Goal: Task Accomplishment & Management: Manage account settings

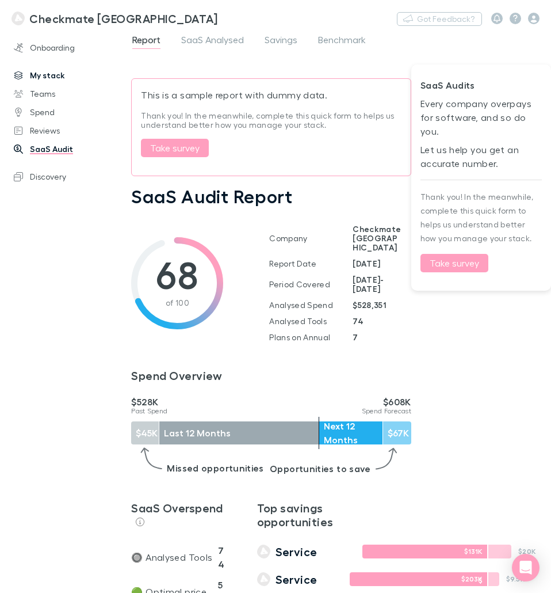
click at [48, 72] on link "My stack" at bounding box center [69, 75] width 135 height 18
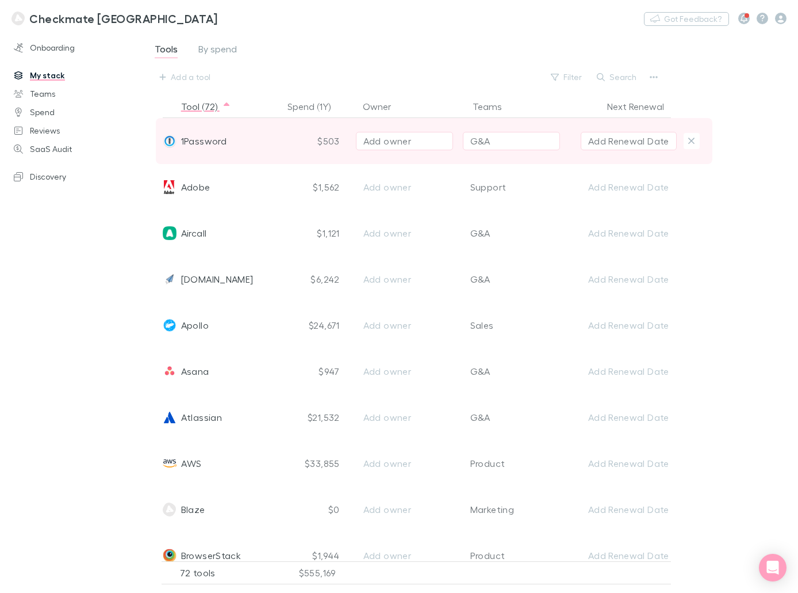
click at [235, 138] on div "1Password" at bounding box center [221, 141] width 116 height 46
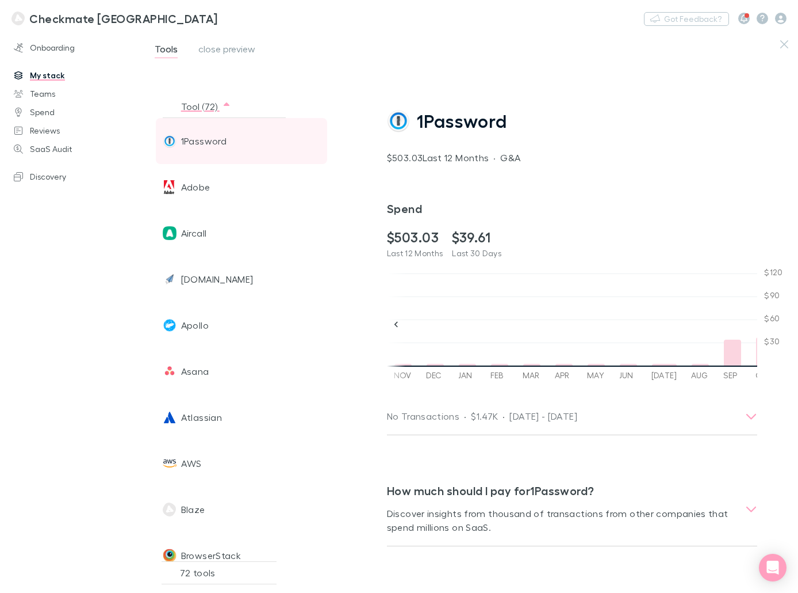
scroll to position [0, 1176]
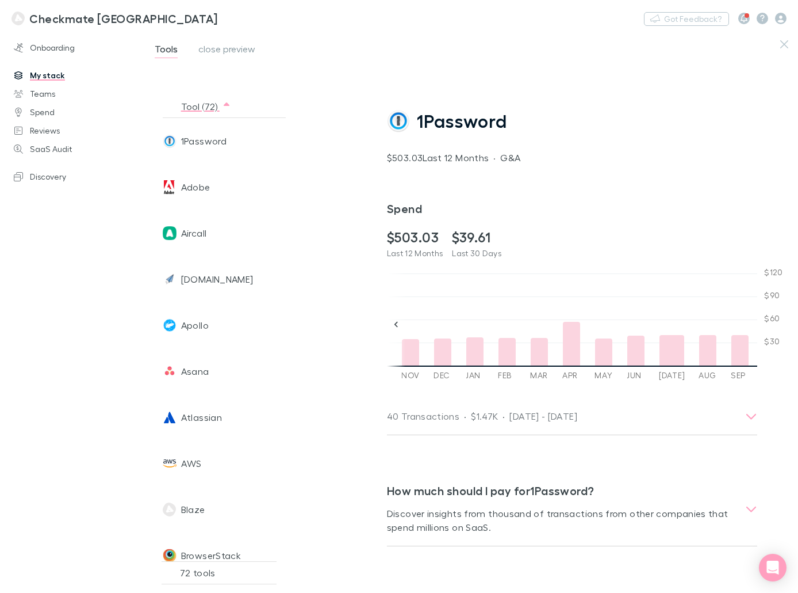
click at [56, 74] on link "My stack" at bounding box center [75, 75] width 146 height 18
click at [551, 44] on icon "button" at bounding box center [785, 44] width 8 height 9
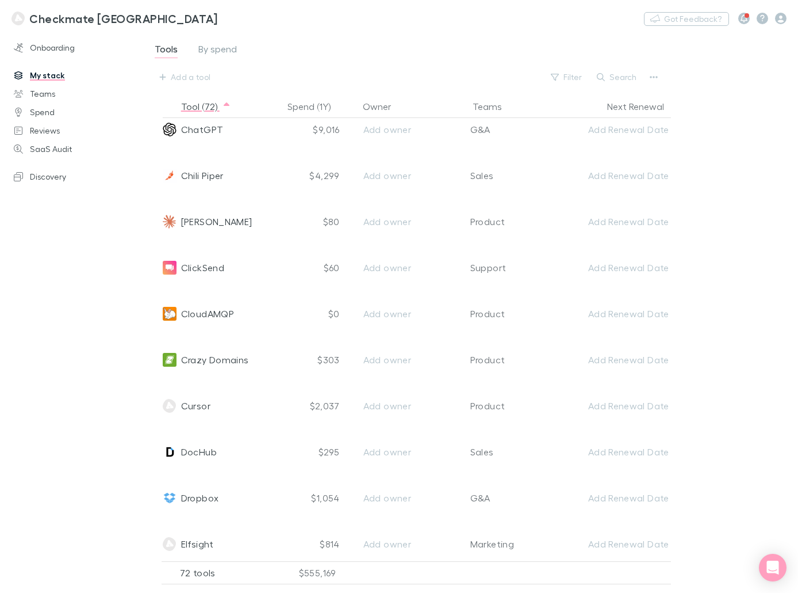
scroll to position [575, 0]
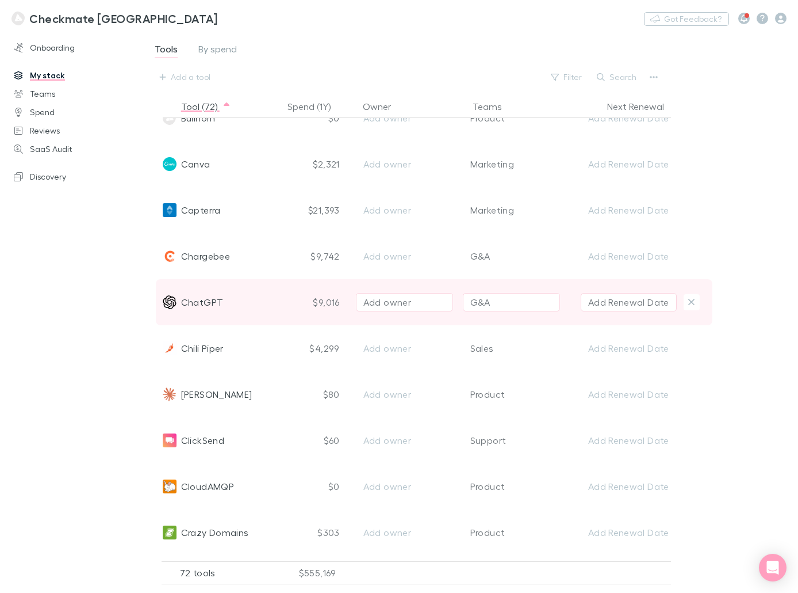
click at [205, 300] on span "ChatGPT" at bounding box center [202, 302] width 43 height 46
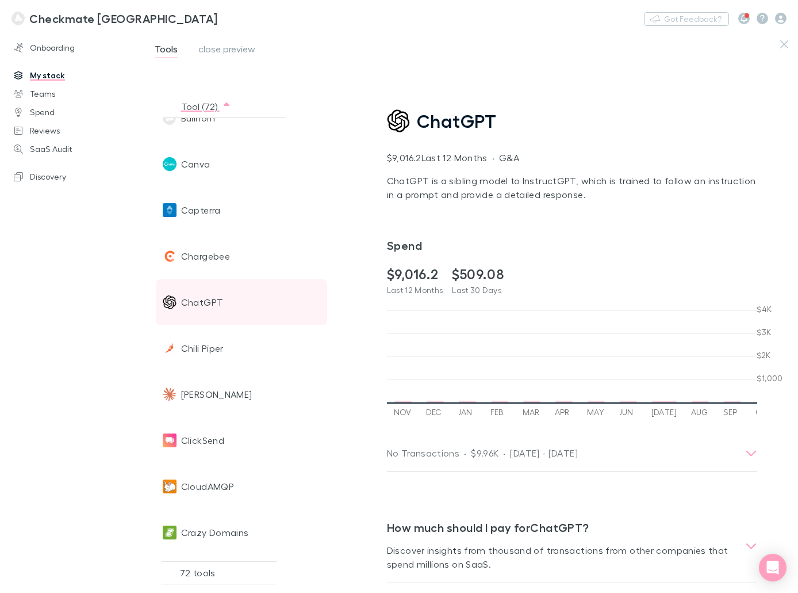
scroll to position [0, 789]
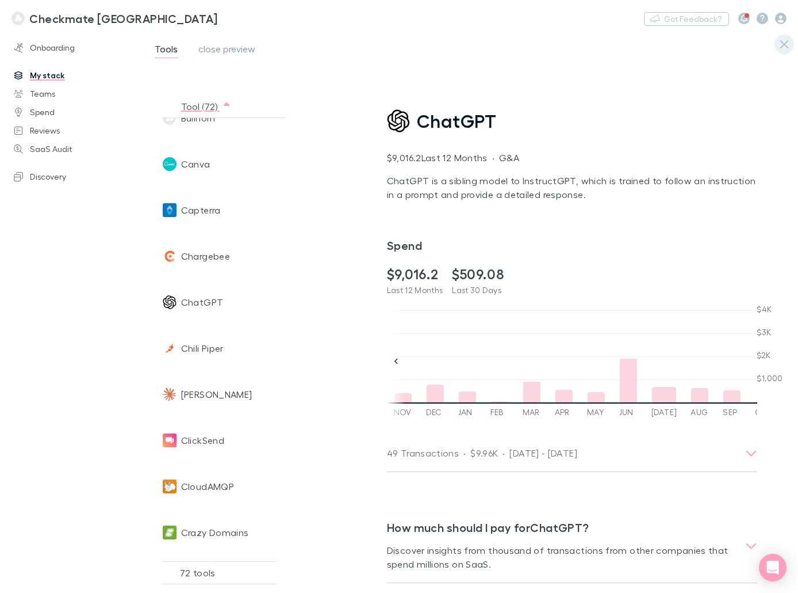
click at [551, 47] on icon "button" at bounding box center [785, 44] width 8 height 9
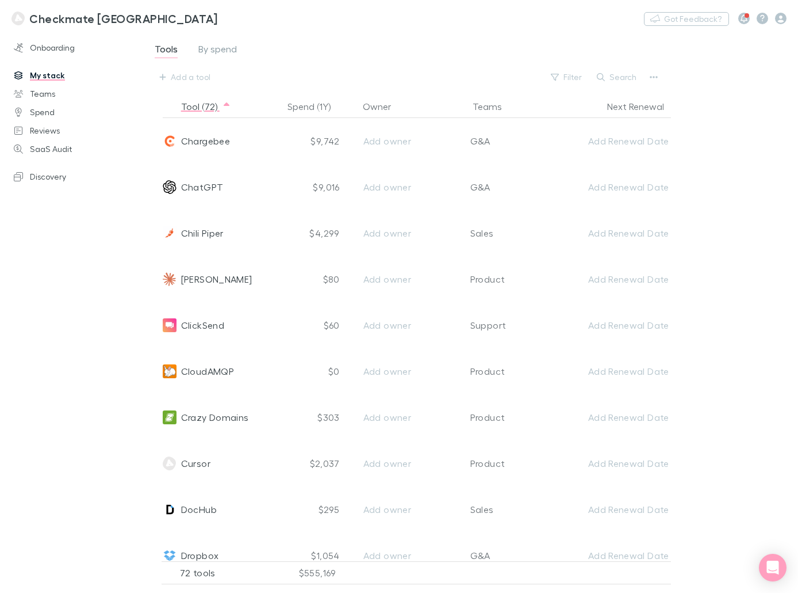
scroll to position [633, 0]
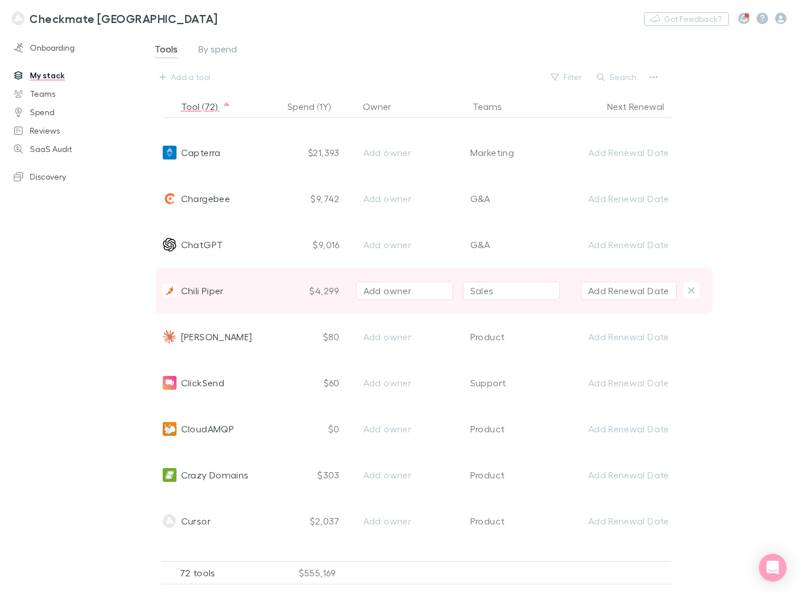
click at [217, 300] on span "Chili Piper" at bounding box center [202, 290] width 43 height 46
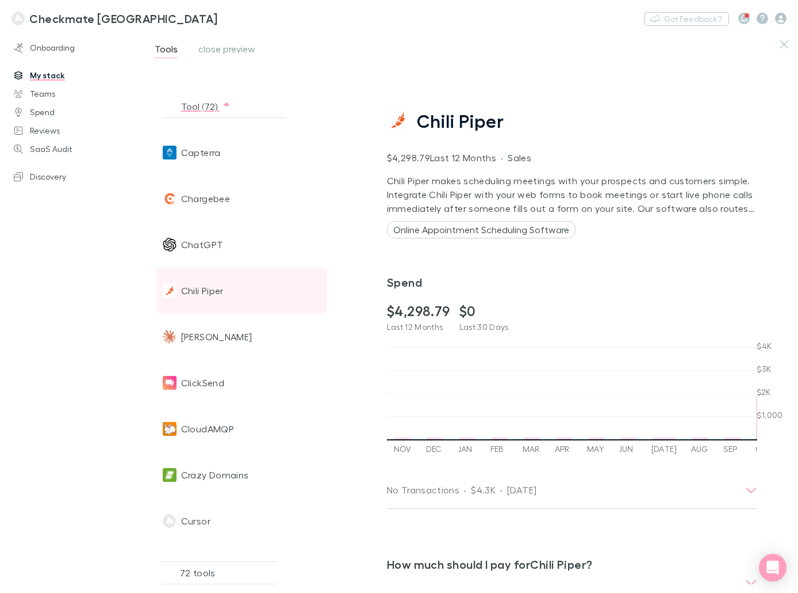
scroll to position [0, 403]
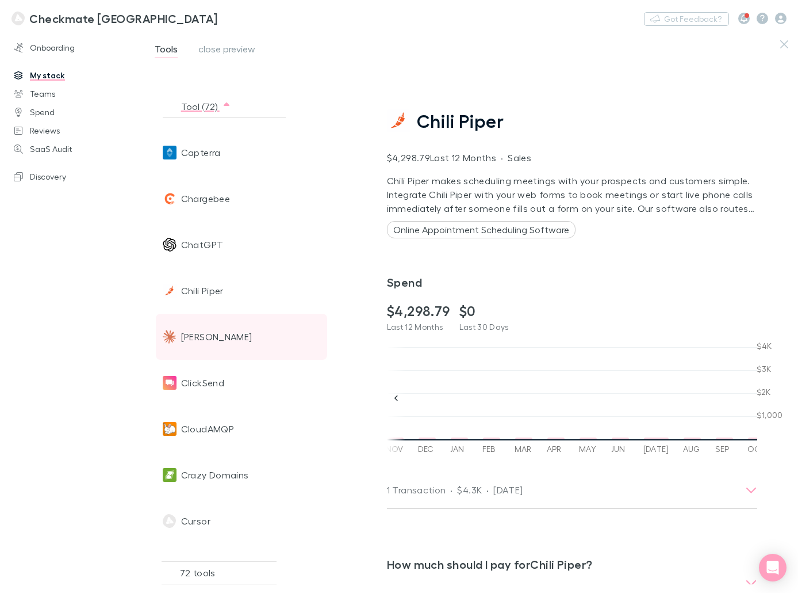
drag, startPoint x: 777, startPoint y: 45, endPoint x: 388, endPoint y: 349, distance: 493.4
click at [551, 45] on button "button" at bounding box center [785, 45] width 20 height 20
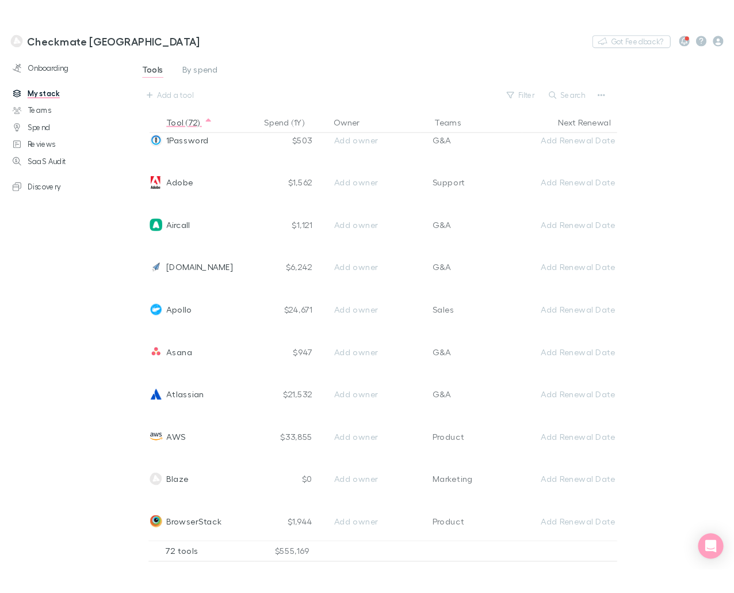
scroll to position [0, 0]
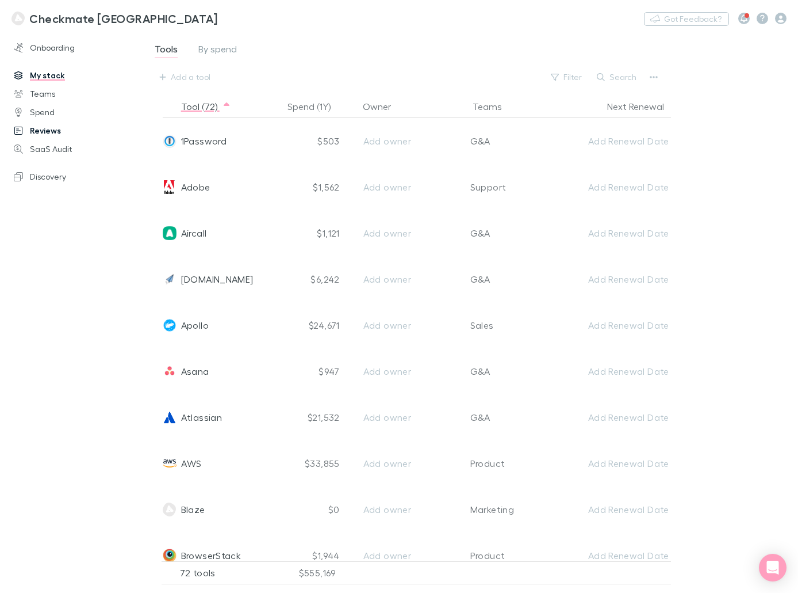
click at [54, 128] on link "Reviews" at bounding box center [75, 130] width 146 height 18
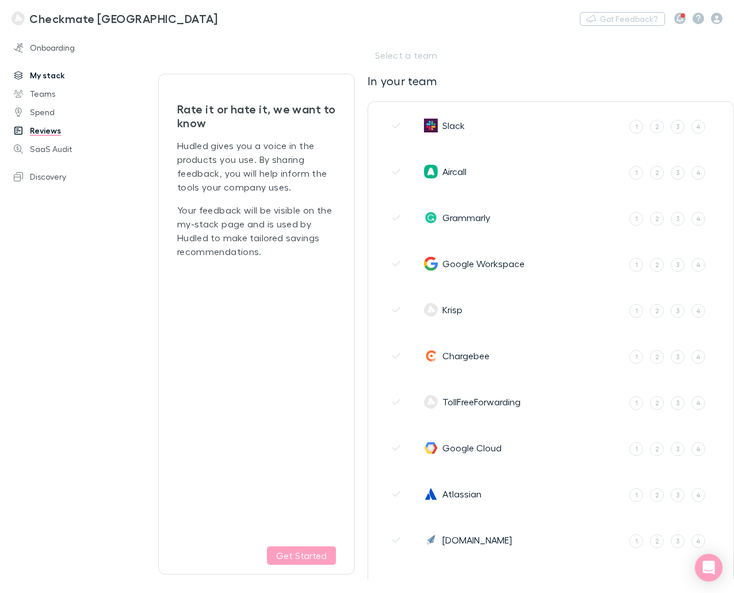
click at [61, 78] on link "My stack" at bounding box center [74, 75] width 144 height 18
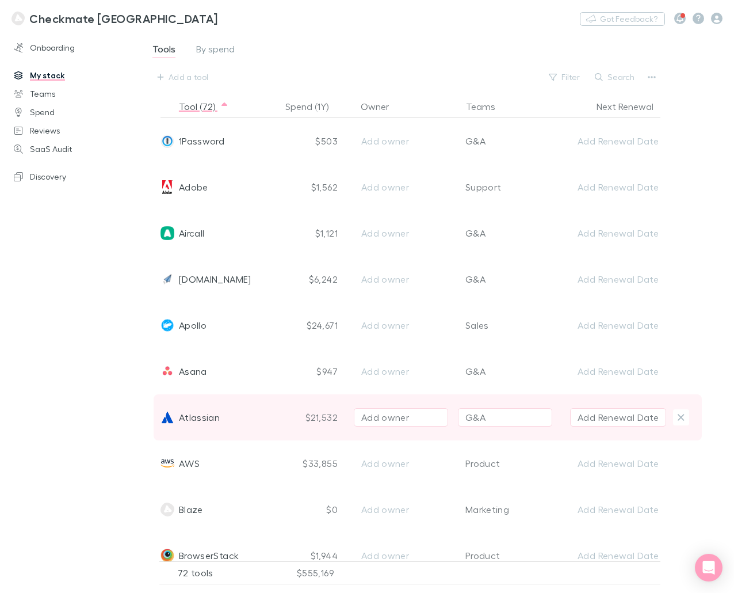
click at [264, 418] on div "Atlassian" at bounding box center [218, 417] width 116 height 46
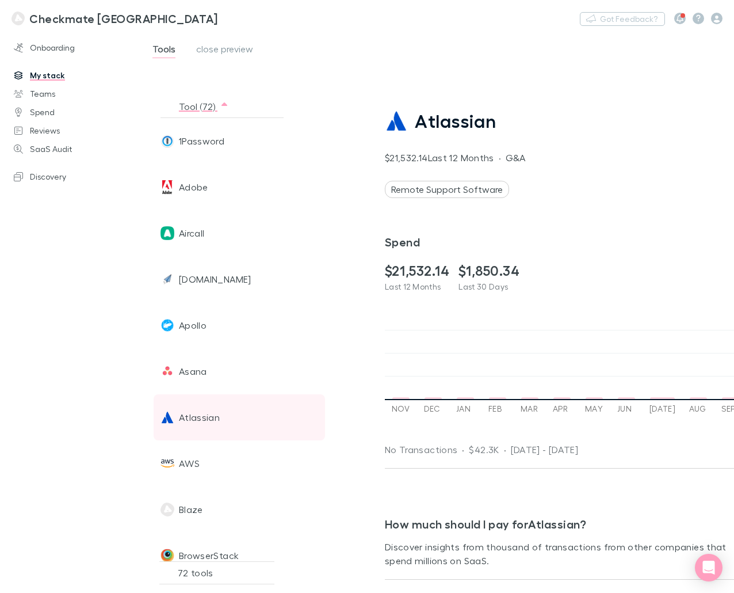
scroll to position [0, 1176]
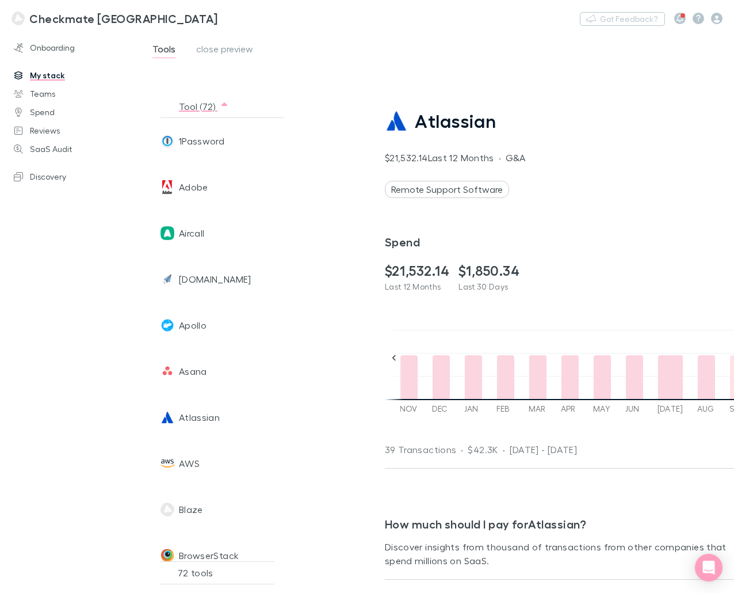
click at [551, 370] on div at bounding box center [738, 377] width 17 height 44
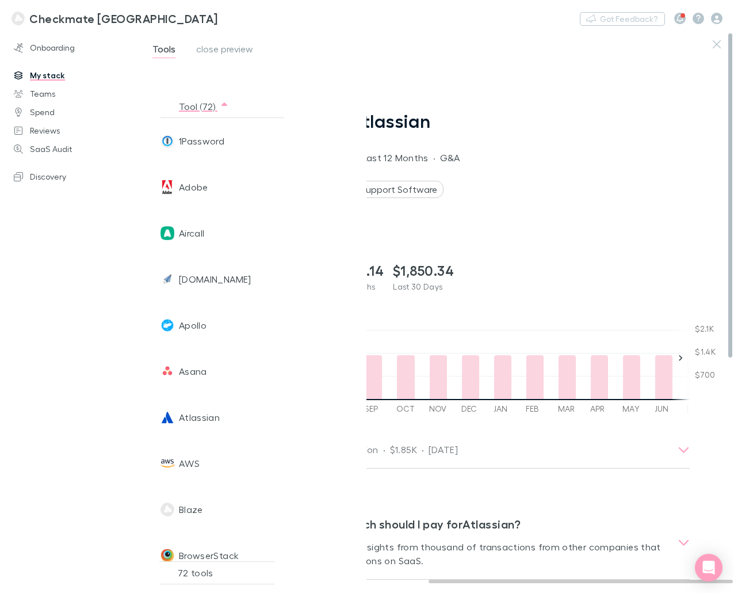
scroll to position [0, 1061]
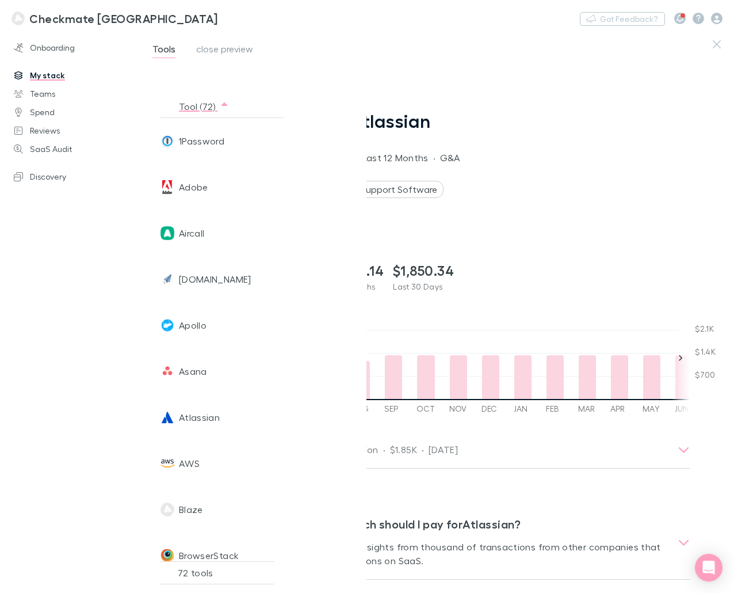
click at [73, 359] on div "Onboarding My stack Teams Spend Reviews SaaS Audit Discovery" at bounding box center [74, 309] width 148 height 546
click at [55, 136] on link "Reviews" at bounding box center [74, 130] width 144 height 18
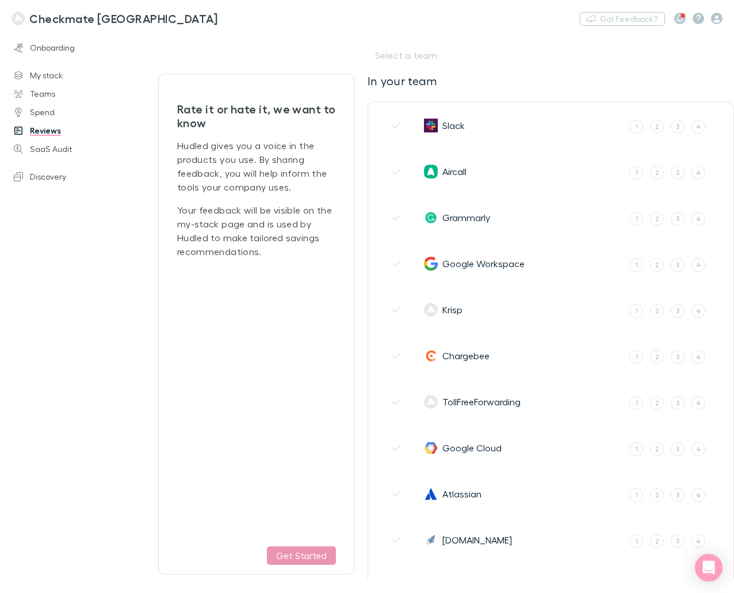
click at [308, 555] on button "Get Started" at bounding box center [301, 555] width 69 height 18
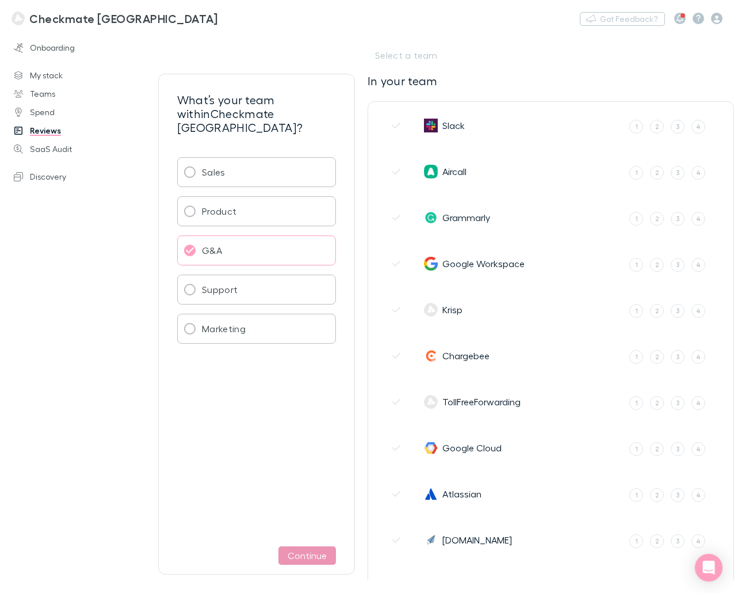
click at [309, 557] on button "Continue" at bounding box center [307, 555] width 58 height 18
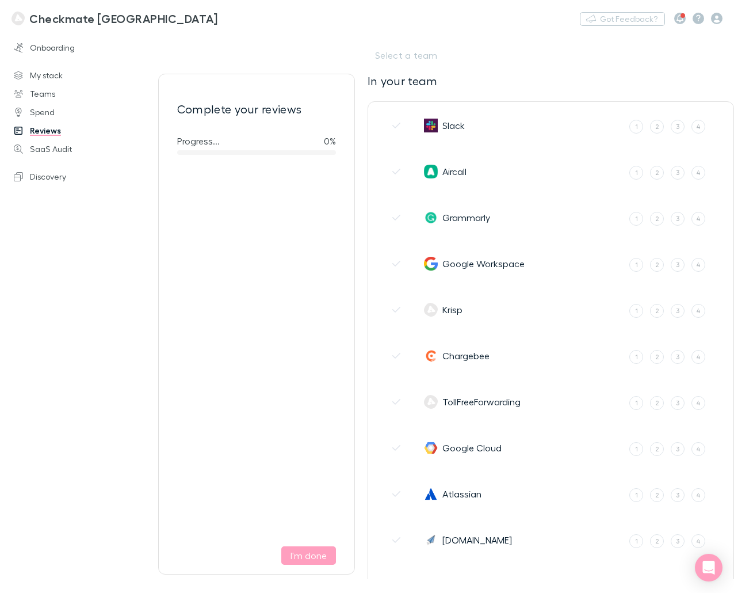
click at [97, 411] on div "Onboarding My stack Teams Spend Reviews SaaS Audit Discovery" at bounding box center [74, 309] width 148 height 546
click at [431, 54] on div "Select a team" at bounding box center [550, 55] width 351 height 14
click at [99, 284] on div at bounding box center [367, 296] width 734 height 593
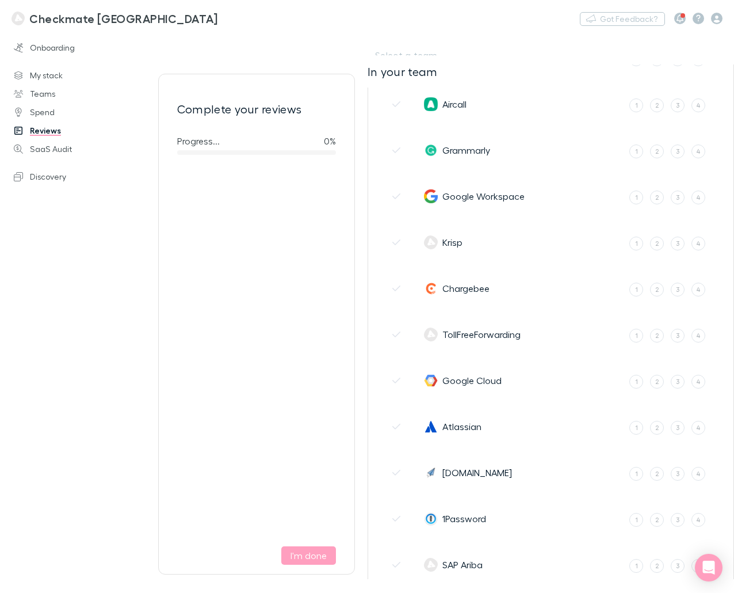
scroll to position [58, 0]
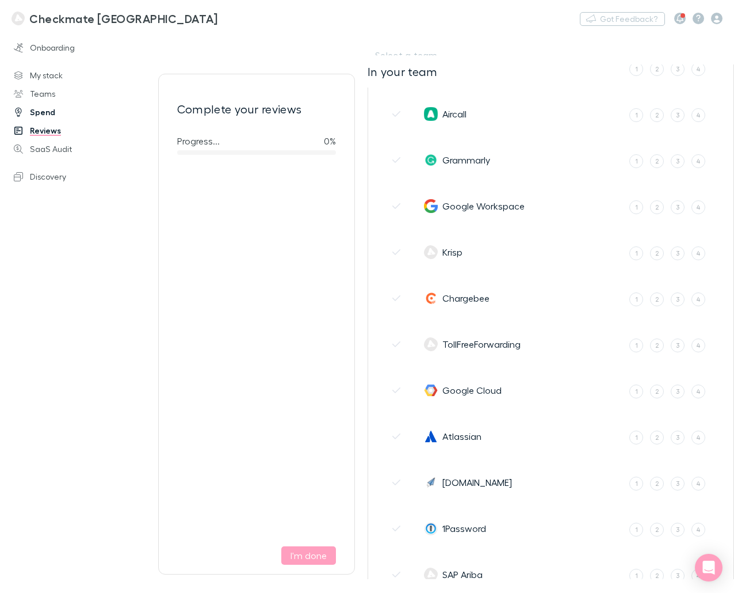
click at [45, 112] on link "Spend" at bounding box center [74, 112] width 144 height 18
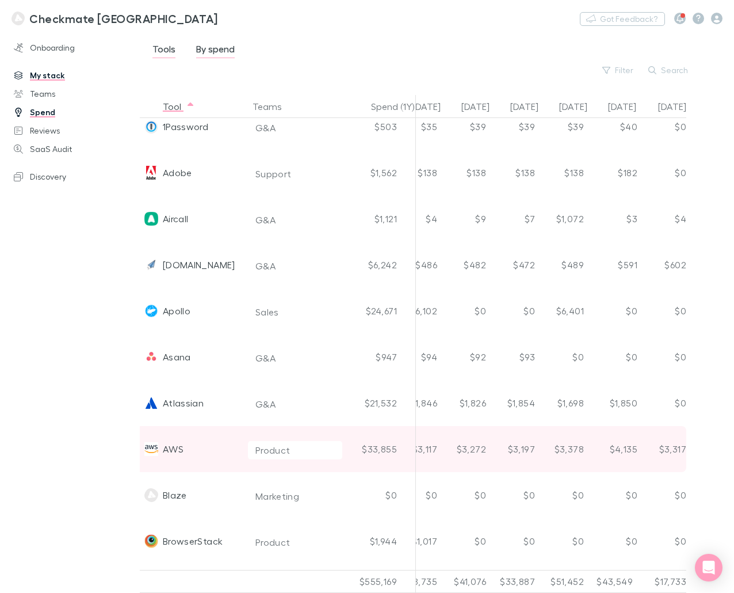
scroll to position [0, 610]
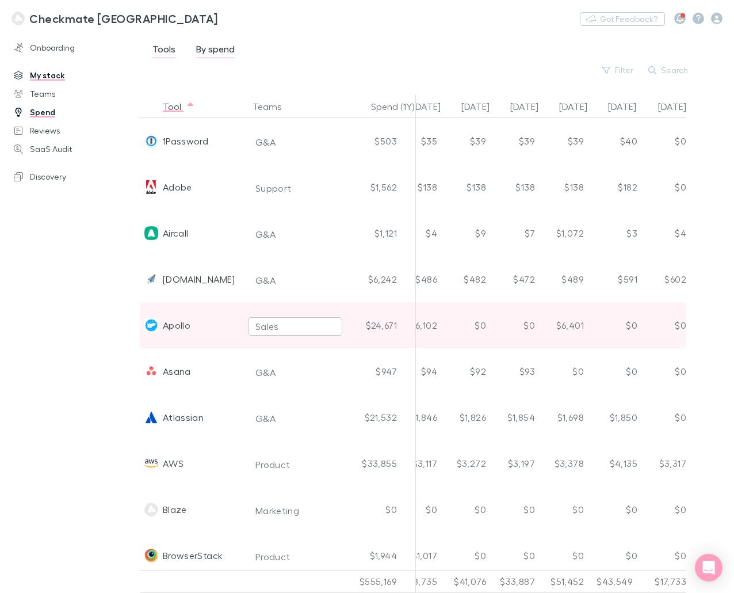
click at [331, 327] on button "Sales" at bounding box center [295, 326] width 94 height 18
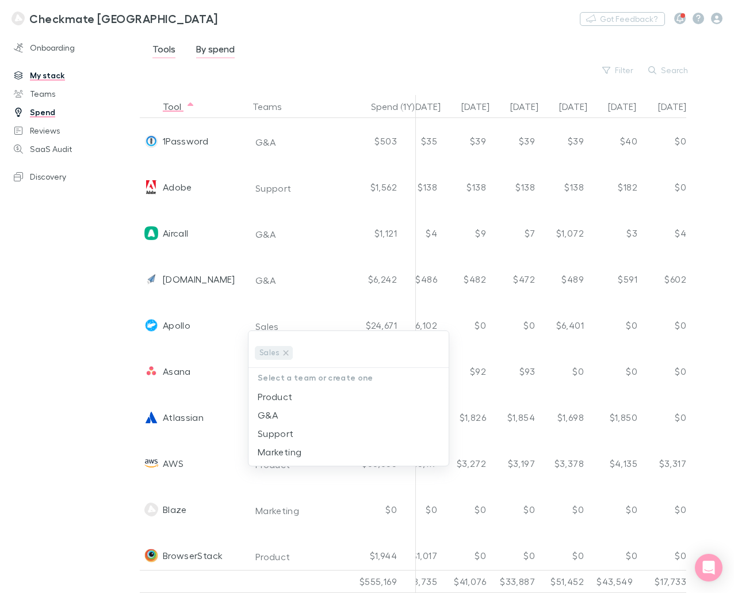
click at [59, 374] on div at bounding box center [367, 296] width 734 height 593
click at [551, 66] on button "Search" at bounding box center [669, 70] width 52 height 14
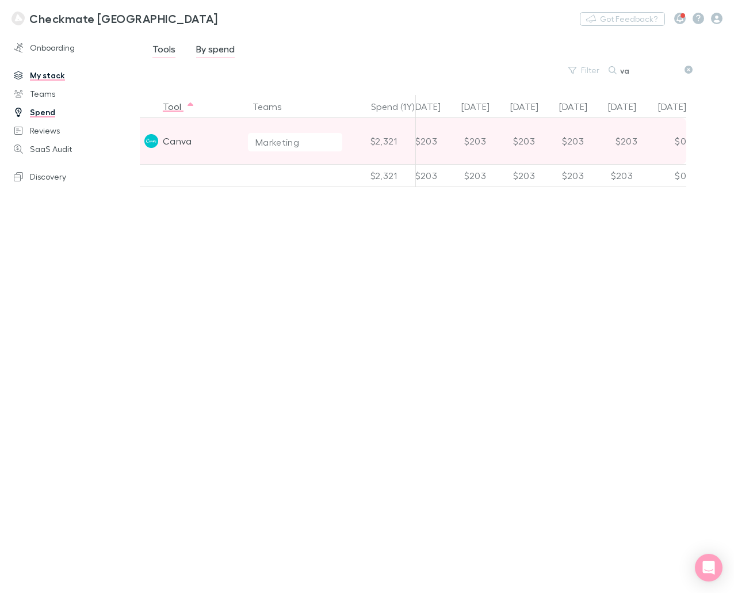
type input "v"
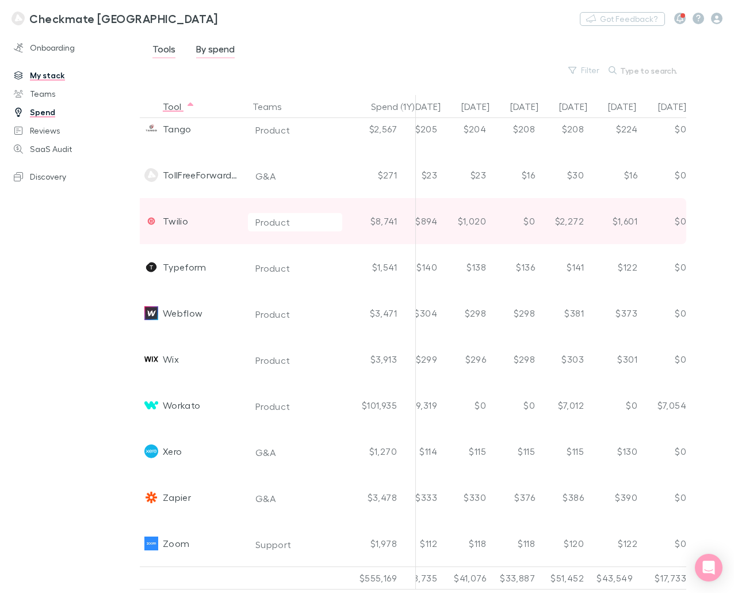
scroll to position [2874, 610]
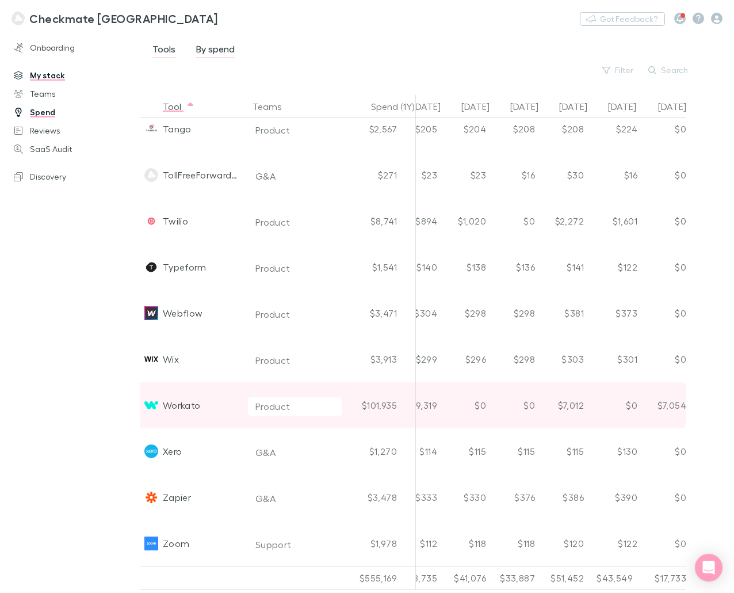
click at [388, 395] on div "$101,935" at bounding box center [381, 405] width 69 height 46
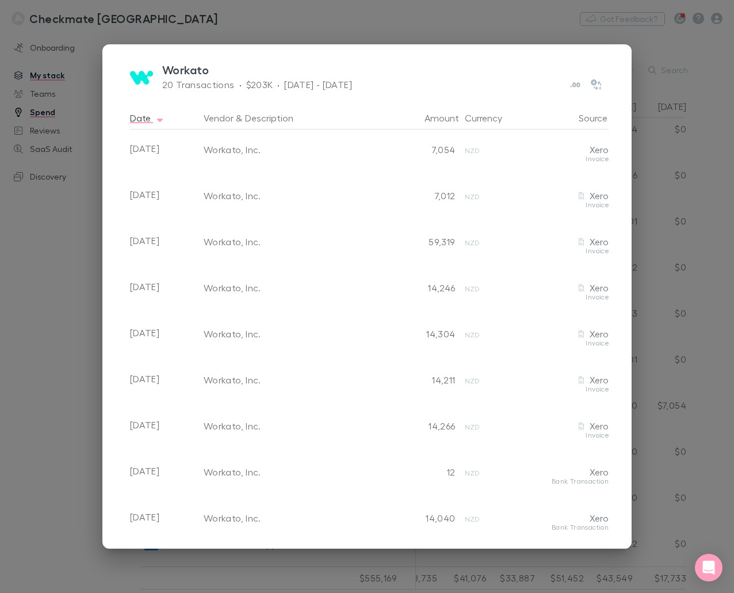
scroll to position [0, 0]
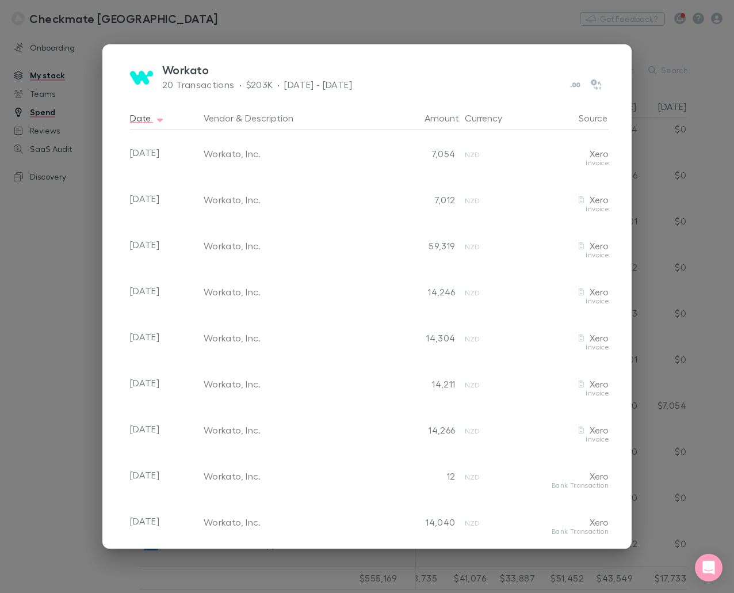
click at [62, 274] on div "Workato 20 Transactions · $203K · Mar 2023 - Oct 2025 Date Vendor & Description…" at bounding box center [367, 296] width 734 height 593
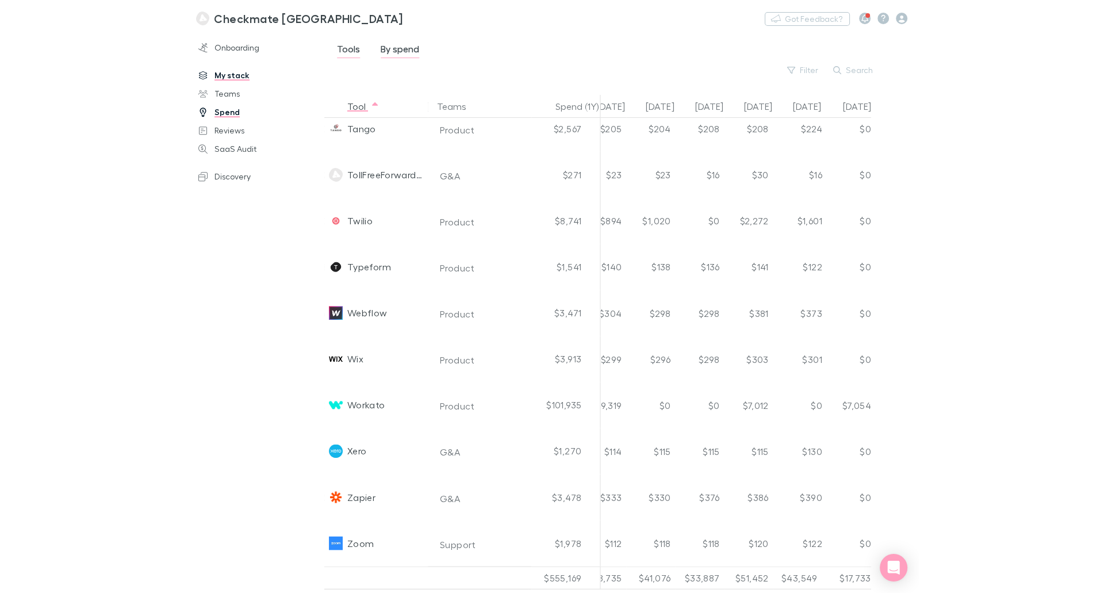
scroll to position [2586, 610]
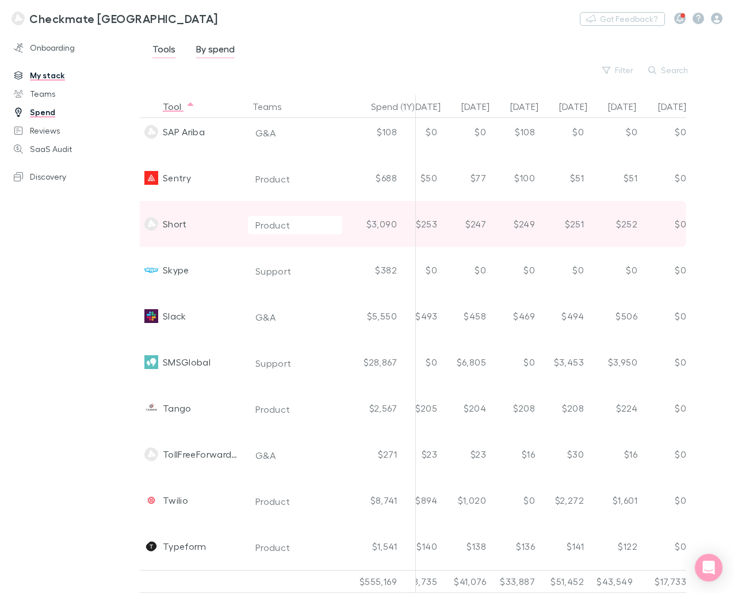
click at [178, 227] on div "Short" at bounding box center [175, 224] width 24 height 46
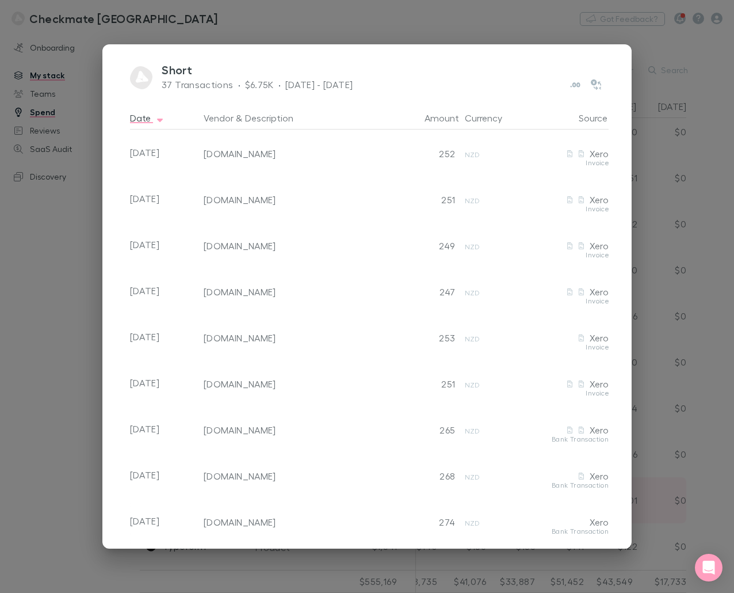
click at [44, 255] on div "Short 37 Transactions · $6.75K · Sep 2022 - Sep 2025 Date Vendor & Description …" at bounding box center [367, 296] width 734 height 593
click at [551, 486] on div "$0" at bounding box center [661, 500] width 49 height 46
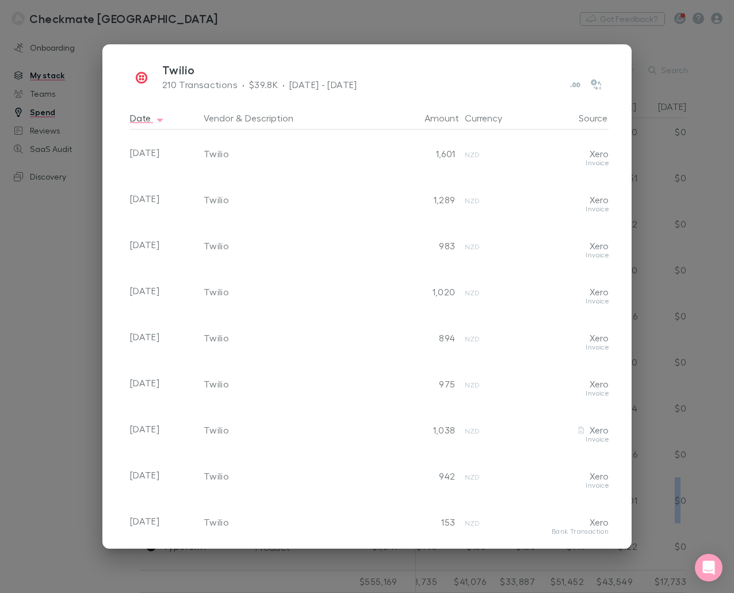
click at [40, 320] on div "Twilio 210 Transactions · $39.8K · Apr 2022 - Sep 2025 Date Vendor & Descriptio…" at bounding box center [367, 296] width 734 height 593
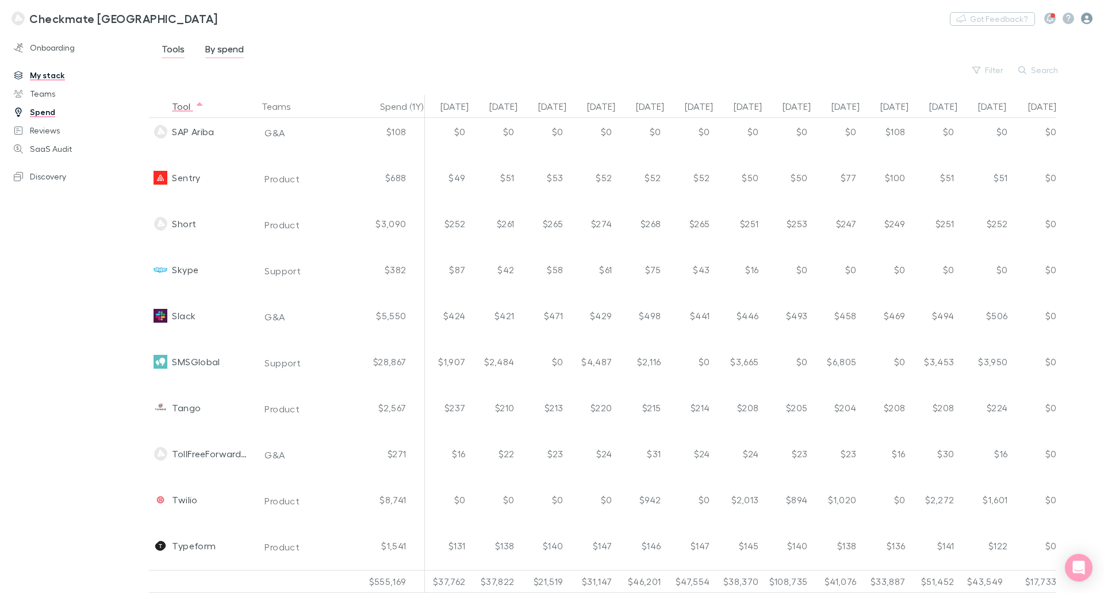
click at [551, 21] on icon "button" at bounding box center [1087, 19] width 12 height 12
click at [551, 220] on span "Integrations" at bounding box center [1014, 218] width 140 height 14
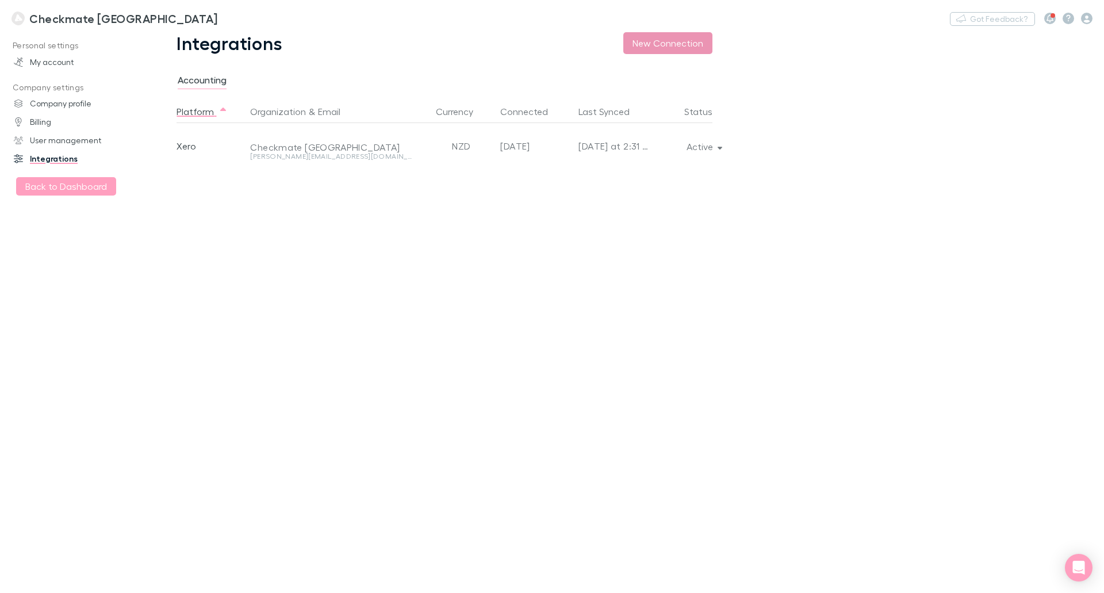
click at [551, 48] on button "New Connection" at bounding box center [668, 43] width 89 height 22
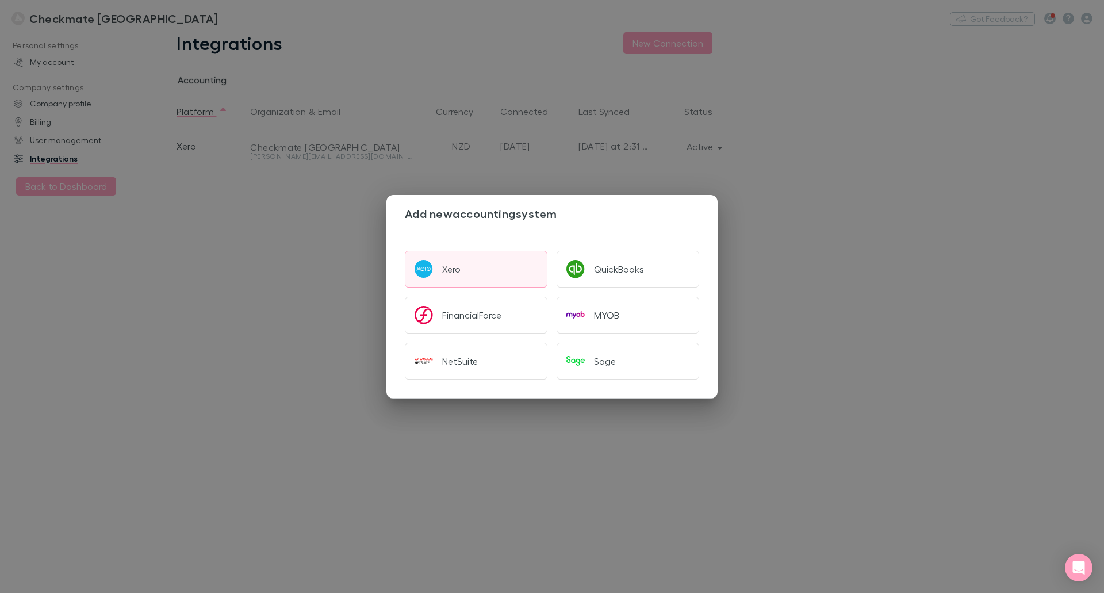
click at [480, 267] on button "Xero" at bounding box center [476, 269] width 143 height 37
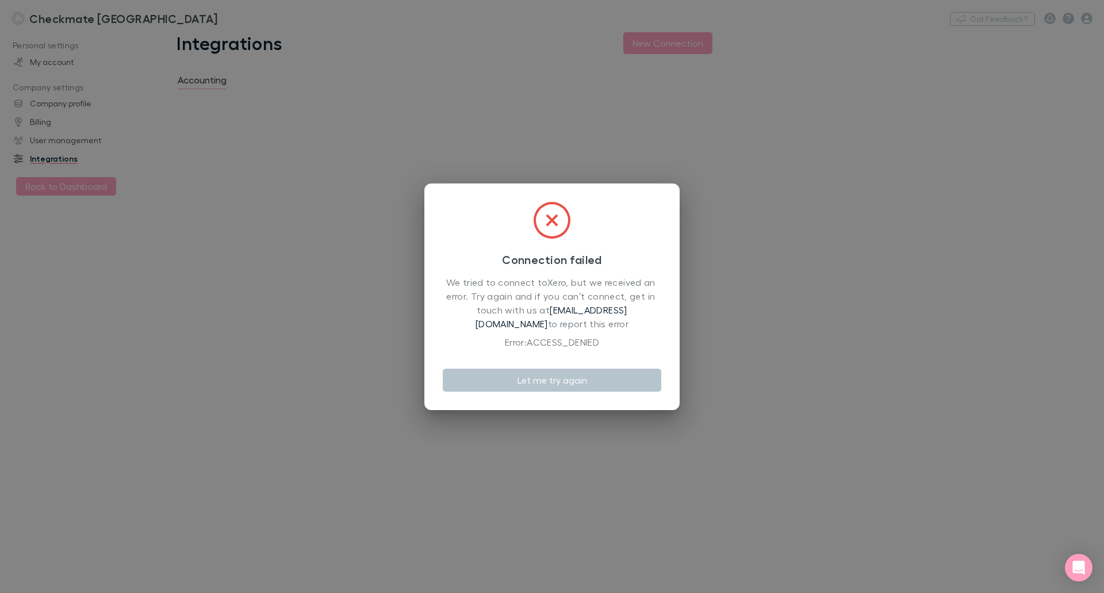
click at [550, 227] on icon at bounding box center [552, 220] width 37 height 37
click at [558, 216] on icon at bounding box center [552, 220] width 37 height 37
click at [534, 381] on button "Let me try again" at bounding box center [552, 380] width 219 height 23
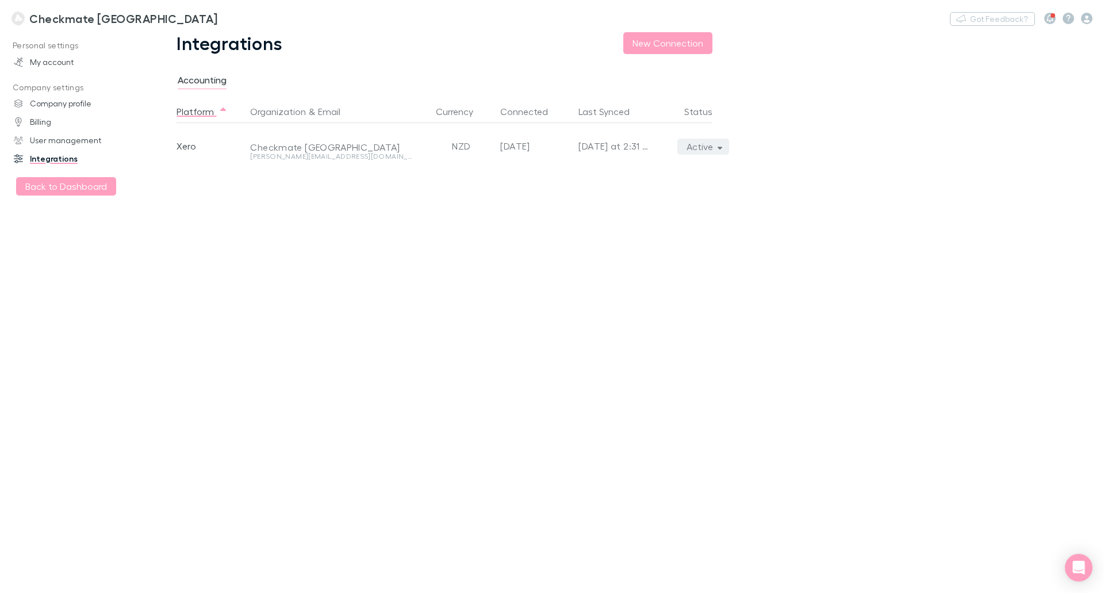
click at [714, 142] on button "Active" at bounding box center [704, 147] width 52 height 16
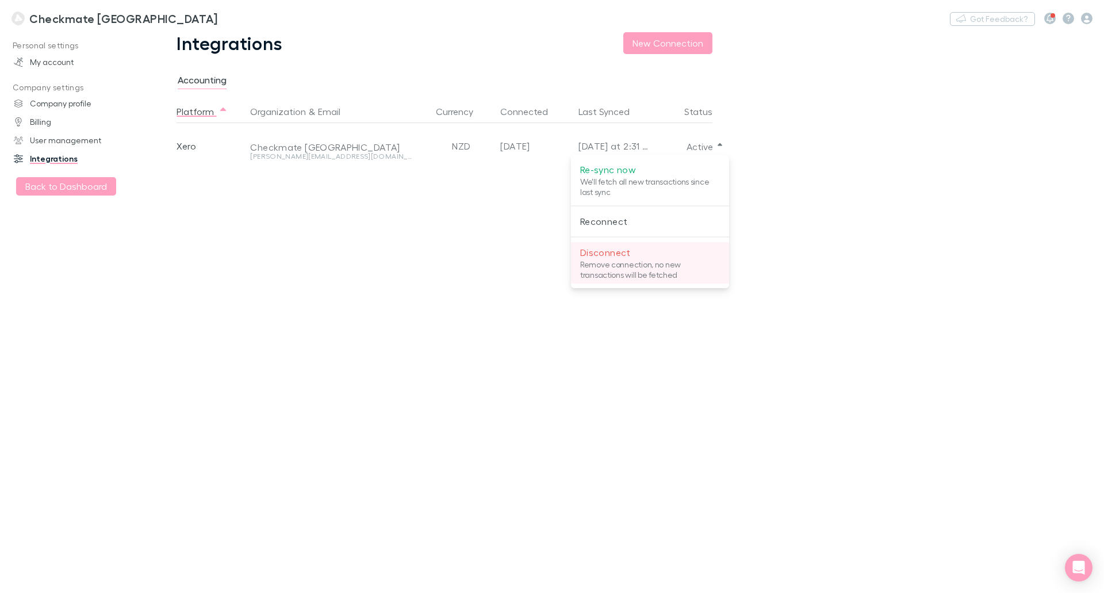
click at [645, 255] on p "Disconnect" at bounding box center [650, 253] width 140 height 14
click at [407, 284] on div at bounding box center [552, 296] width 1104 height 593
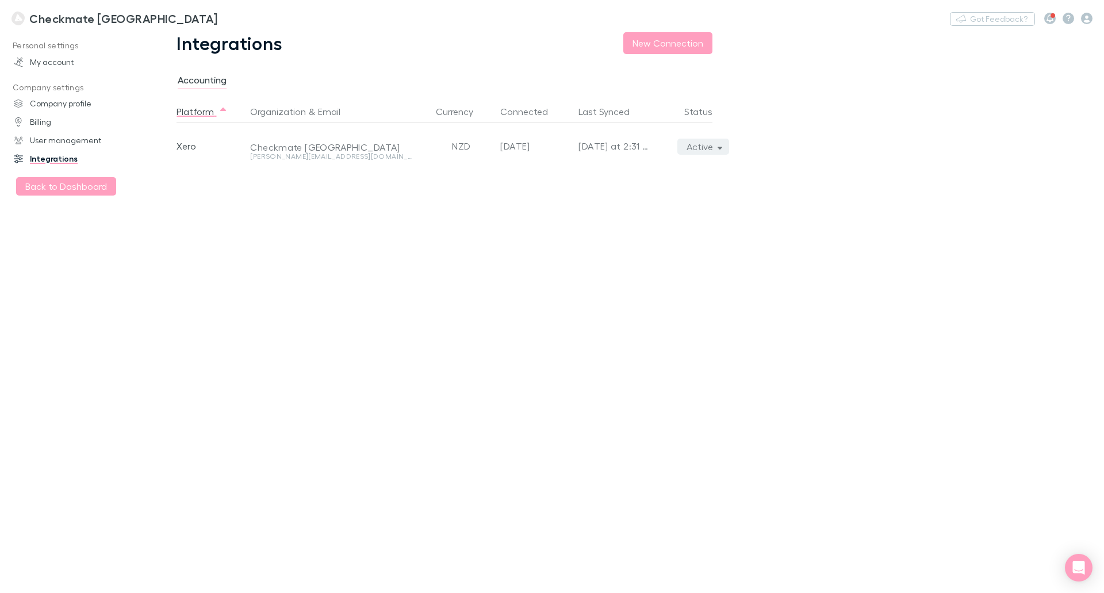
click at [708, 148] on button "Active" at bounding box center [704, 147] width 52 height 16
drag, startPoint x: 447, startPoint y: 242, endPoint x: 345, endPoint y: 223, distance: 104.2
click at [446, 242] on div at bounding box center [552, 296] width 1104 height 593
click at [64, 63] on link "My account" at bounding box center [78, 62] width 153 height 18
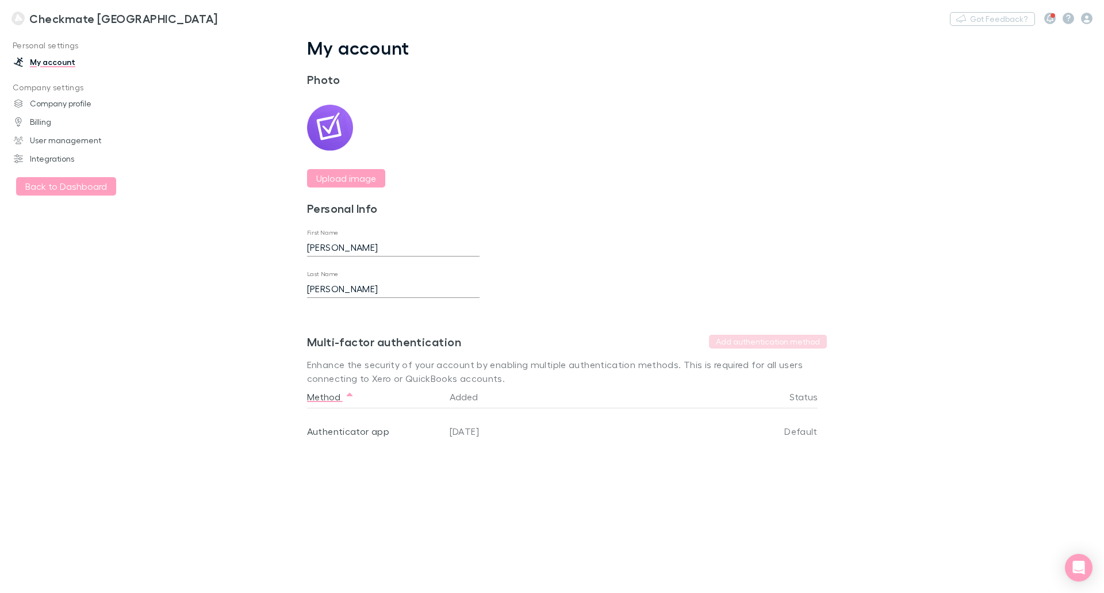
click at [45, 12] on h3 "Checkmate [GEOGRAPHIC_DATA]" at bounding box center [123, 19] width 188 height 14
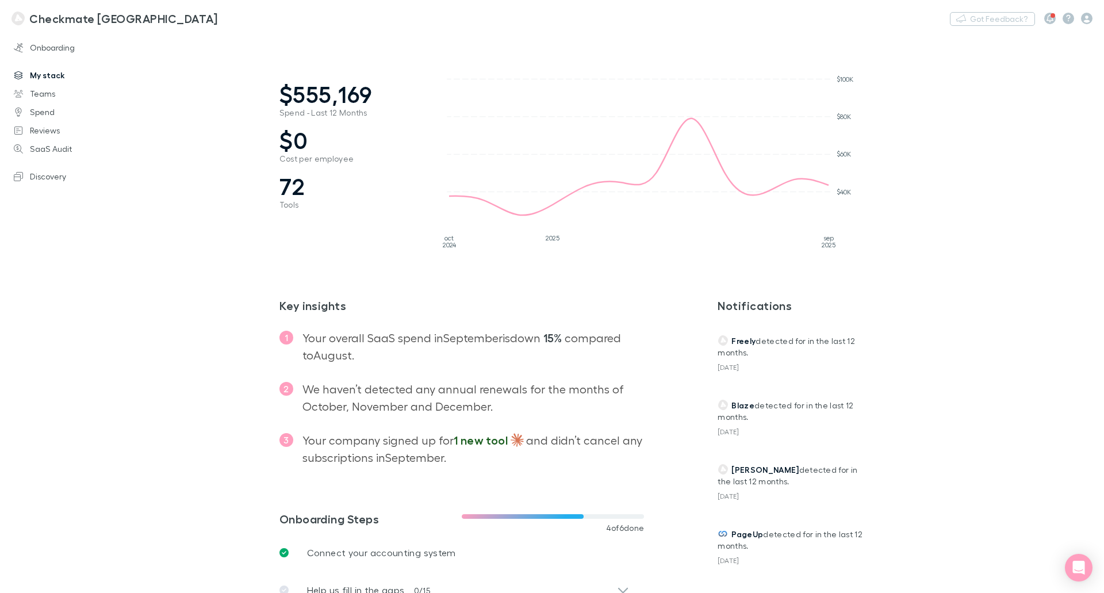
click at [47, 76] on link "My stack" at bounding box center [78, 75] width 153 height 18
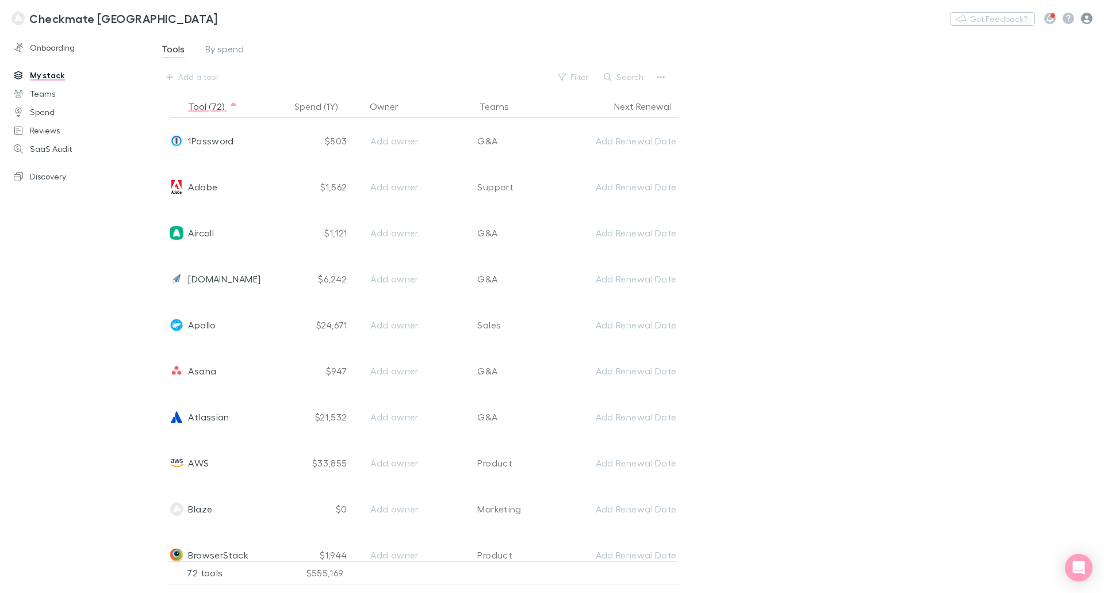
click at [1088, 20] on icon "button" at bounding box center [1087, 19] width 12 height 12
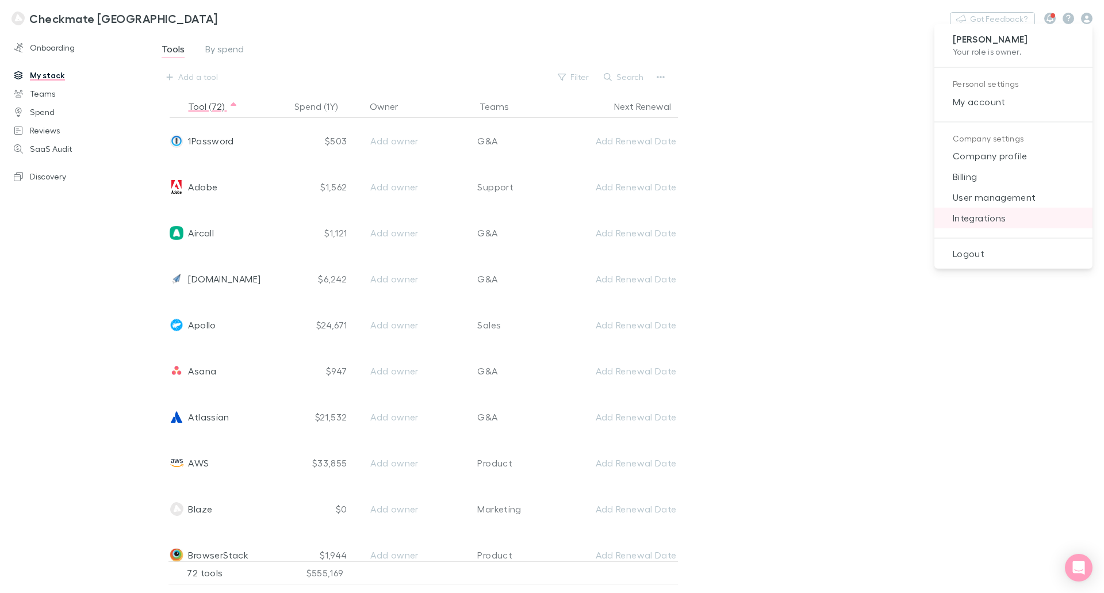
click at [997, 220] on span "Integrations" at bounding box center [1014, 218] width 140 height 14
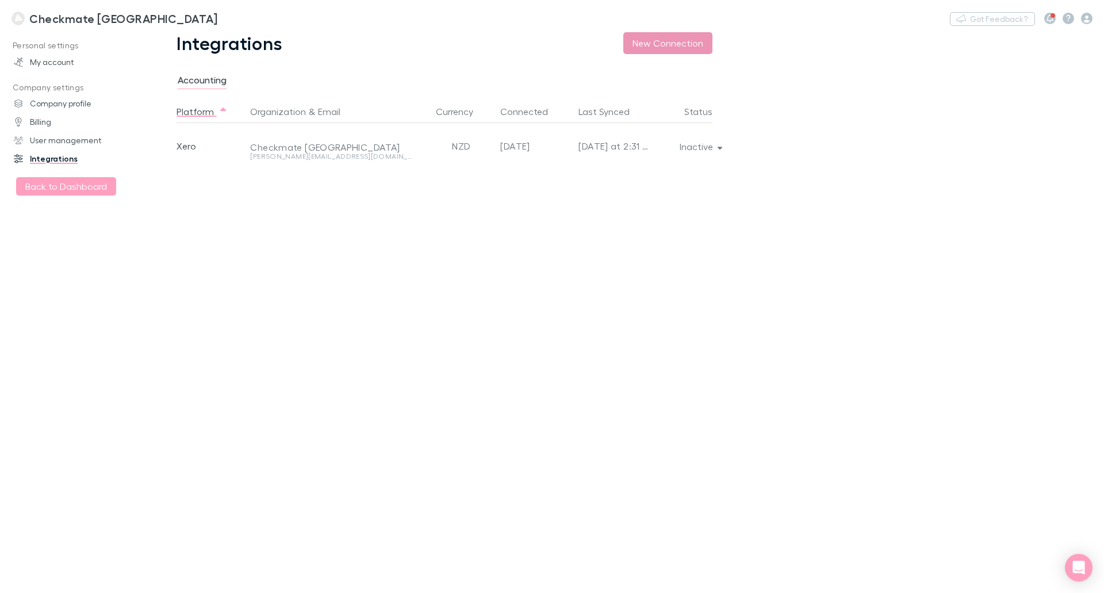
click at [685, 37] on button "New Connection" at bounding box center [668, 43] width 89 height 22
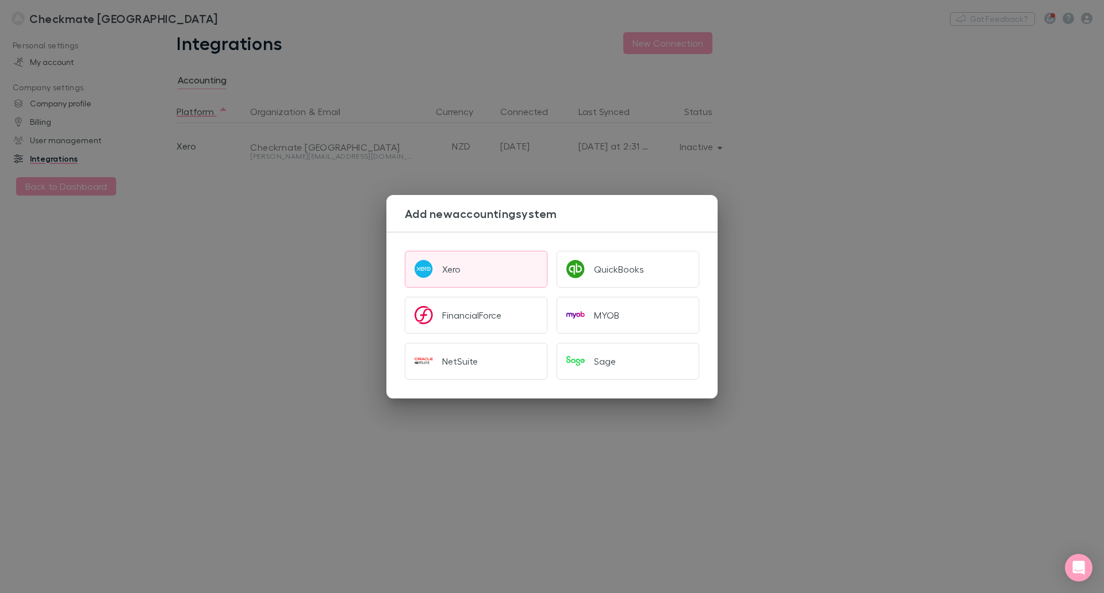
click at [467, 274] on button "Xero" at bounding box center [476, 269] width 143 height 37
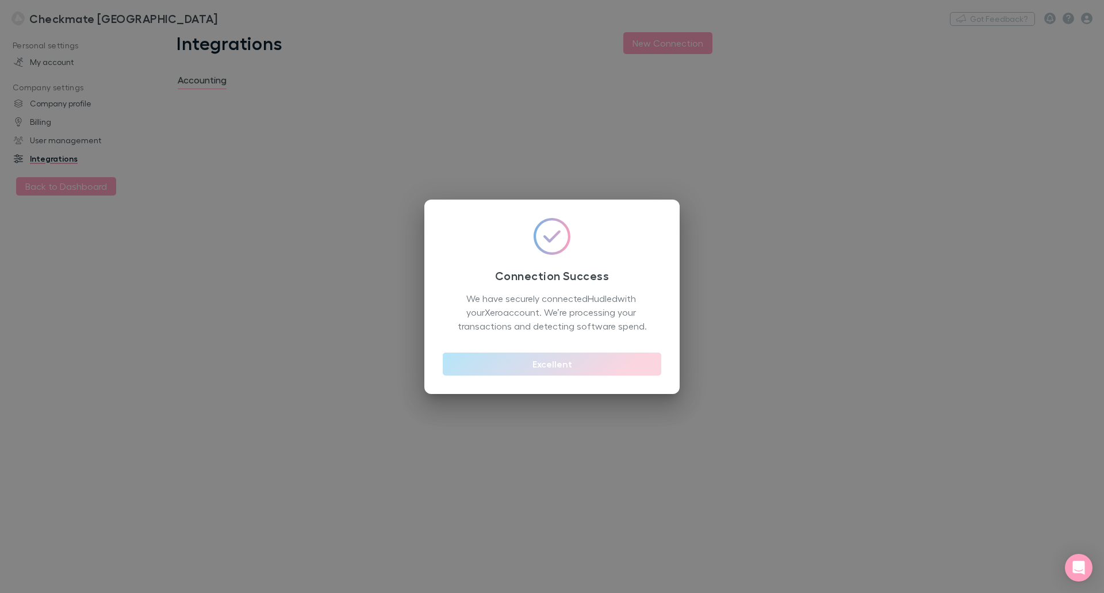
click at [558, 366] on button "Excellent" at bounding box center [552, 364] width 219 height 23
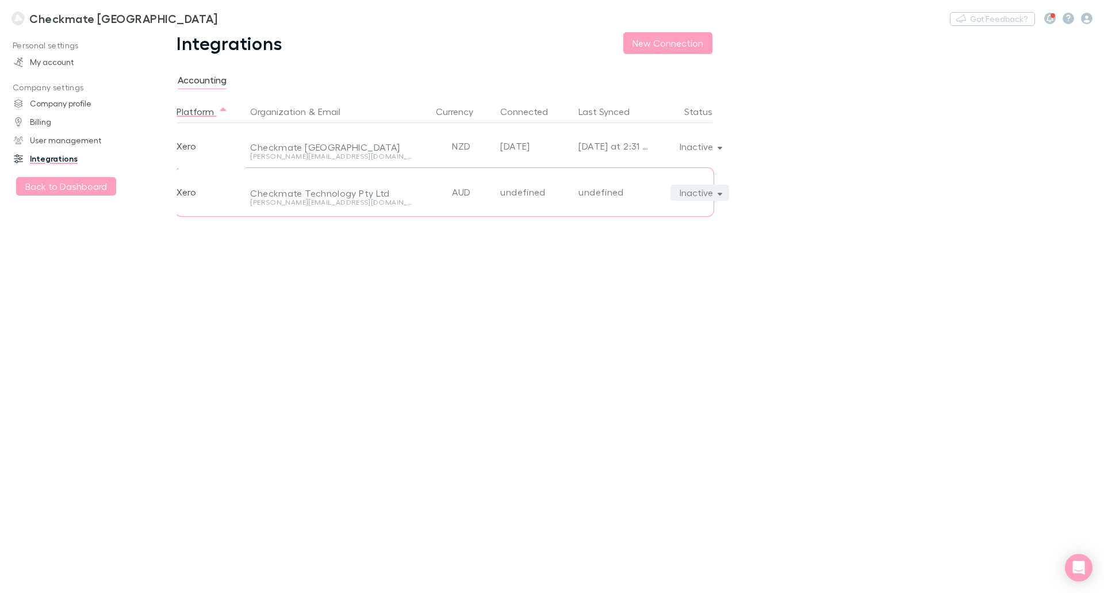
click at [701, 200] on button "Inactive" at bounding box center [700, 193] width 59 height 16
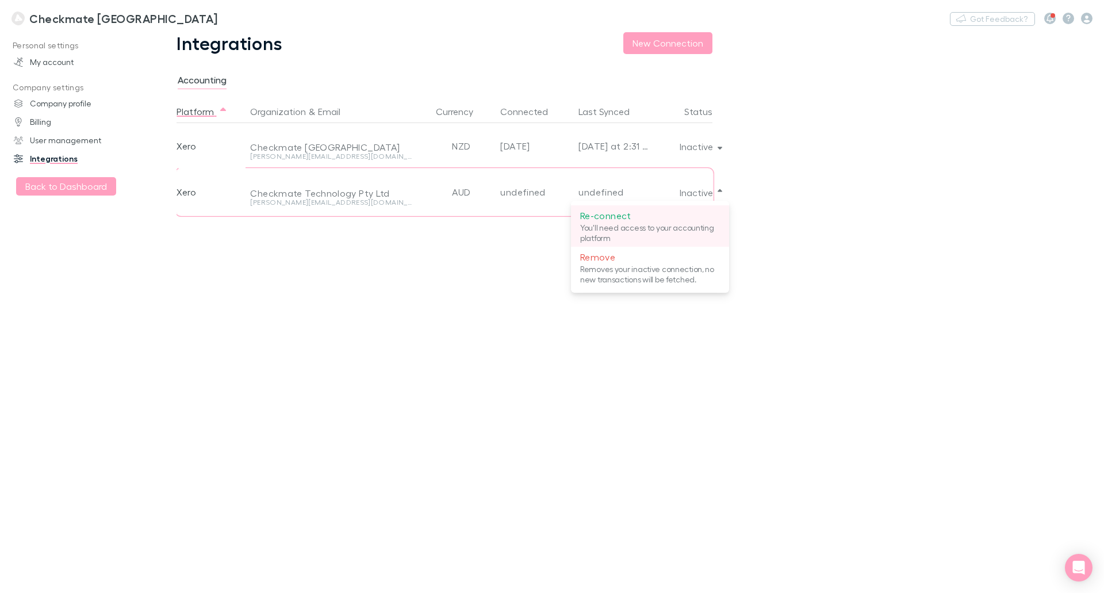
click at [655, 223] on p "You'll need access to your accounting platform" at bounding box center [650, 233] width 140 height 21
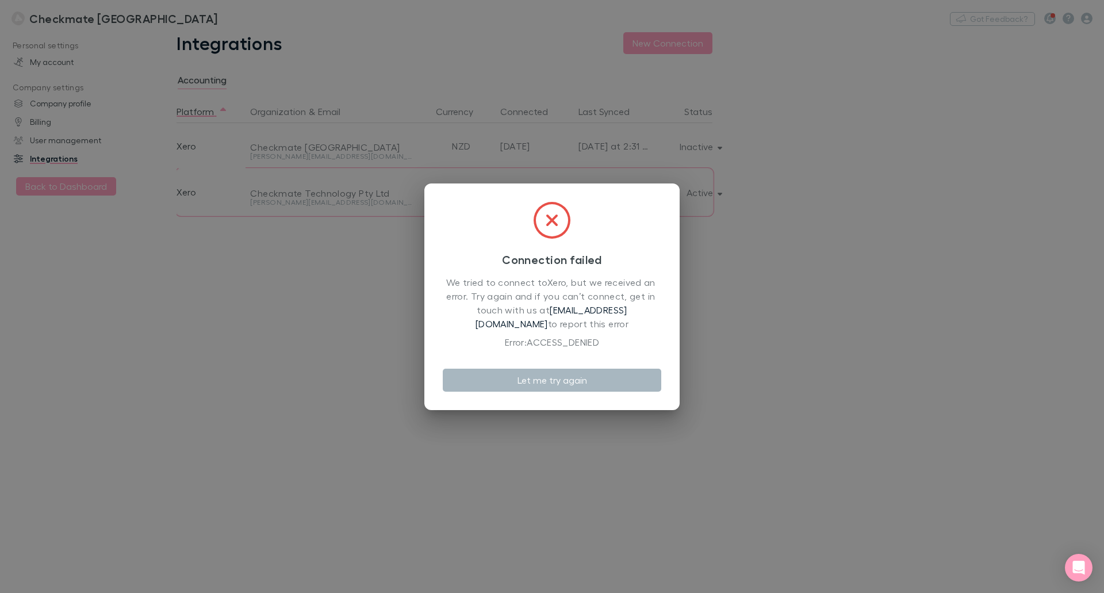
click at [549, 380] on button "Let me try again" at bounding box center [552, 380] width 219 height 23
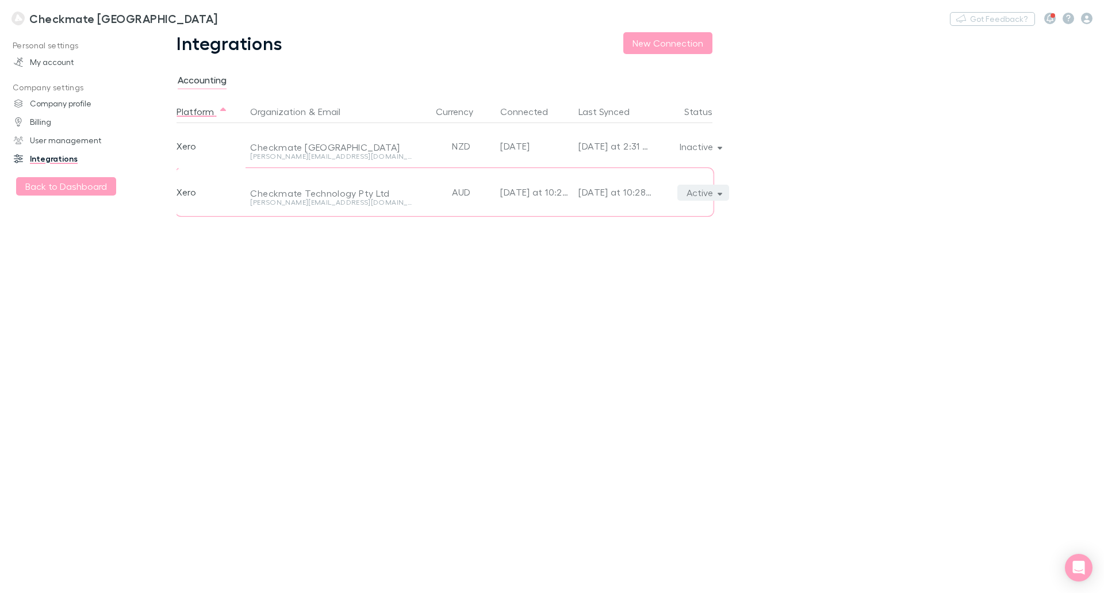
click at [713, 194] on button "Active" at bounding box center [704, 193] width 52 height 16
click at [704, 146] on div at bounding box center [552, 296] width 1104 height 593
click at [704, 146] on button "Inactive" at bounding box center [700, 147] width 59 height 16
click at [831, 197] on div at bounding box center [552, 296] width 1104 height 593
click at [691, 196] on button "Active" at bounding box center [704, 193] width 52 height 16
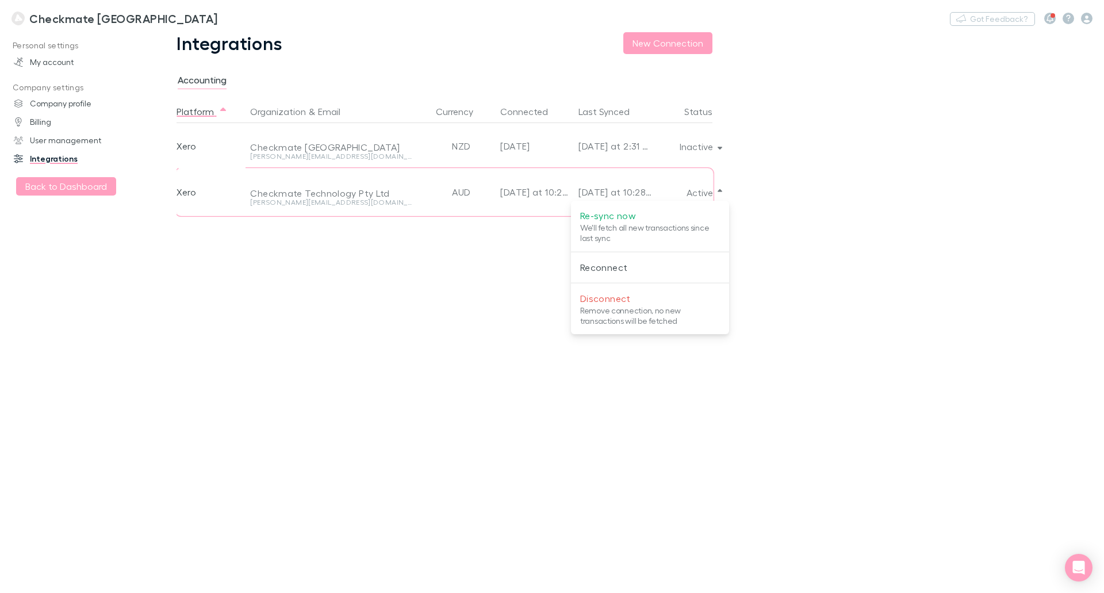
click at [709, 149] on div at bounding box center [552, 296] width 1104 height 593
click at [704, 148] on button "Inactive" at bounding box center [700, 147] width 59 height 16
click at [675, 172] on p "Re-connect" at bounding box center [650, 170] width 140 height 14
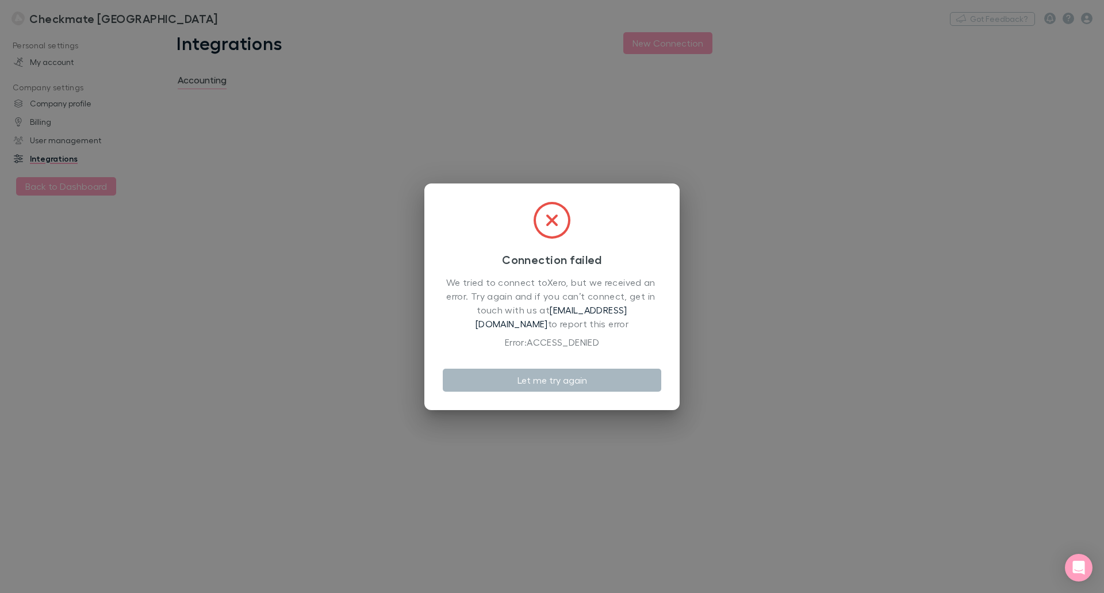
click at [571, 384] on button "Let me try again" at bounding box center [552, 380] width 219 height 23
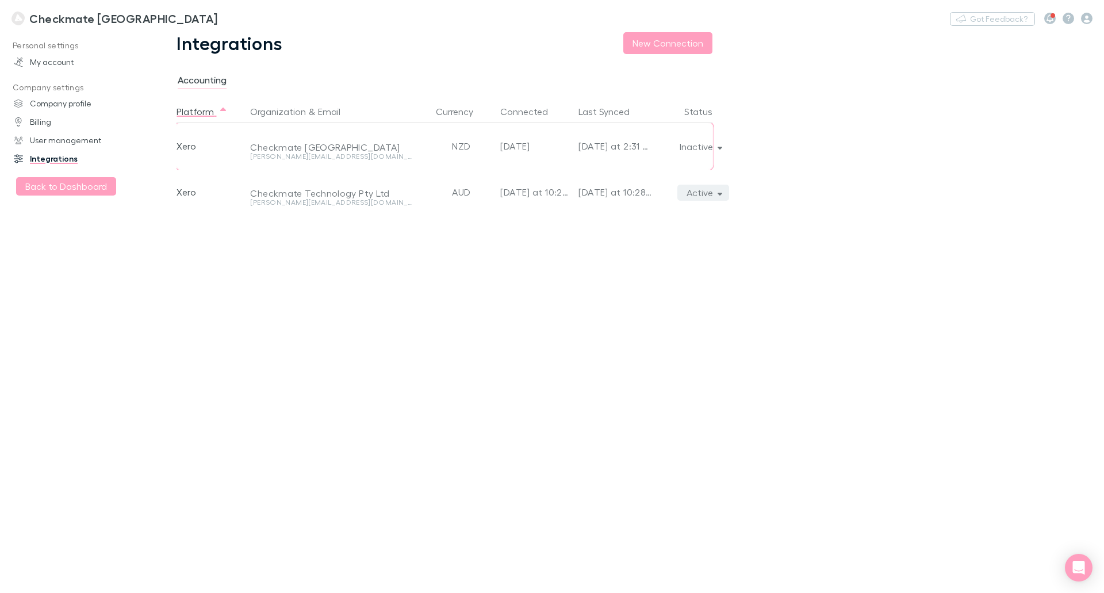
click at [713, 193] on button "Active" at bounding box center [704, 193] width 52 height 16
click at [836, 251] on div at bounding box center [552, 296] width 1104 height 593
click at [60, 18] on h3 "Checkmate [GEOGRAPHIC_DATA]" at bounding box center [123, 19] width 188 height 14
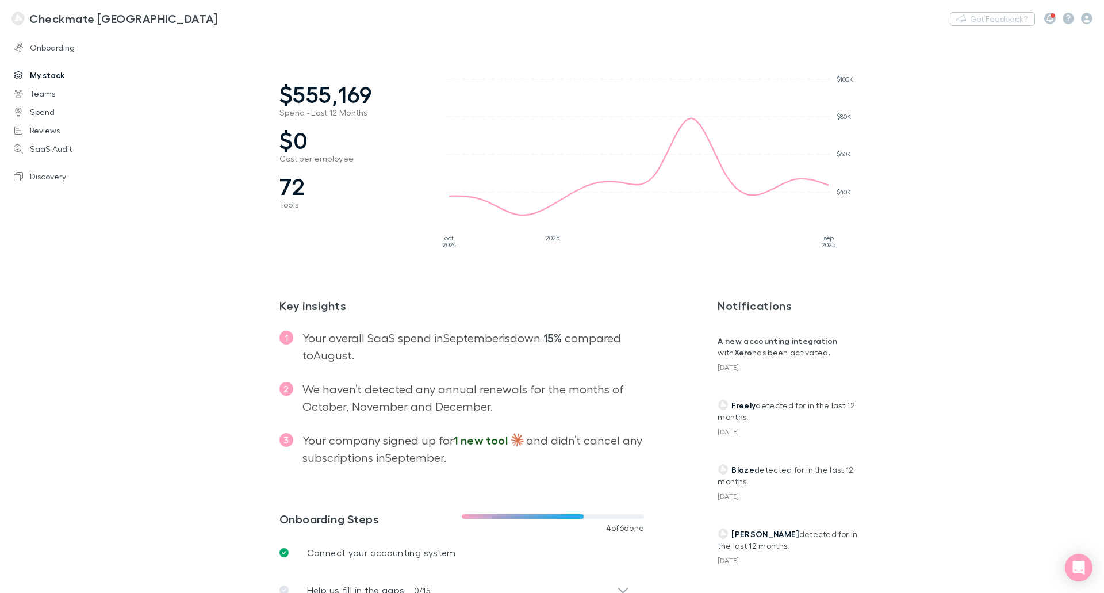
click at [30, 79] on link "My stack" at bounding box center [78, 75] width 153 height 18
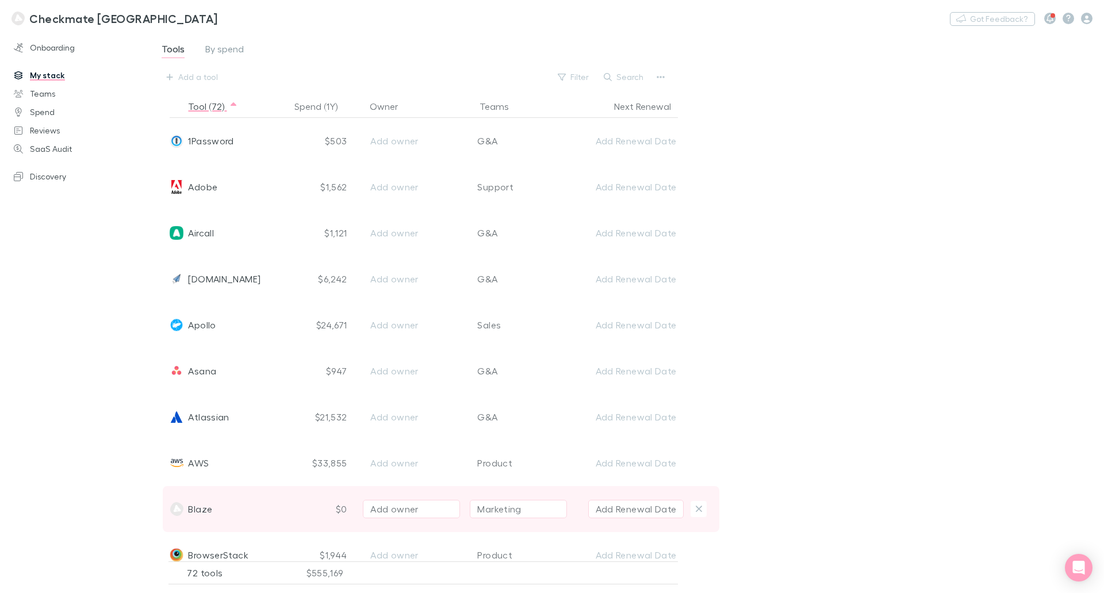
click at [198, 512] on span "Blaze" at bounding box center [200, 509] width 24 height 46
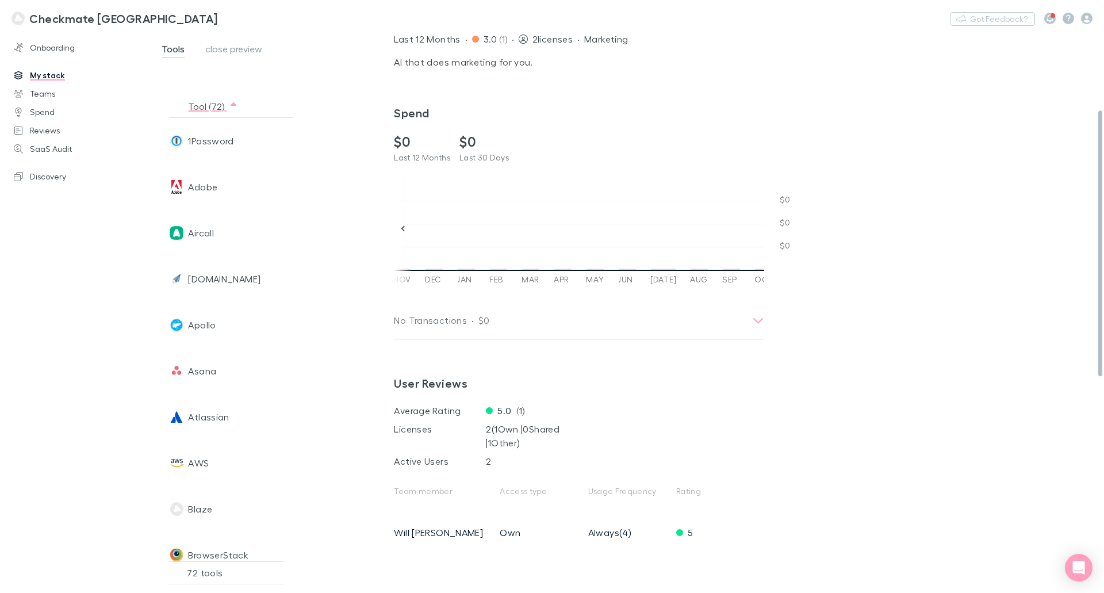
scroll to position [173, 0]
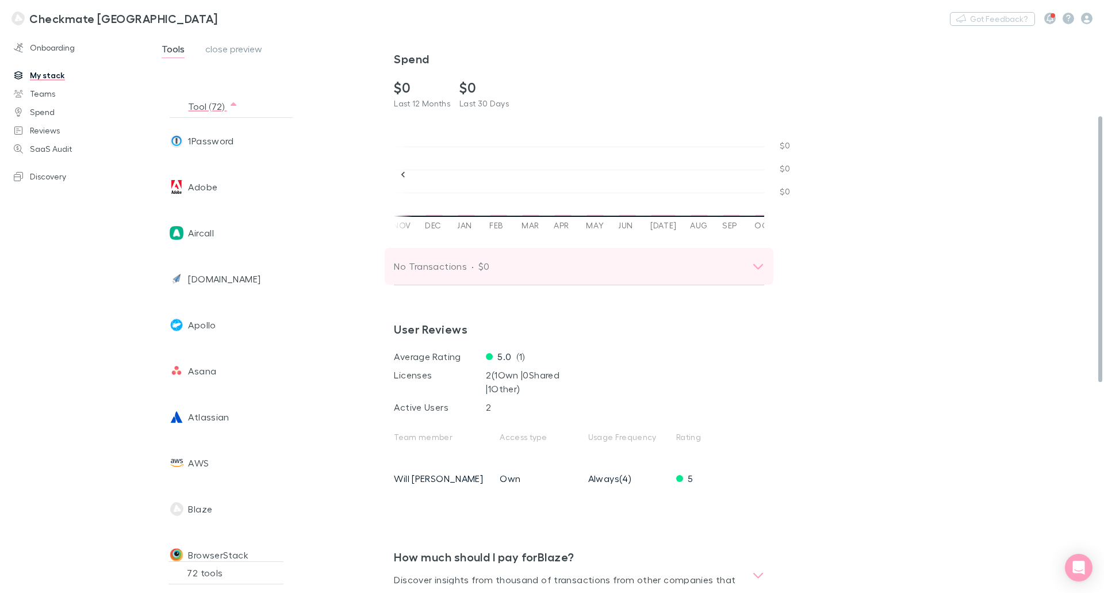
click at [706, 266] on div "No Transactions · $0" at bounding box center [568, 266] width 349 height 16
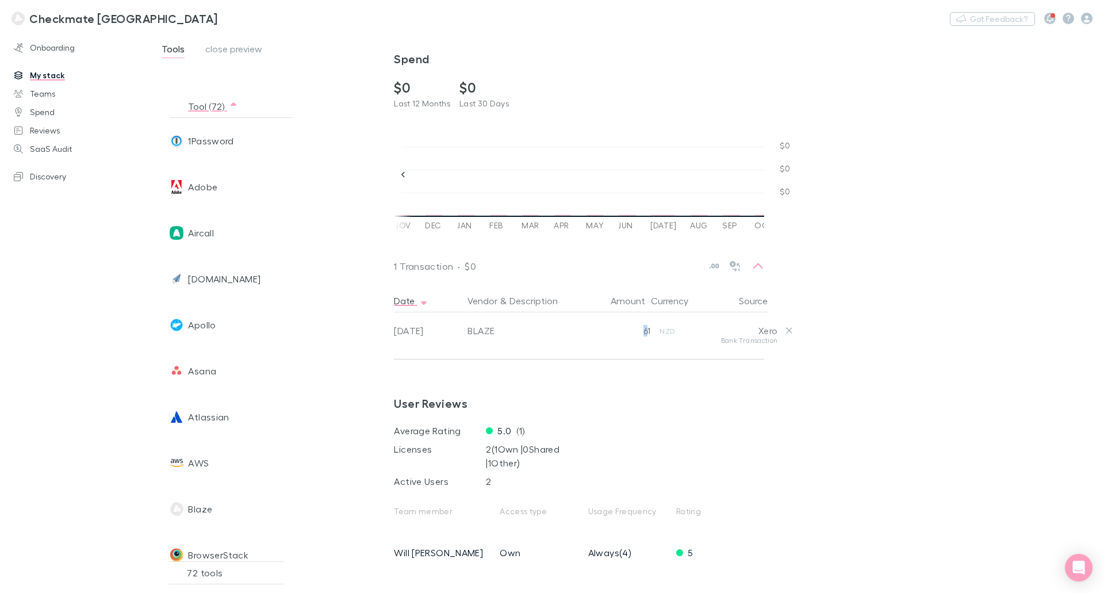
drag, startPoint x: 640, startPoint y: 331, endPoint x: 633, endPoint y: 331, distance: 6.9
click at [633, 331] on div "61" at bounding box center [621, 324] width 60 height 25
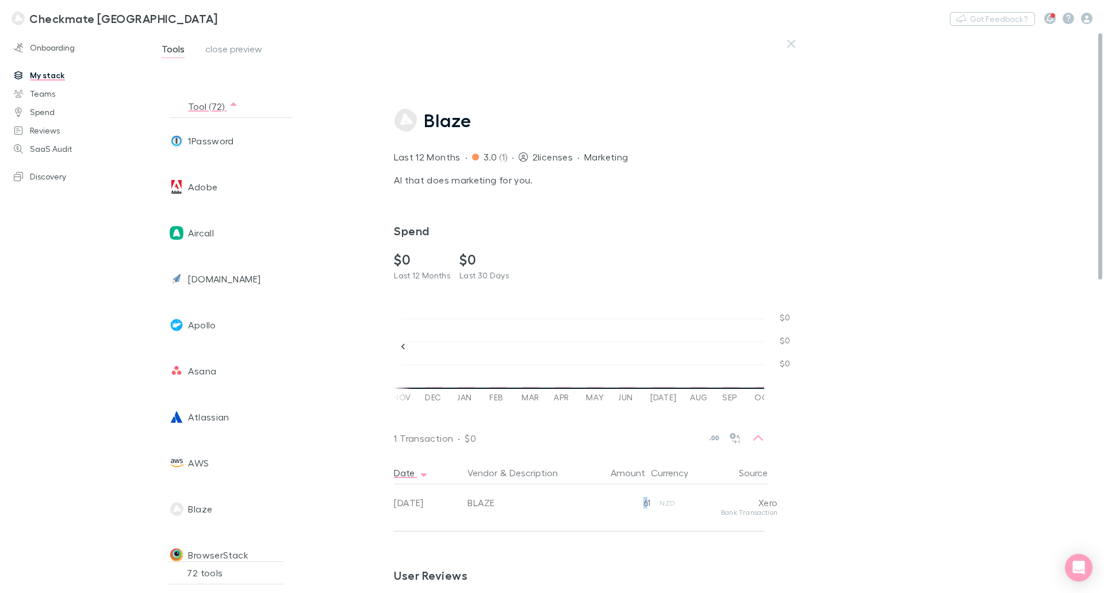
scroll to position [0, 0]
click at [40, 78] on link "My stack" at bounding box center [78, 75] width 153 height 18
click at [63, 17] on h3 "Checkmate [GEOGRAPHIC_DATA]" at bounding box center [123, 19] width 188 height 14
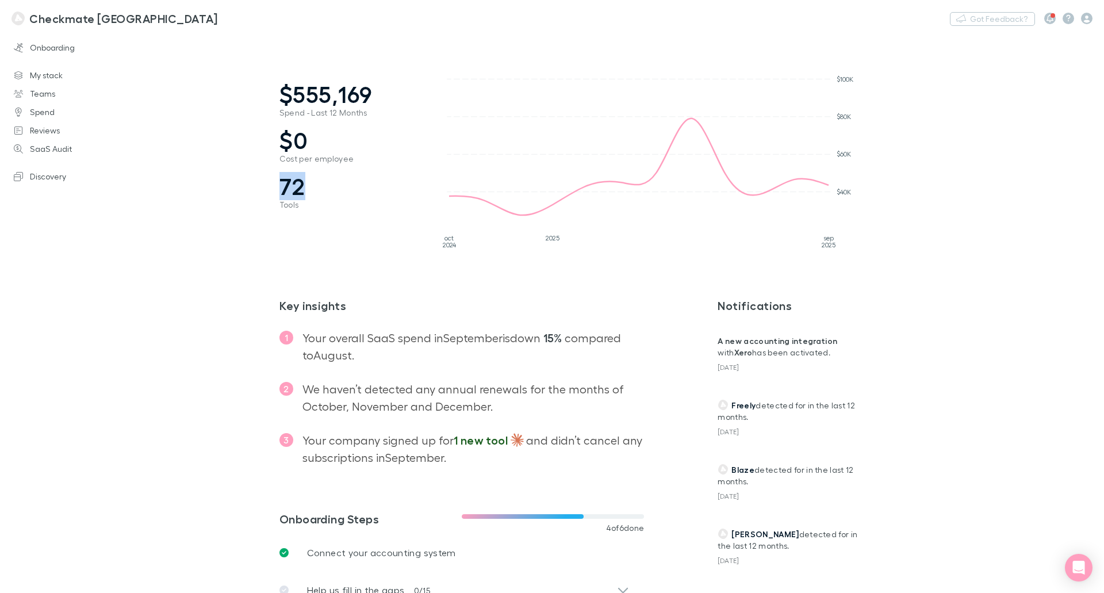
drag, startPoint x: 322, startPoint y: 194, endPoint x: 267, endPoint y: 192, distance: 54.7
click at [267, 192] on main "$555,169 Spend - Last 12 Months $0 Cost per employee 72 Tools [DATE] 2025 [DATE…" at bounding box center [626, 312] width 955 height 561
click at [998, 261] on main "$555,169 Spend - Last 12 Months $0 Cost per employee 72 Tools [DATE] 2025 [DATE…" at bounding box center [626, 312] width 955 height 561
click at [48, 131] on link "Reviews" at bounding box center [78, 130] width 153 height 18
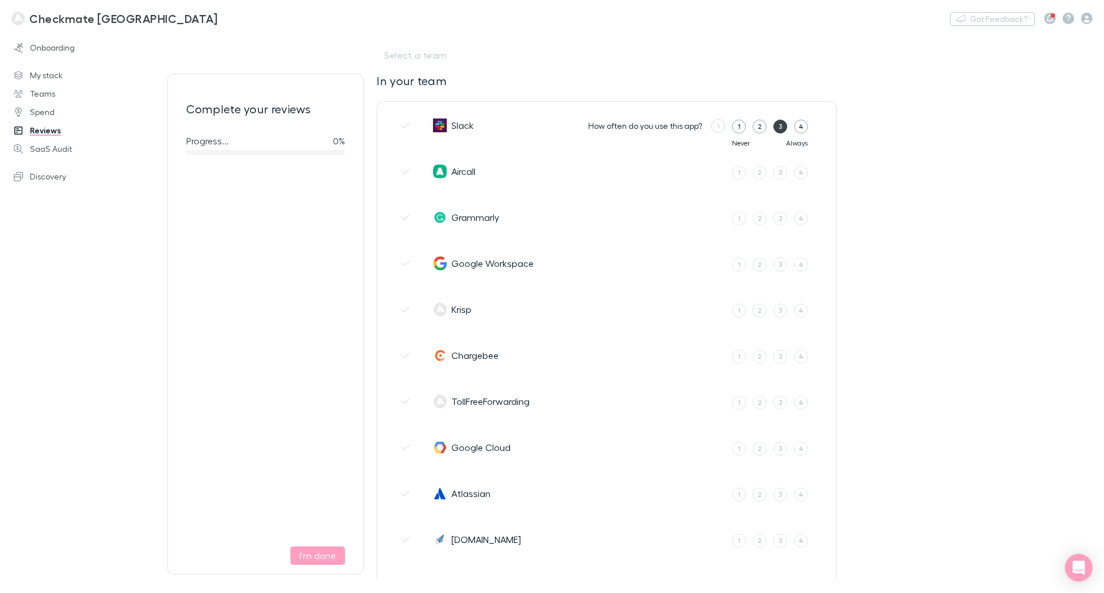
click at [781, 126] on div "3" at bounding box center [781, 126] width 4 height 10
click at [0, 0] on input "3" at bounding box center [0, 0] width 0 height 0
click at [740, 170] on div "1" at bounding box center [739, 172] width 3 height 10
click at [0, 0] on input "1" at bounding box center [0, 0] width 0 height 0
click at [736, 218] on label "1" at bounding box center [739, 219] width 14 height 14
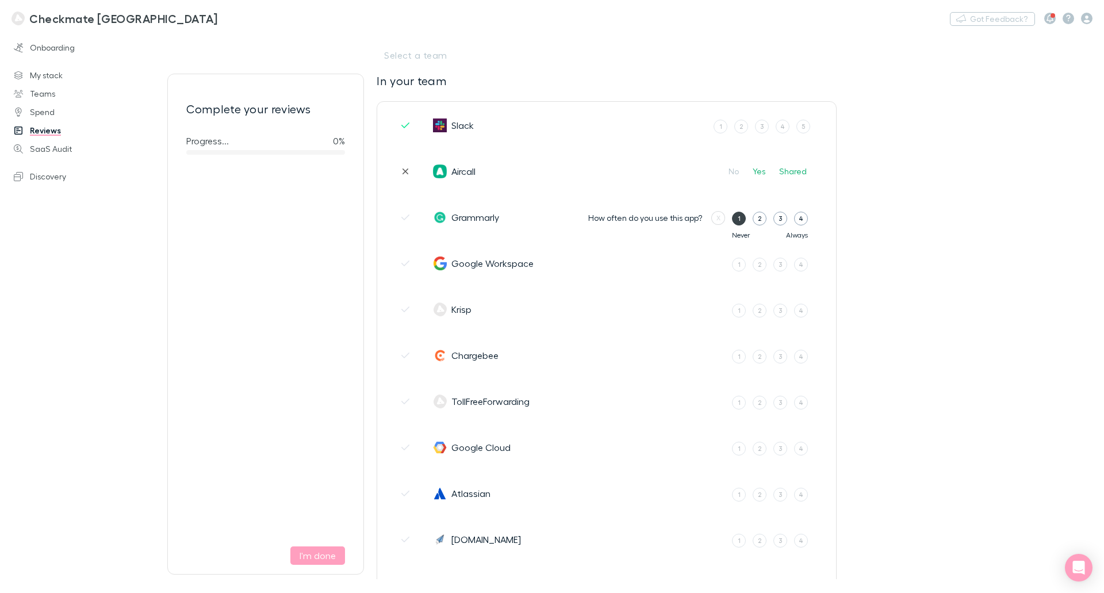
click at [0, 0] on input "1" at bounding box center [0, 0] width 0 height 0
click at [801, 266] on div "4" at bounding box center [801, 264] width 5 height 10
click at [0, 0] on input "4" at bounding box center [0, 0] width 0 height 0
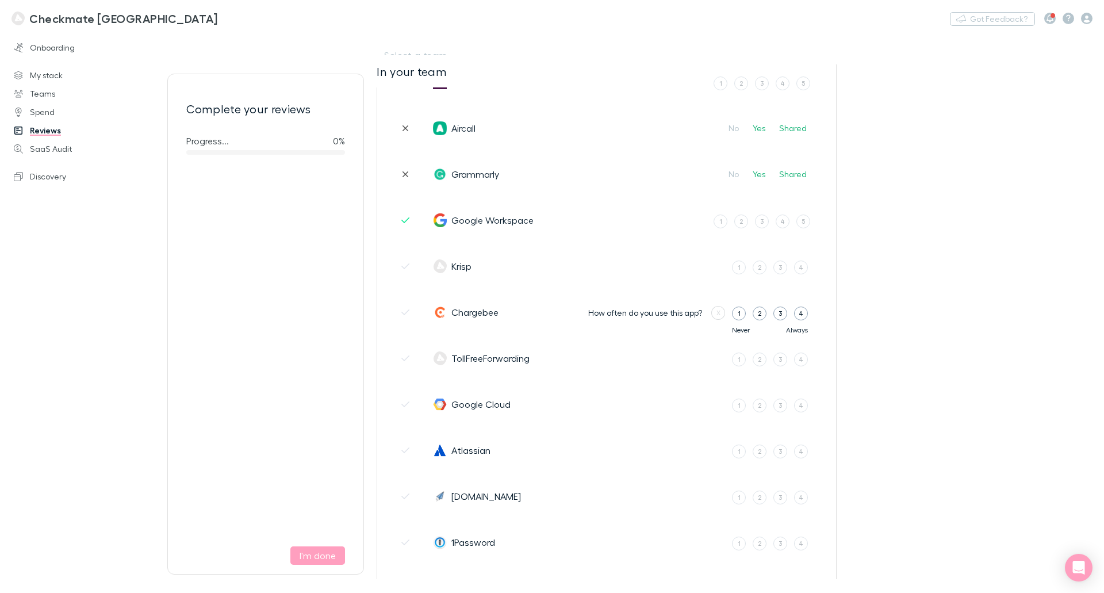
scroll to position [115, 0]
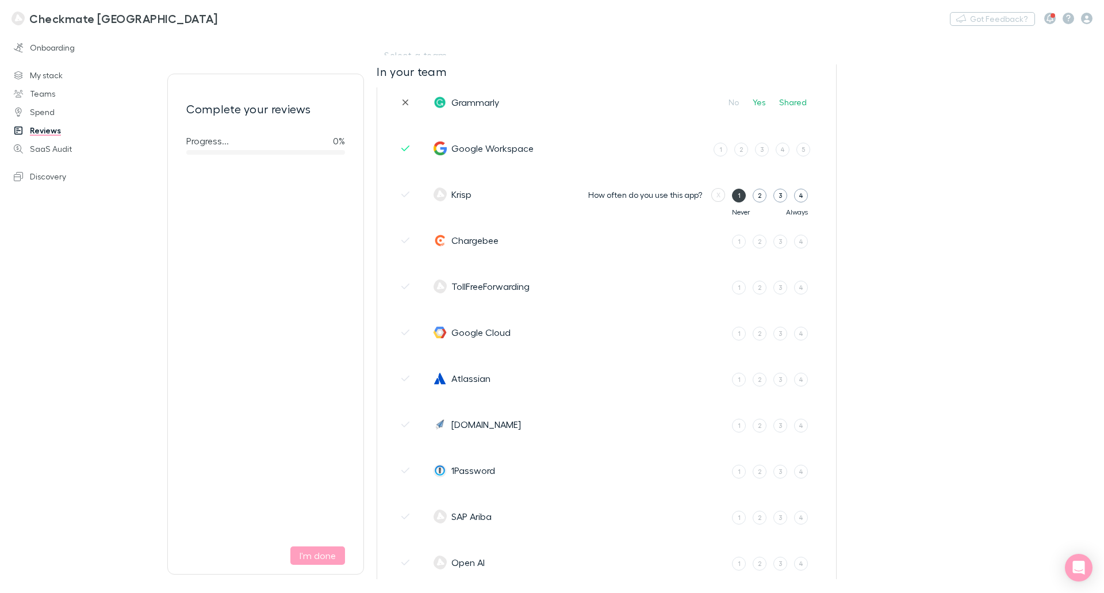
click at [735, 196] on label "1" at bounding box center [739, 196] width 14 height 14
click at [0, 0] on input "1" at bounding box center [0, 0] width 0 height 0
click at [738, 244] on div "1" at bounding box center [739, 241] width 3 height 10
click at [0, 0] on input "1" at bounding box center [0, 0] width 0 height 0
click at [738, 288] on div "1" at bounding box center [739, 287] width 3 height 10
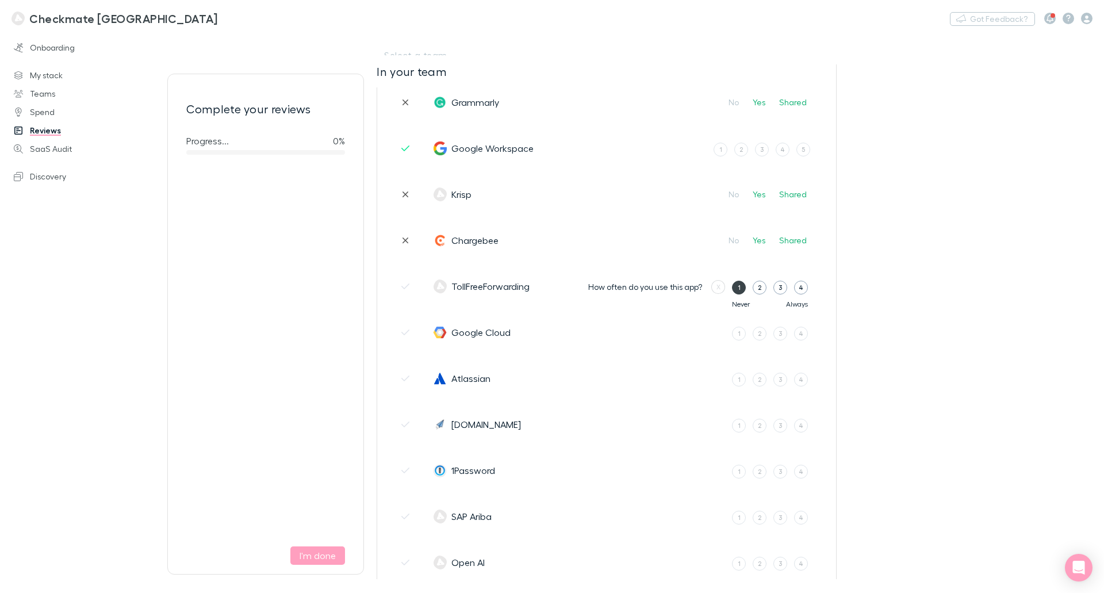
click at [0, 0] on input "1" at bounding box center [0, 0] width 0 height 0
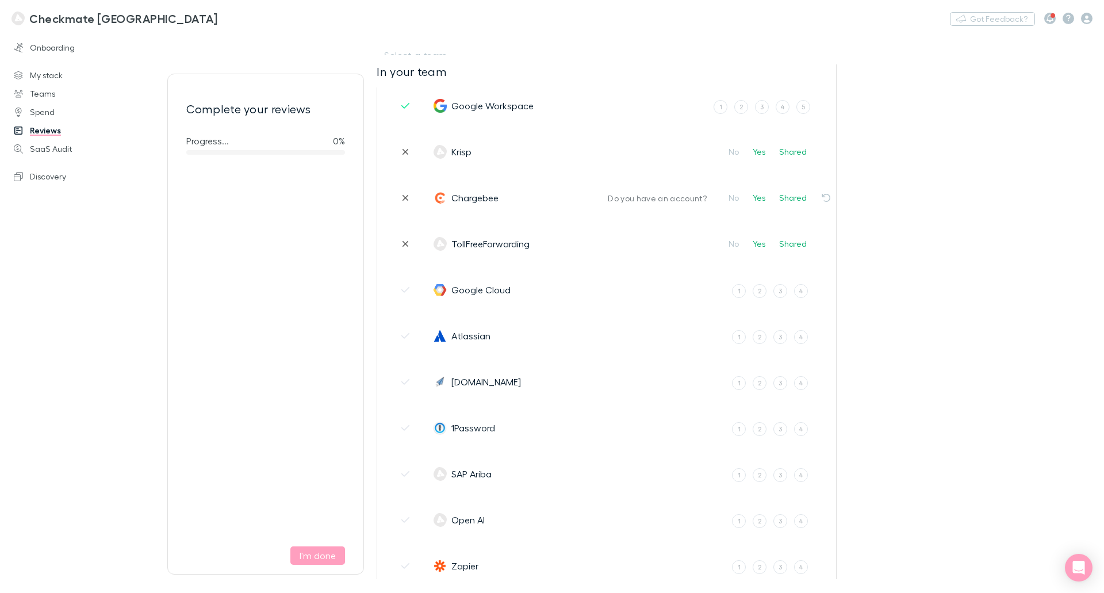
scroll to position [230, 0]
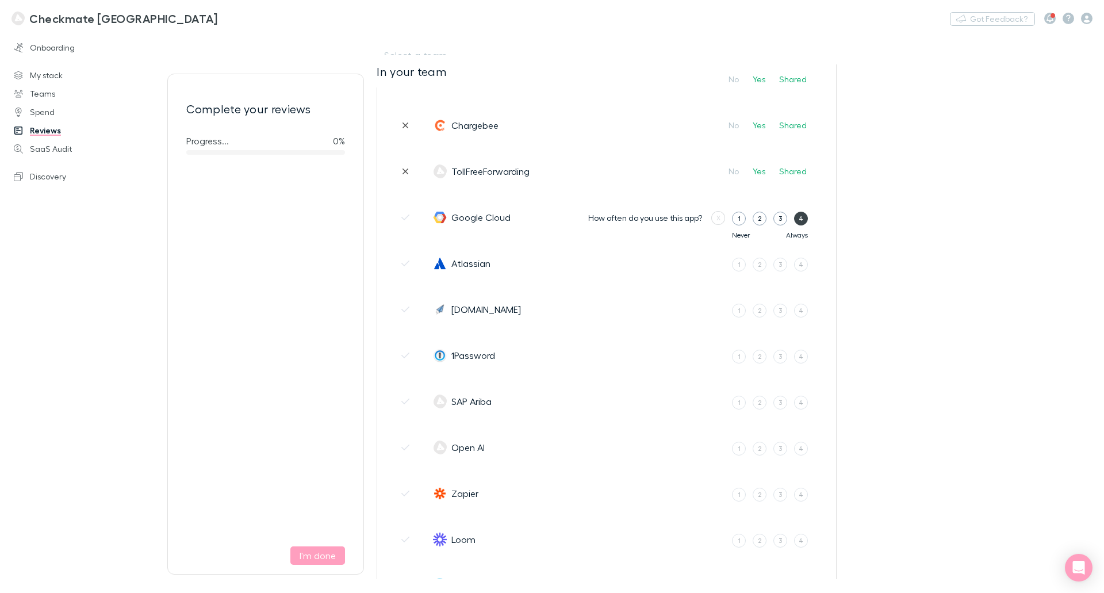
click at [801, 220] on div "4" at bounding box center [801, 218] width 5 height 10
click at [0, 0] on input "4" at bounding box center [0, 0] width 0 height 0
click at [757, 264] on label "2" at bounding box center [760, 265] width 14 height 14
click at [0, 0] on input "2" at bounding box center [0, 0] width 0 height 0
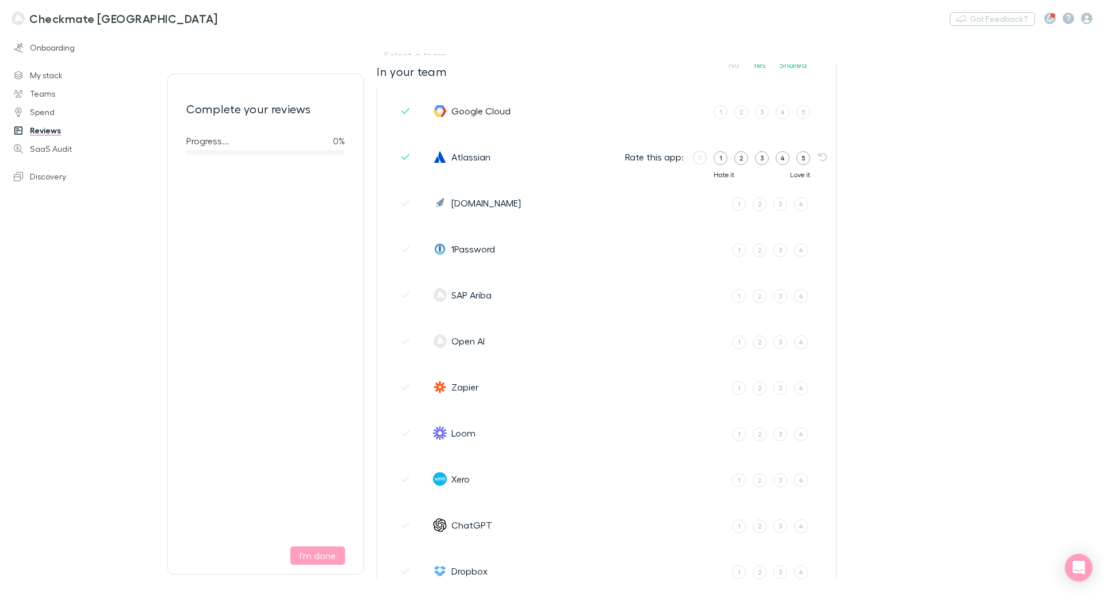
scroll to position [345, 0]
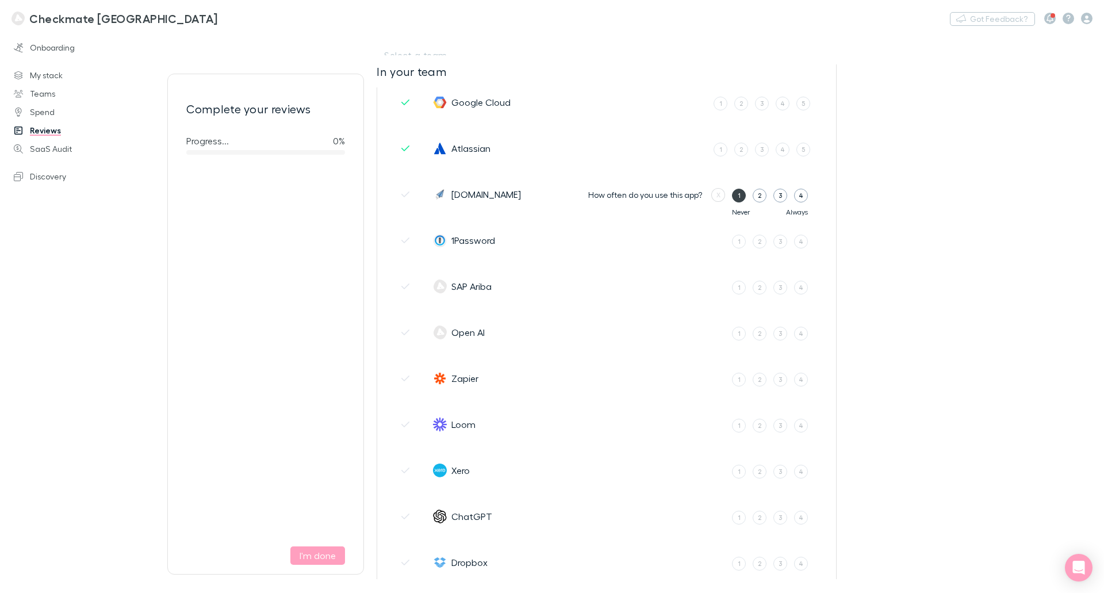
click at [738, 200] on div "1" at bounding box center [739, 195] width 3 height 10
click at [0, 0] on input "1" at bounding box center [0, 0] width 0 height 0
click at [737, 243] on label "1" at bounding box center [739, 242] width 14 height 14
click at [0, 0] on input "1" at bounding box center [0, 0] width 0 height 0
click at [800, 334] on div "4" at bounding box center [801, 333] width 5 height 10
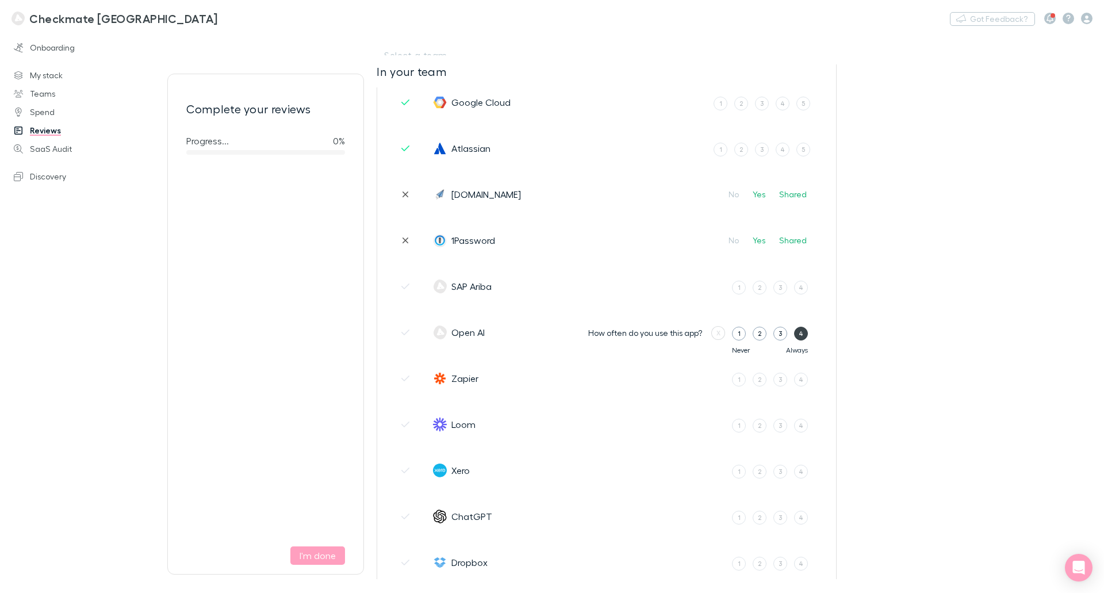
click at [0, 0] on input "4" at bounding box center [0, 0] width 0 height 0
click at [735, 285] on label "1" at bounding box center [739, 288] width 14 height 14
click at [0, 0] on input "1" at bounding box center [0, 0] width 0 height 0
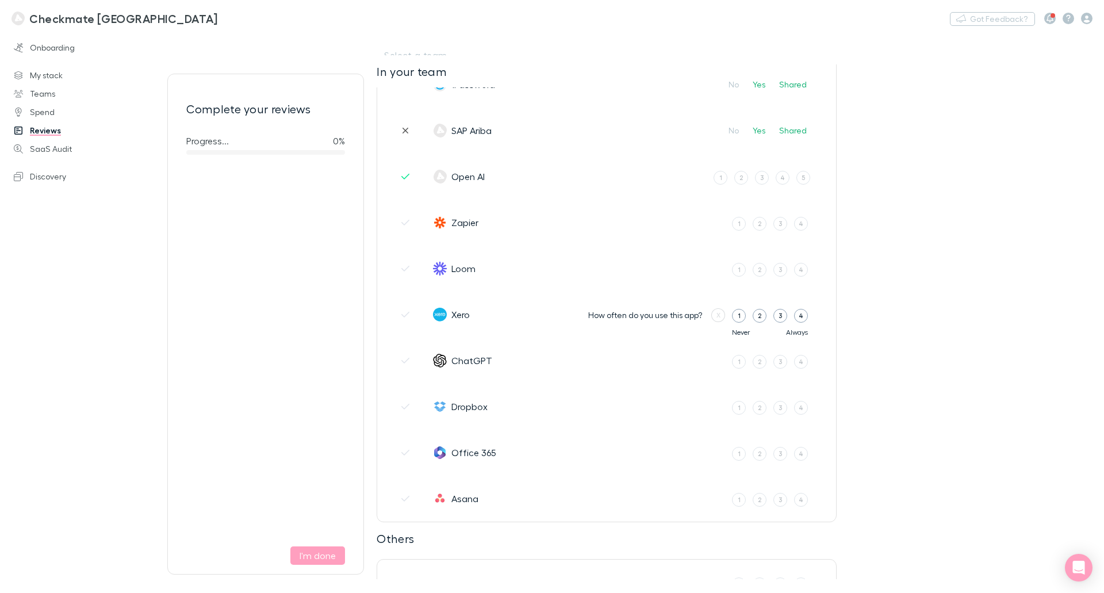
scroll to position [518, 0]
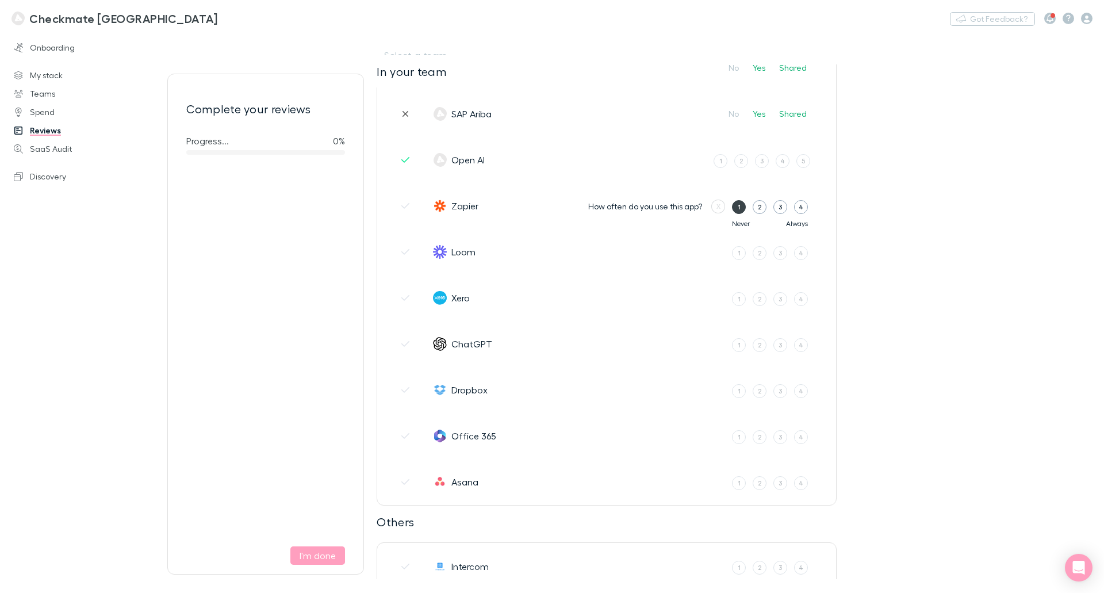
click at [740, 207] on div "1" at bounding box center [739, 207] width 3 height 10
click at [0, 0] on input "1" at bounding box center [0, 0] width 0 height 0
drag, startPoint x: 741, startPoint y: 251, endPoint x: 760, endPoint y: 253, distance: 19.1
click at [760, 253] on div "1 2 3 4" at bounding box center [770, 251] width 76 height 17
click at [760, 253] on div "2" at bounding box center [759, 253] width 3 height 10
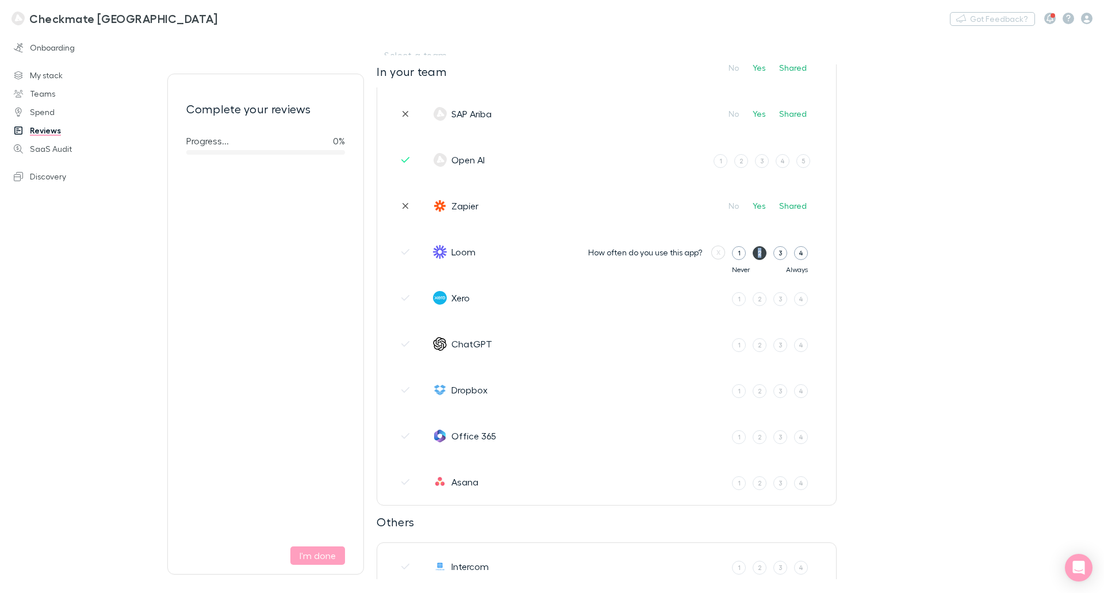
click at [0, 0] on input "2" at bounding box center [0, 0] width 0 height 0
click at [798, 299] on label "4" at bounding box center [801, 299] width 14 height 14
click at [0, 0] on input "4" at bounding box center [0, 0] width 0 height 0
click at [796, 342] on label "4" at bounding box center [801, 345] width 14 height 14
click at [0, 0] on input "4" at bounding box center [0, 0] width 0 height 0
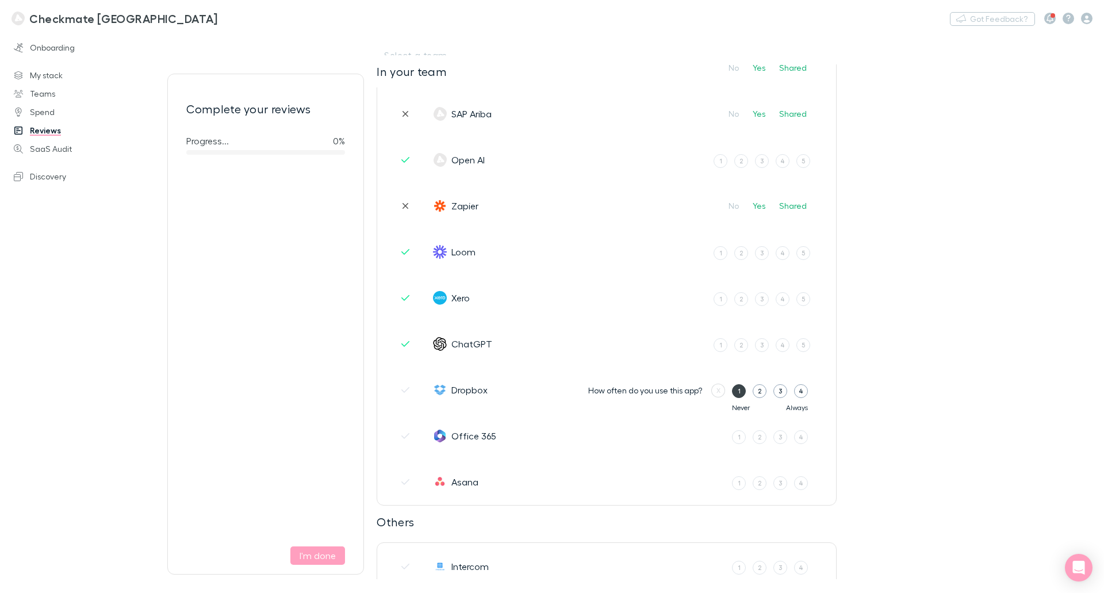
click at [743, 393] on label "1" at bounding box center [739, 391] width 14 height 14
click at [0, 0] on input "1" at bounding box center [0, 0] width 0 height 0
click at [737, 437] on label "1" at bounding box center [739, 437] width 14 height 14
click at [0, 0] on input "1" at bounding box center [0, 0] width 0 height 0
click at [737, 483] on label "1" at bounding box center [739, 483] width 14 height 14
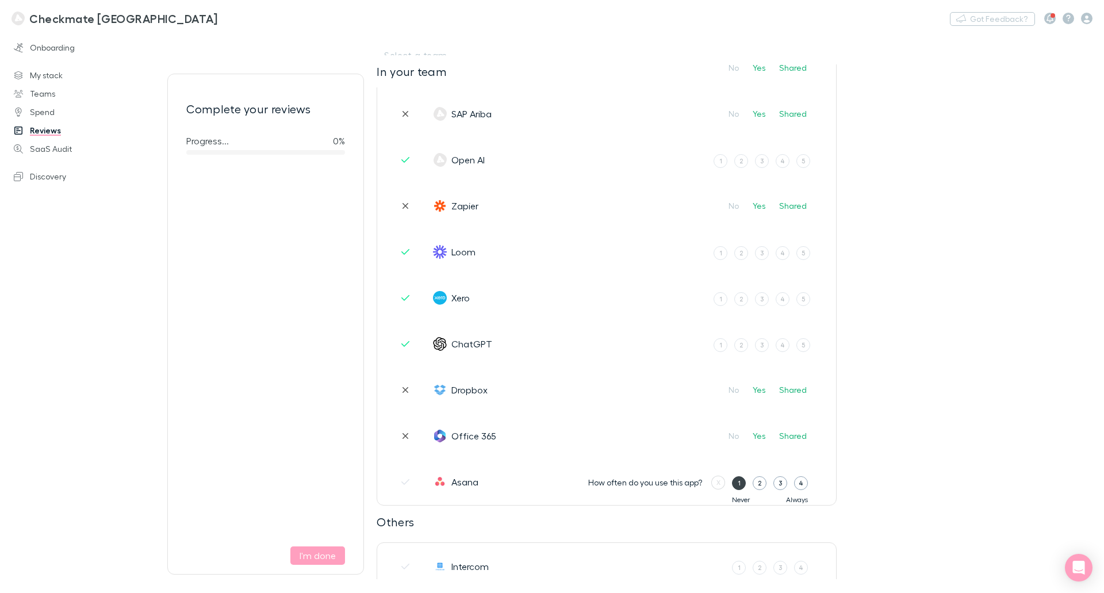
click at [0, 0] on input "1" at bounding box center [0, 0] width 0 height 0
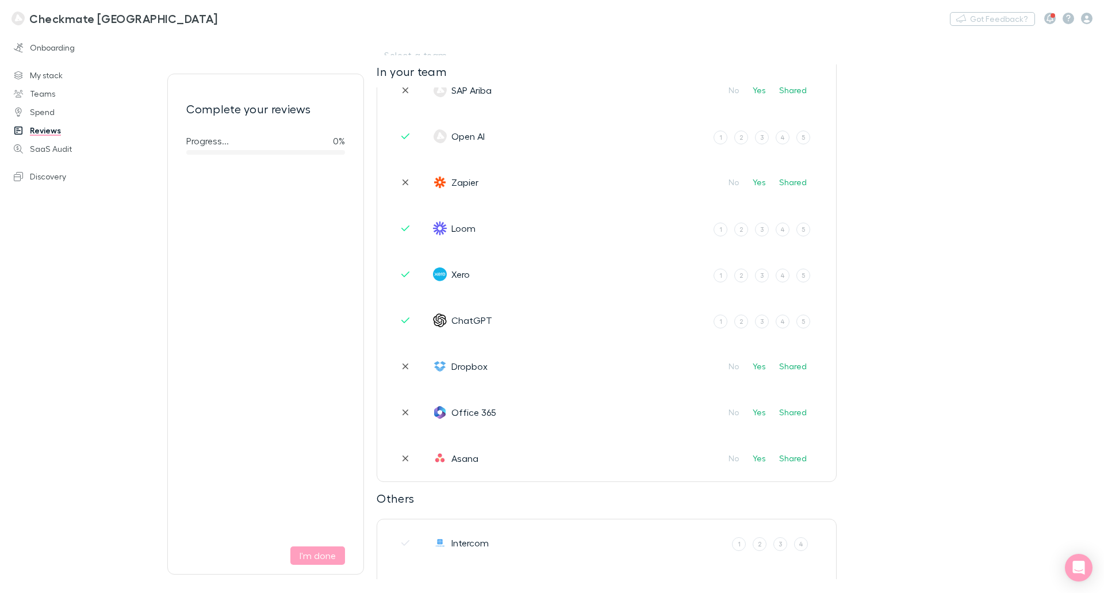
scroll to position [538, 0]
click at [743, 232] on div "2" at bounding box center [741, 233] width 3 height 10
click at [0, 0] on input "2" at bounding box center [0, 0] width 0 height 0
click at [800, 279] on label "5" at bounding box center [804, 279] width 14 height 14
click at [0, 0] on input "5" at bounding box center [0, 0] width 0 height 0
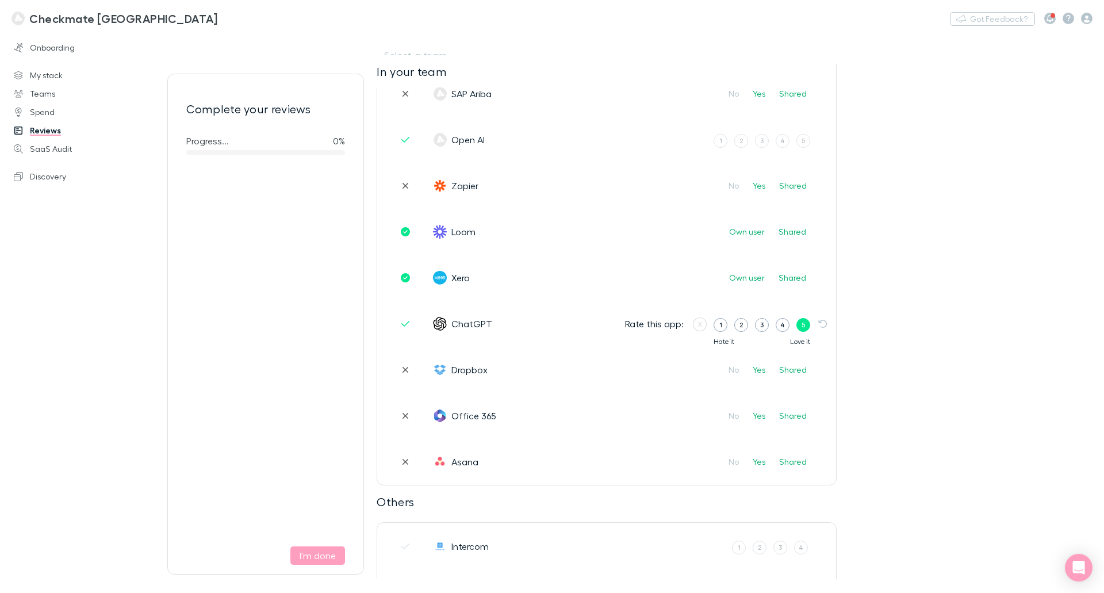
click at [805, 326] on div "5" at bounding box center [803, 325] width 3 height 10
click at [0, 0] on input "5" at bounding box center [0, 0] width 0 height 0
click at [916, 315] on div "Select a team In your team Slack Rate this app: X 1 2 3 4 5 Hate it Love it Air…" at bounding box center [741, 312] width 728 height 533
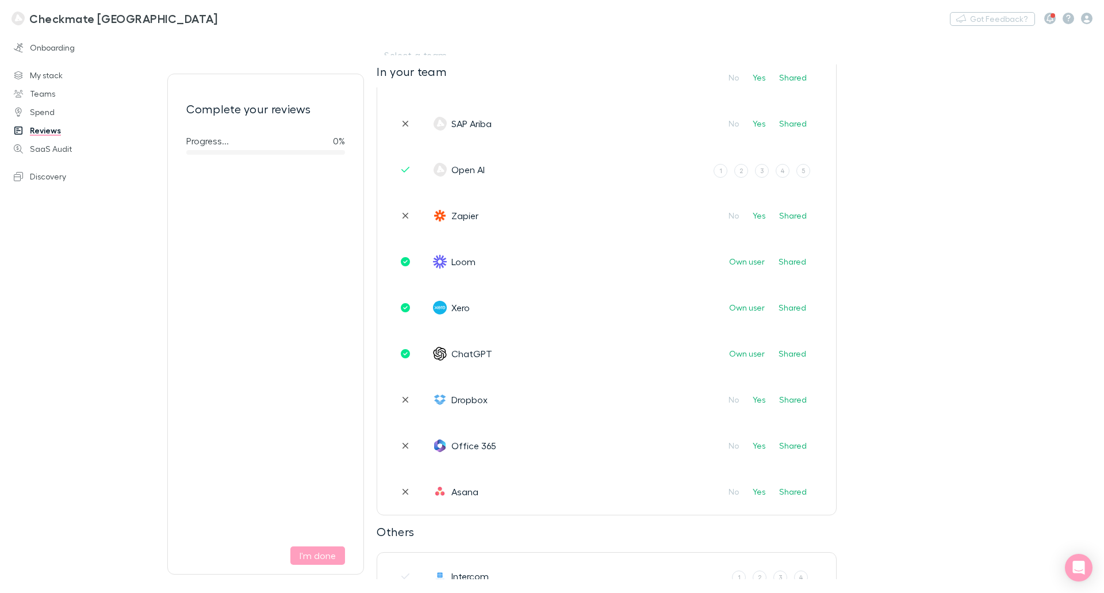
scroll to position [423, 0]
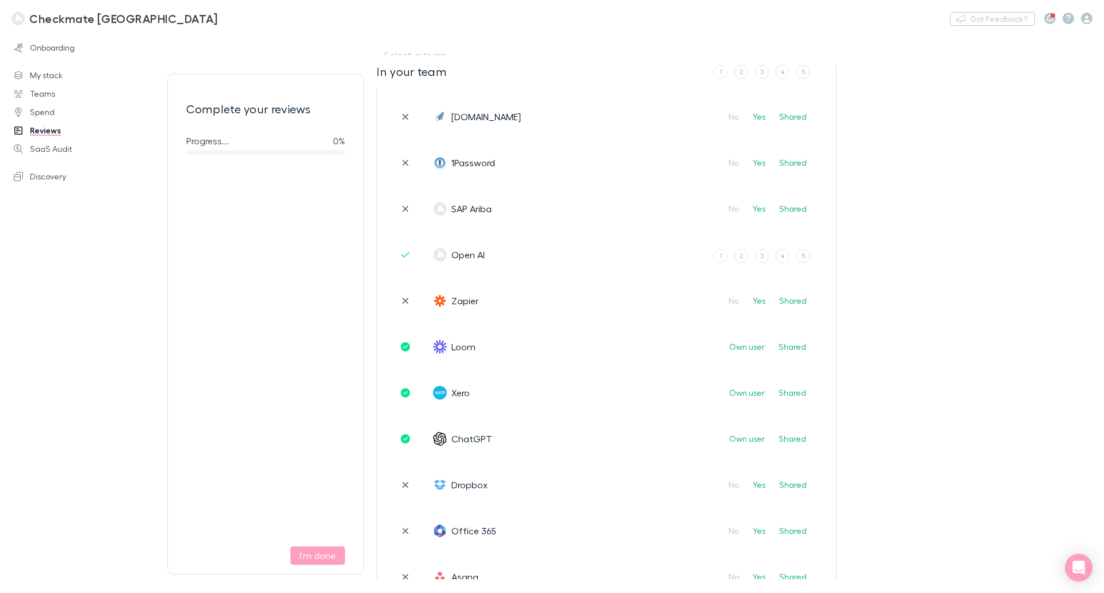
click at [896, 270] on div "Select a team In your team Slack Rate this app: X 1 2 3 4 5 Hate it Love it Air…" at bounding box center [741, 312] width 728 height 533
click at [754, 254] on div "1 2 3 4 5" at bounding box center [762, 254] width 97 height 17
click at [760, 256] on label "3" at bounding box center [762, 256] width 14 height 14
click at [0, 0] on input "3" at bounding box center [0, 0] width 0 height 0
click at [895, 279] on div "Select a team In your team Slack Rate this app: X 1 2 3 4 5 Hate it Love it Air…" at bounding box center [741, 312] width 728 height 533
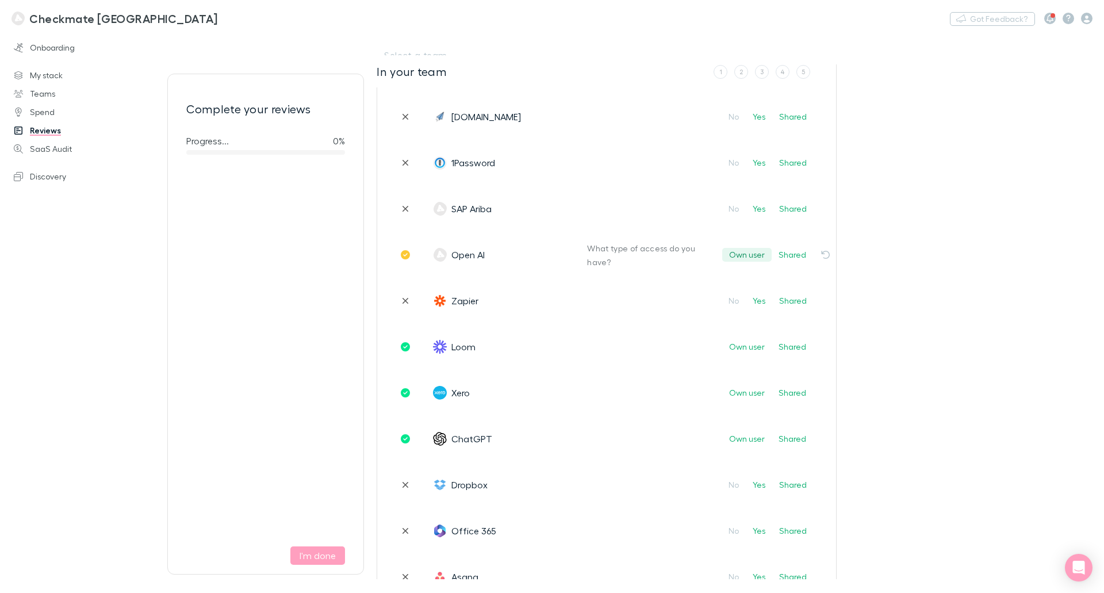
click at [741, 258] on button "Own user" at bounding box center [747, 255] width 49 height 14
click at [958, 252] on div "Select a team In your team Slack Rate this app: X 1 2 3 4 5 Hate it Love it Air…" at bounding box center [741, 312] width 728 height 533
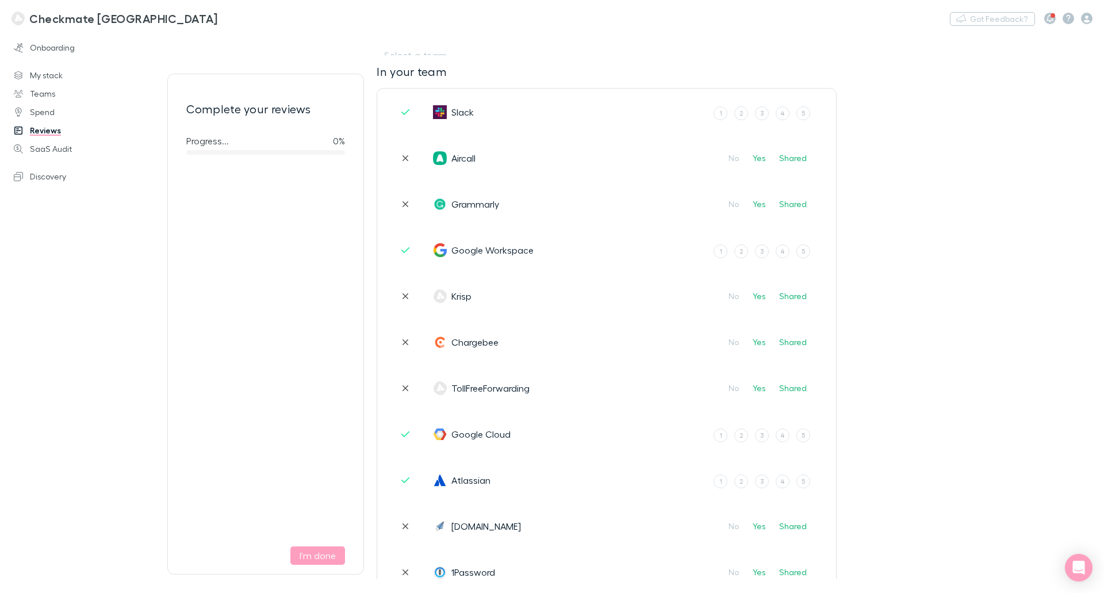
scroll to position [0, 0]
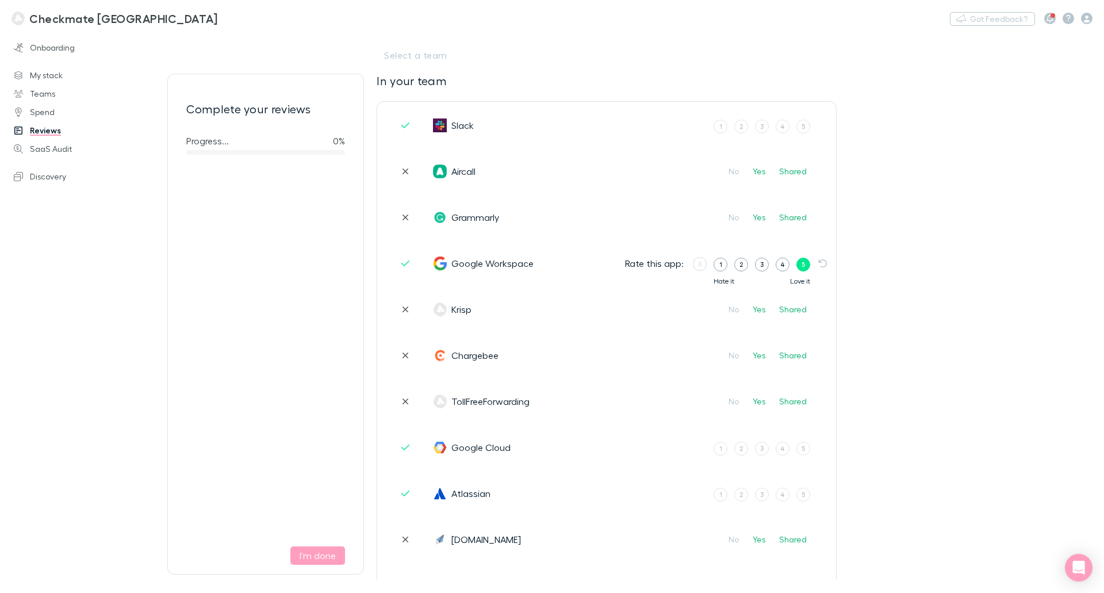
click at [804, 262] on div "5" at bounding box center [803, 264] width 3 height 10
click at [0, 0] on input "5" at bounding box center [0, 0] width 0 height 0
click at [758, 129] on label "3" at bounding box center [762, 127] width 14 height 14
click at [0, 0] on input "3" at bounding box center [0, 0] width 0 height 0
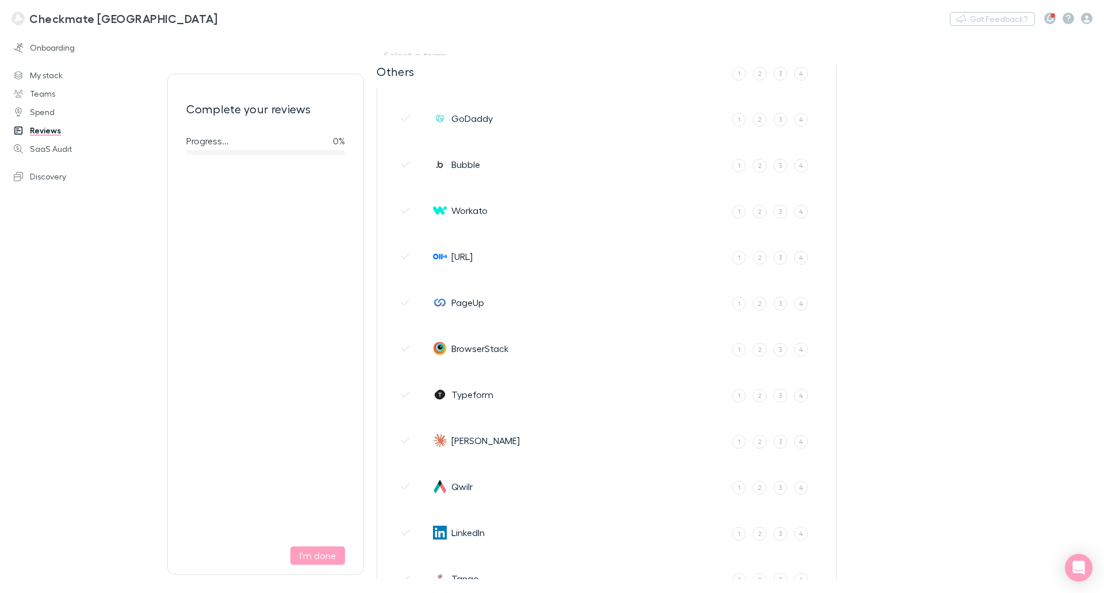
scroll to position [2876, 0]
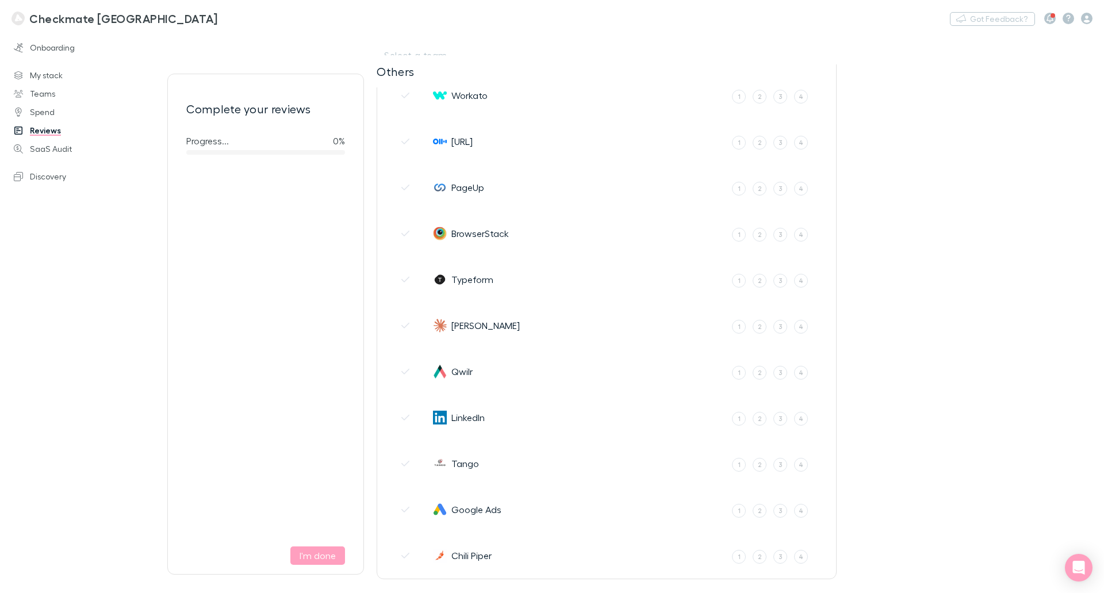
click at [315, 567] on div "Complete your reviews Progress... 0 % I'm done" at bounding box center [265, 324] width 197 height 501
click at [317, 557] on button "I'm done" at bounding box center [317, 555] width 55 height 18
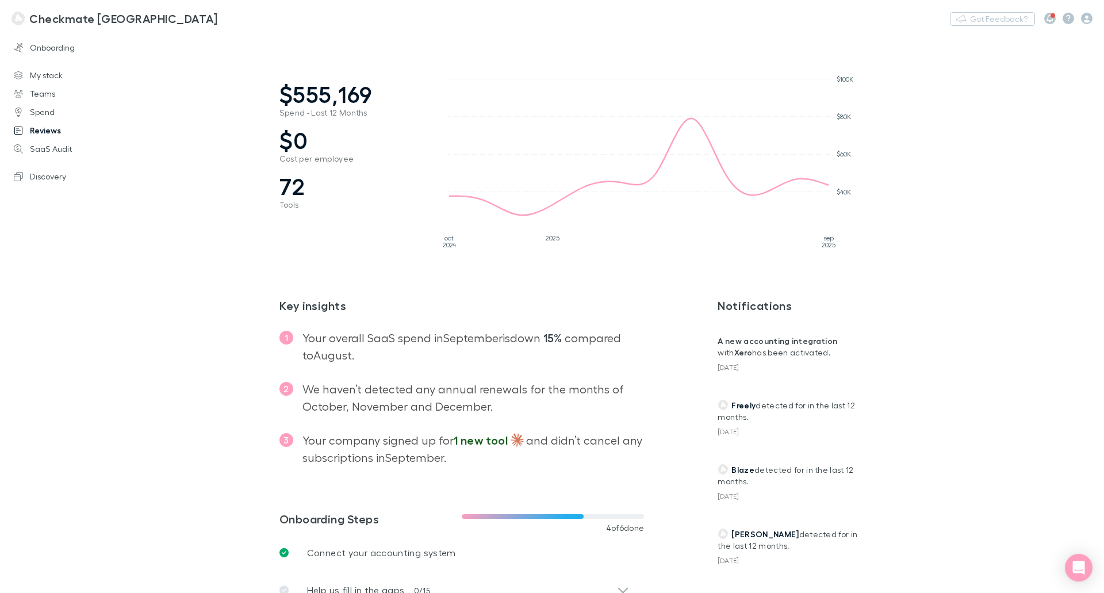
click at [47, 136] on link "Reviews" at bounding box center [78, 130] width 153 height 18
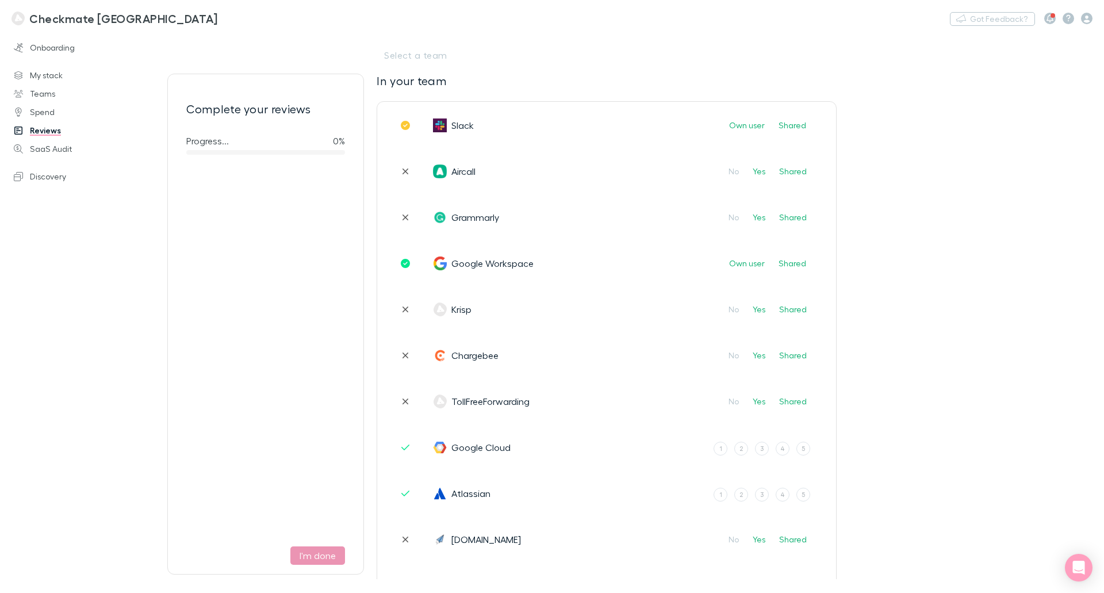
click at [322, 548] on button "I'm done" at bounding box center [317, 555] width 55 height 18
click at [328, 557] on button "I'm done" at bounding box center [317, 555] width 55 height 18
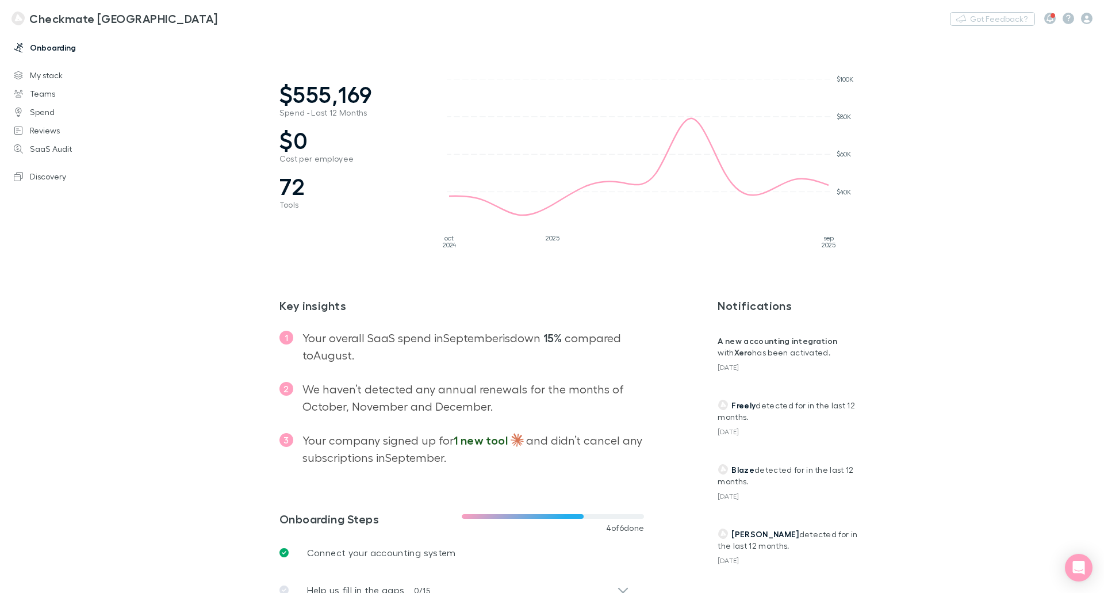
click at [55, 48] on link "Onboarding" at bounding box center [78, 48] width 153 height 18
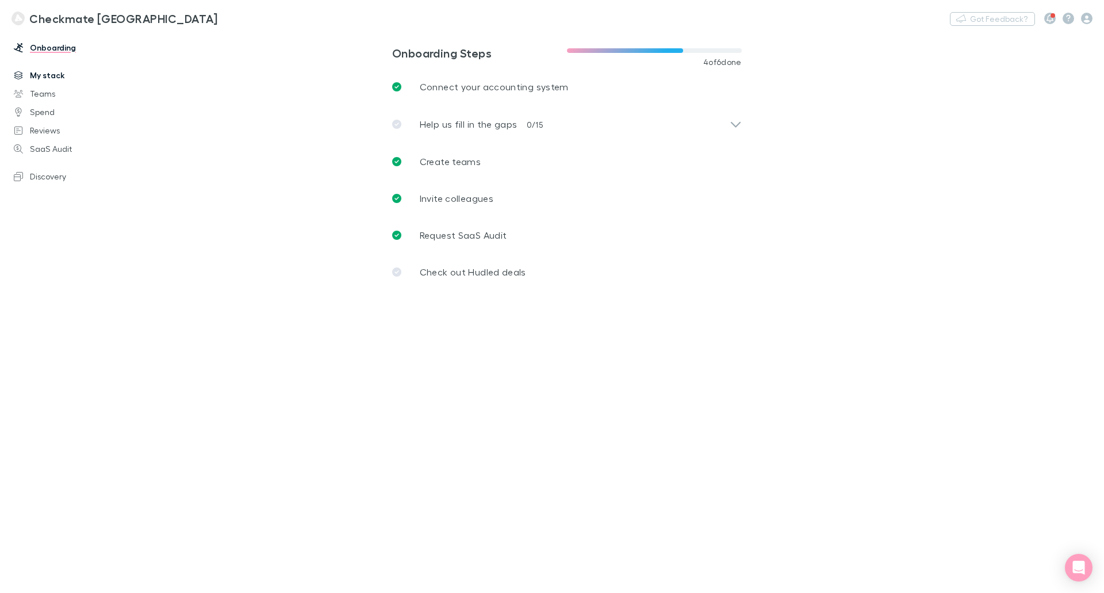
click at [52, 74] on link "My stack" at bounding box center [78, 75] width 153 height 18
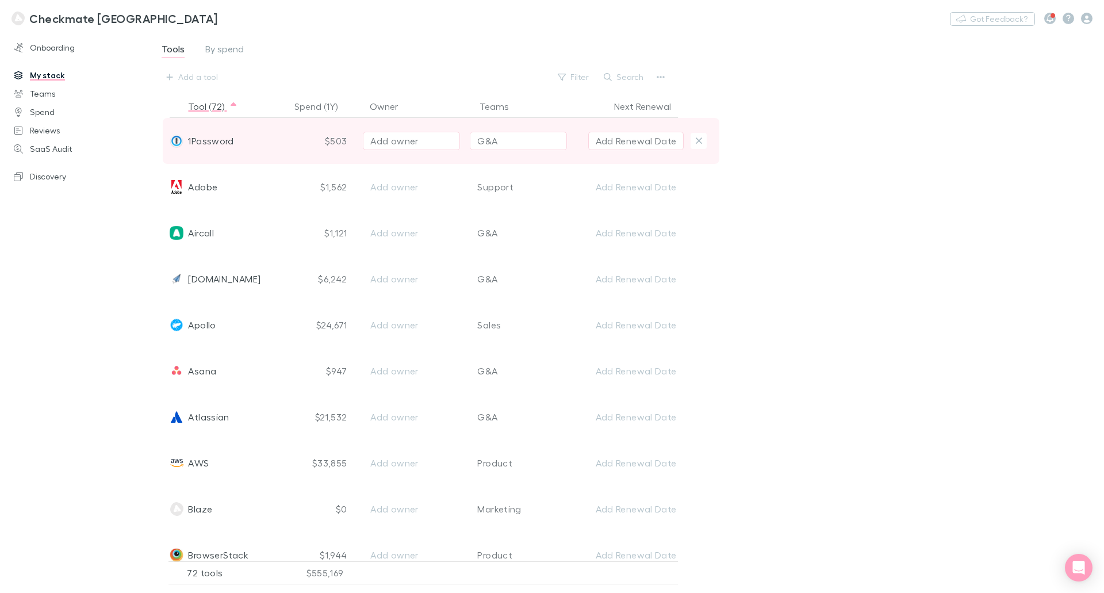
click at [387, 141] on div "Add owner" at bounding box center [411, 141] width 82 height 14
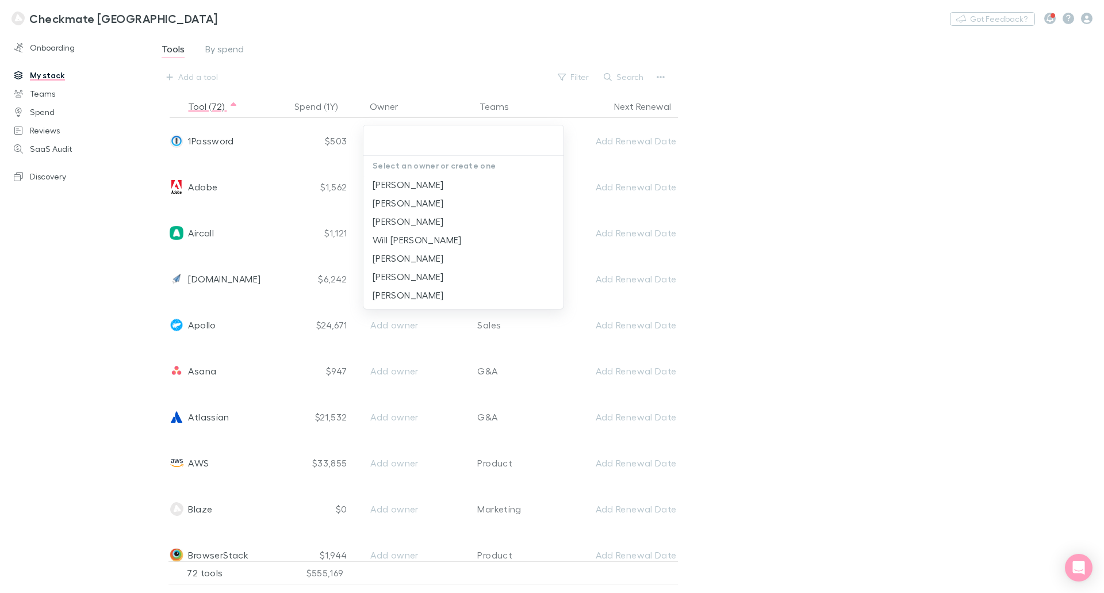
click at [813, 213] on div at bounding box center [552, 296] width 1104 height 593
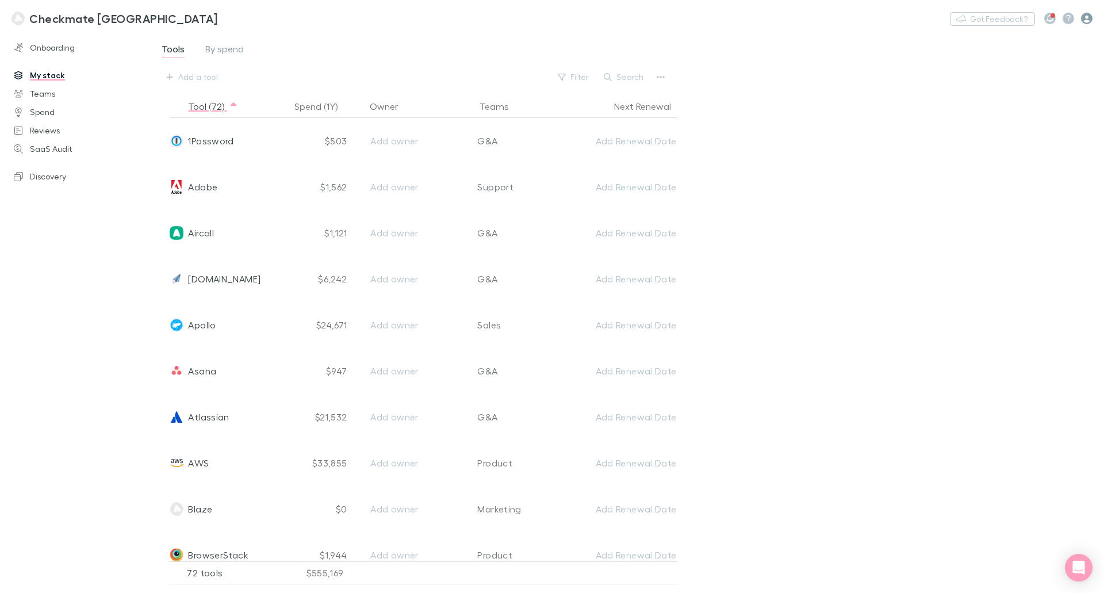
click at [1085, 18] on icon "button" at bounding box center [1087, 19] width 12 height 12
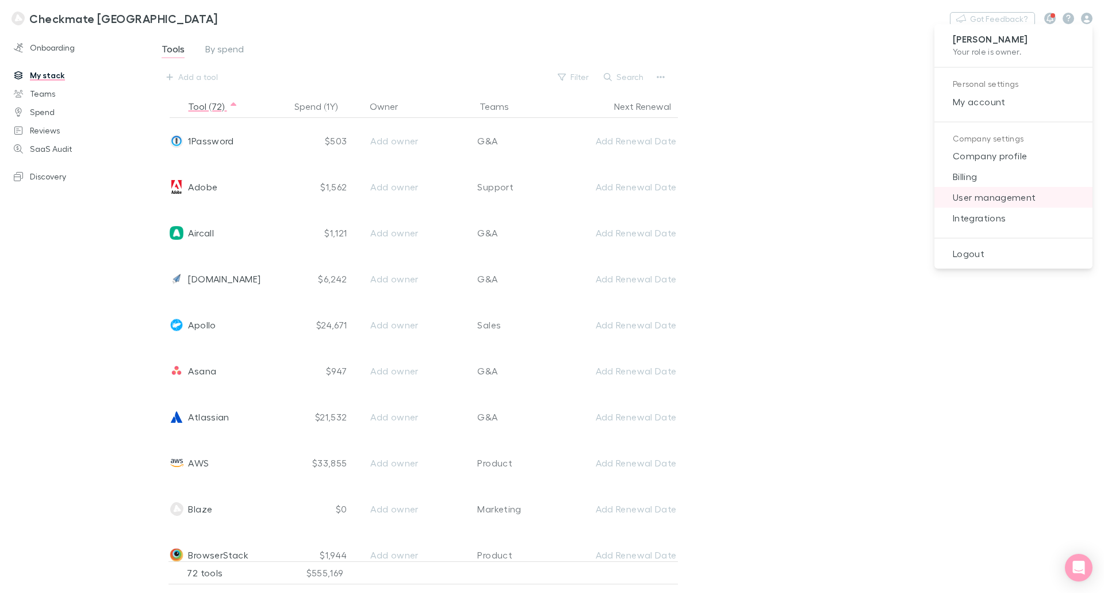
click at [987, 202] on span "User management" at bounding box center [1014, 197] width 140 height 14
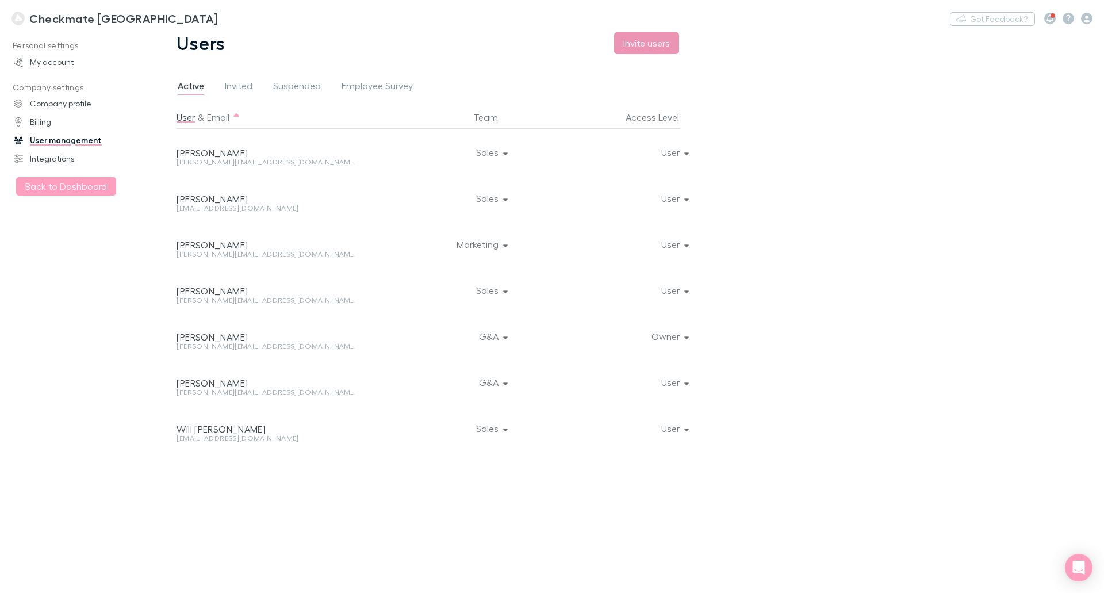
click at [655, 43] on button "Invite users" at bounding box center [646, 43] width 65 height 22
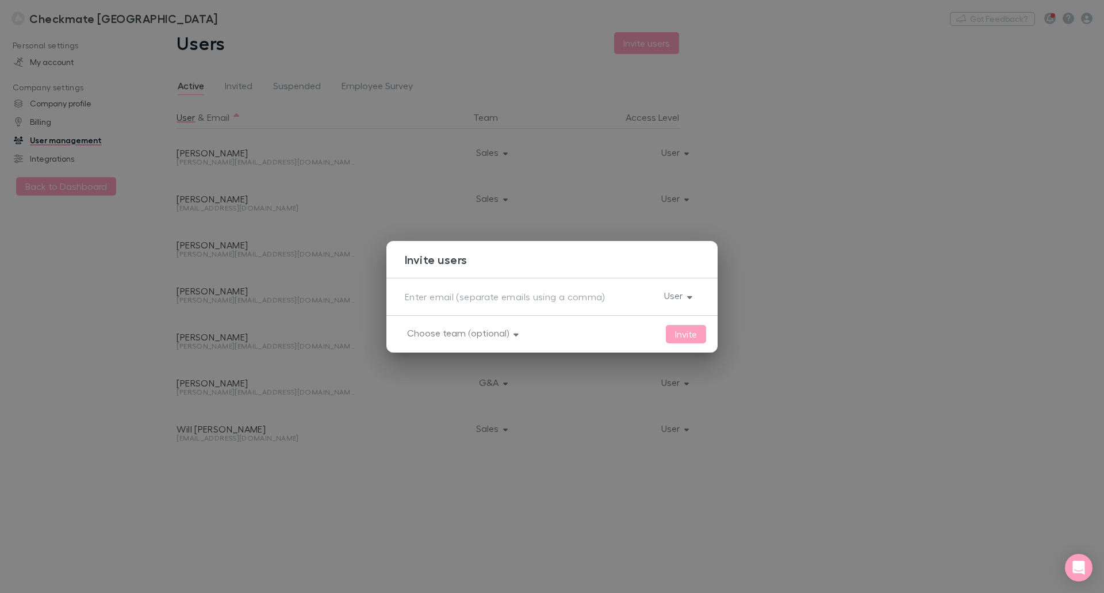
click at [454, 299] on textarea at bounding box center [530, 296] width 250 height 13
paste textarea "[PERSON_NAME][EMAIL_ADDRESS][DOMAIN_NAME]"
type textarea "[PERSON_NAME][EMAIL_ADDRESS][DOMAIN_NAME]"
click at [483, 334] on button "Choose team (optional)" at bounding box center [462, 333] width 128 height 16
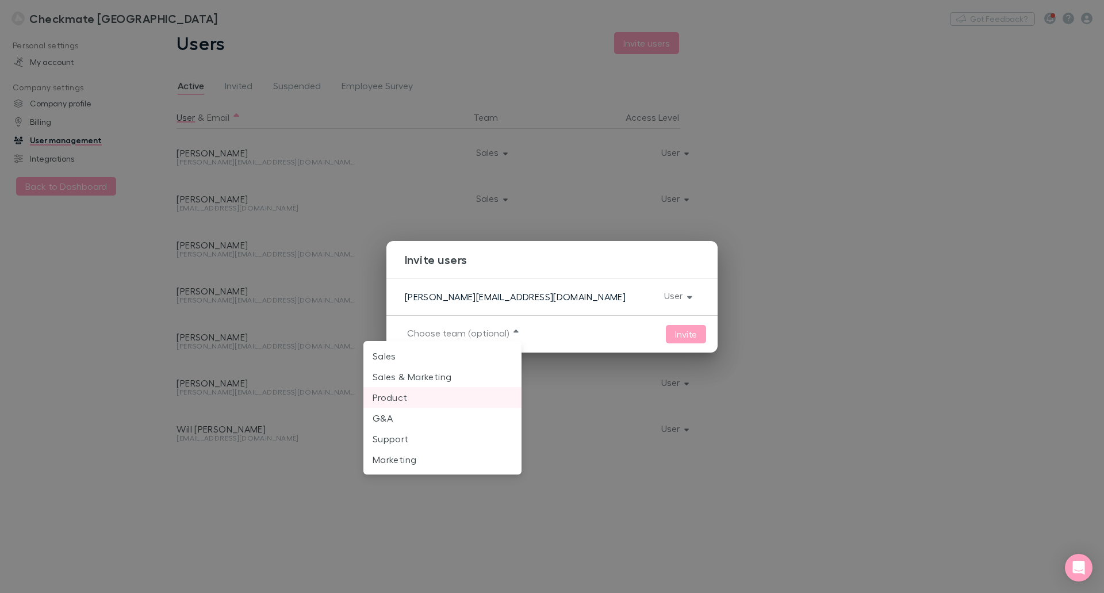
click at [425, 395] on p "Product" at bounding box center [443, 398] width 140 height 14
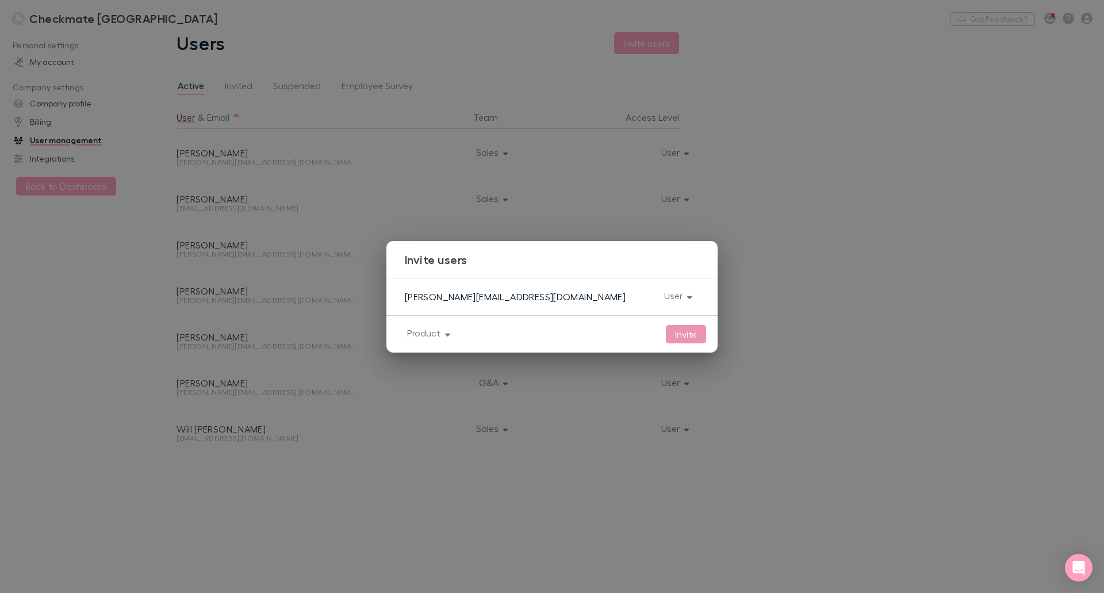
click at [678, 336] on button "Invite" at bounding box center [686, 334] width 40 height 18
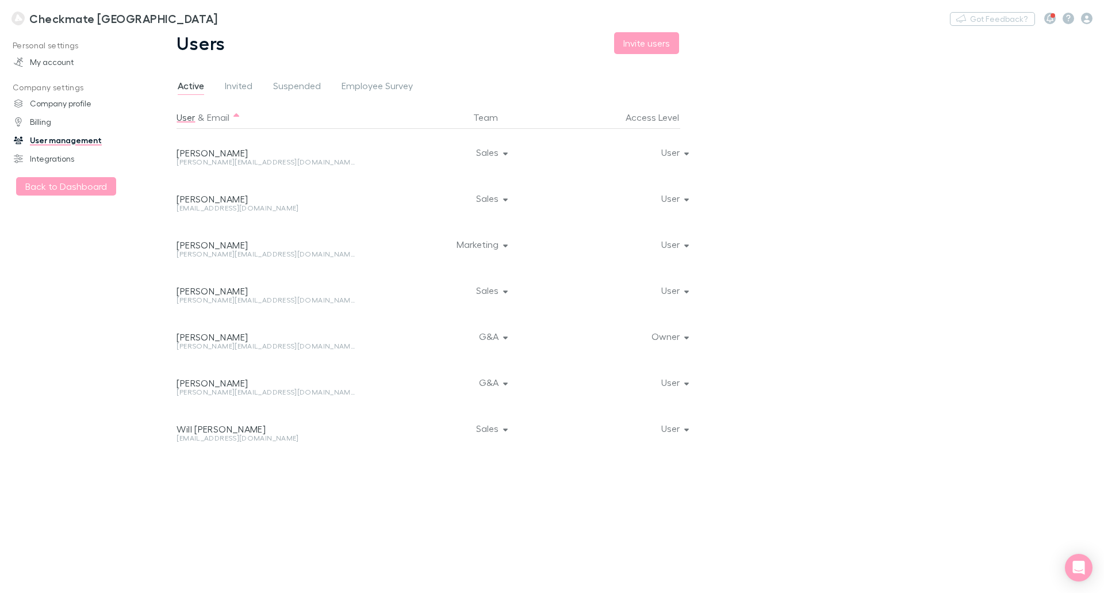
click at [106, 436] on div "Personal settings My account Company settings Company profile Billing User mana…" at bounding box center [79, 309] width 158 height 547
click at [646, 42] on button "Invite users" at bounding box center [646, 43] width 65 height 22
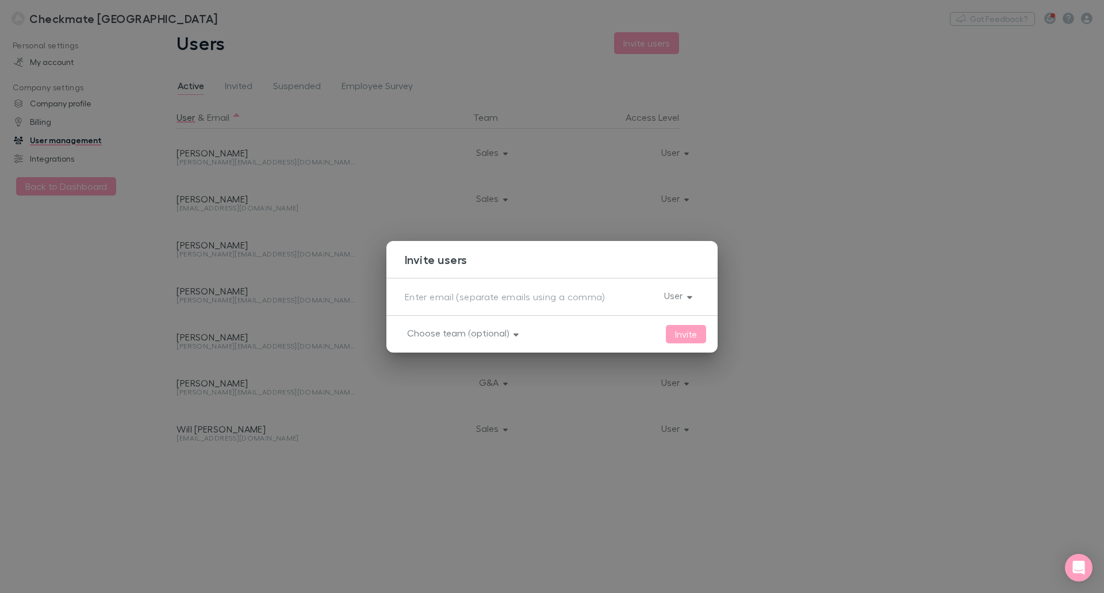
click at [482, 296] on textarea at bounding box center [530, 296] width 250 height 13
paste textarea "[EMAIL_ADDRESS][DOMAIN_NAME]"
type textarea "[EMAIL_ADDRESS][DOMAIN_NAME]"
click at [446, 330] on button "Choose team (optional)" at bounding box center [462, 333] width 128 height 16
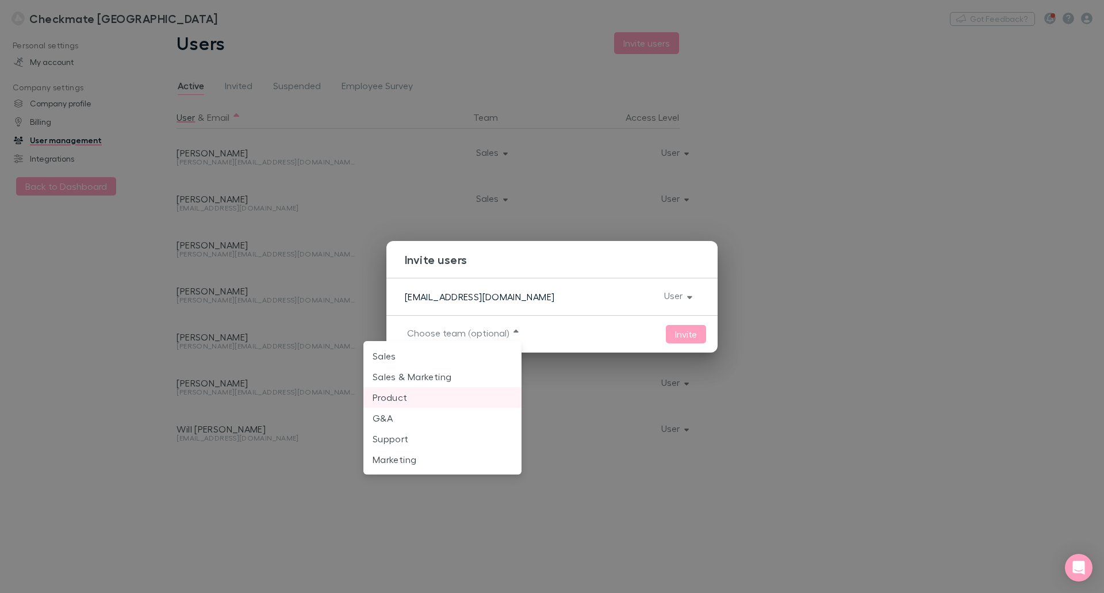
click at [430, 396] on p "Product" at bounding box center [443, 398] width 140 height 14
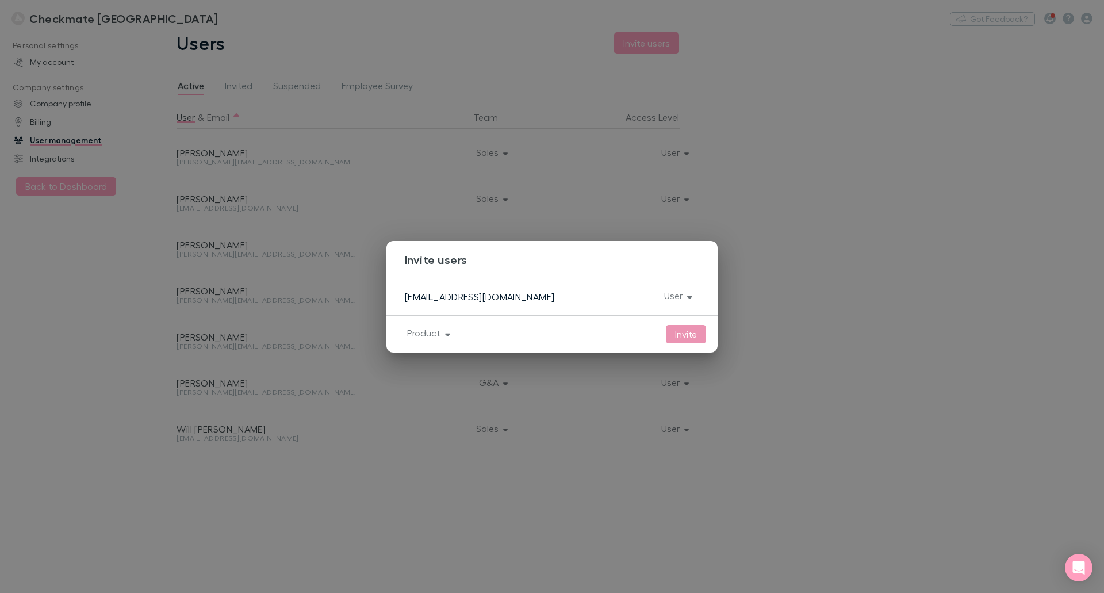
click at [682, 336] on button "Invite" at bounding box center [686, 334] width 40 height 18
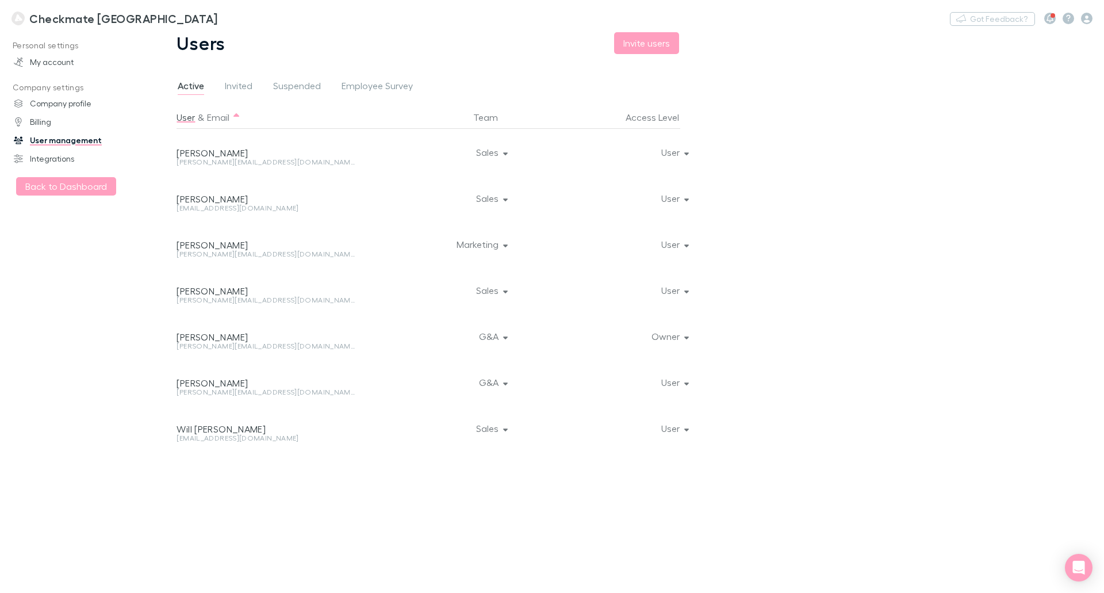
click at [90, 441] on div "Personal settings My account Company settings Company profile Billing User mana…" at bounding box center [79, 309] width 158 height 547
click at [58, 61] on link "My account" at bounding box center [78, 62] width 153 height 18
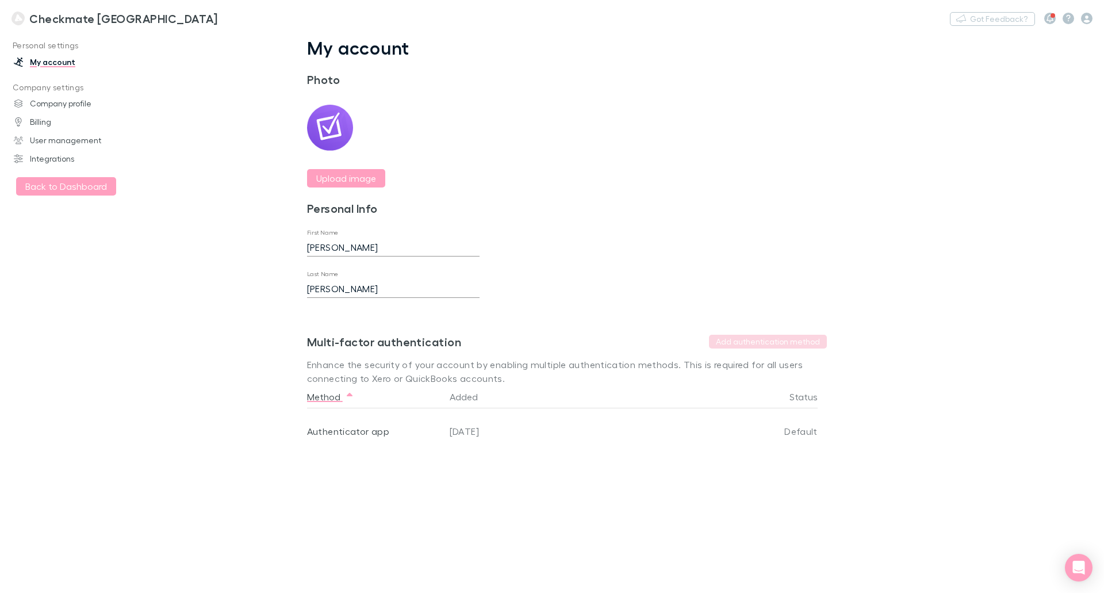
click at [85, 18] on h3 "Checkmate [GEOGRAPHIC_DATA]" at bounding box center [123, 19] width 188 height 14
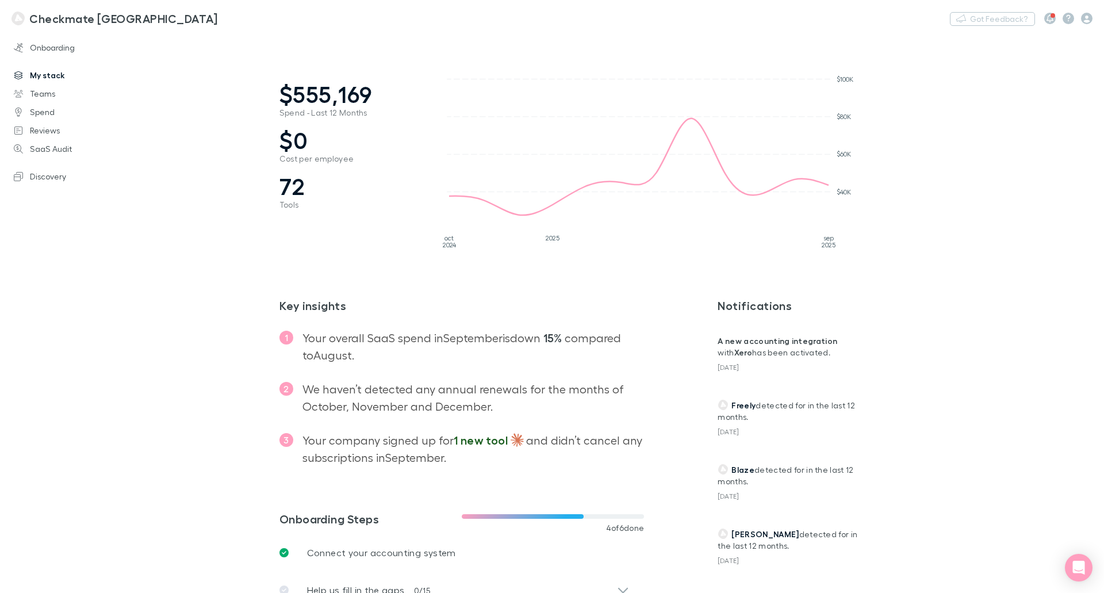
click at [32, 70] on link "My stack" at bounding box center [78, 75] width 153 height 18
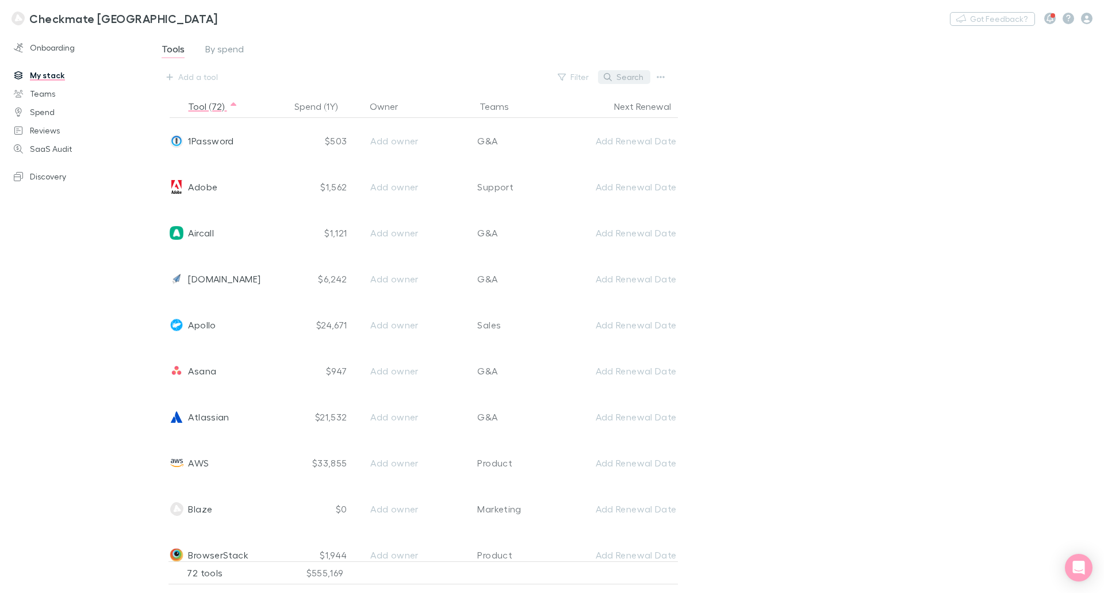
click at [622, 79] on button "Search" at bounding box center [624, 77] width 52 height 14
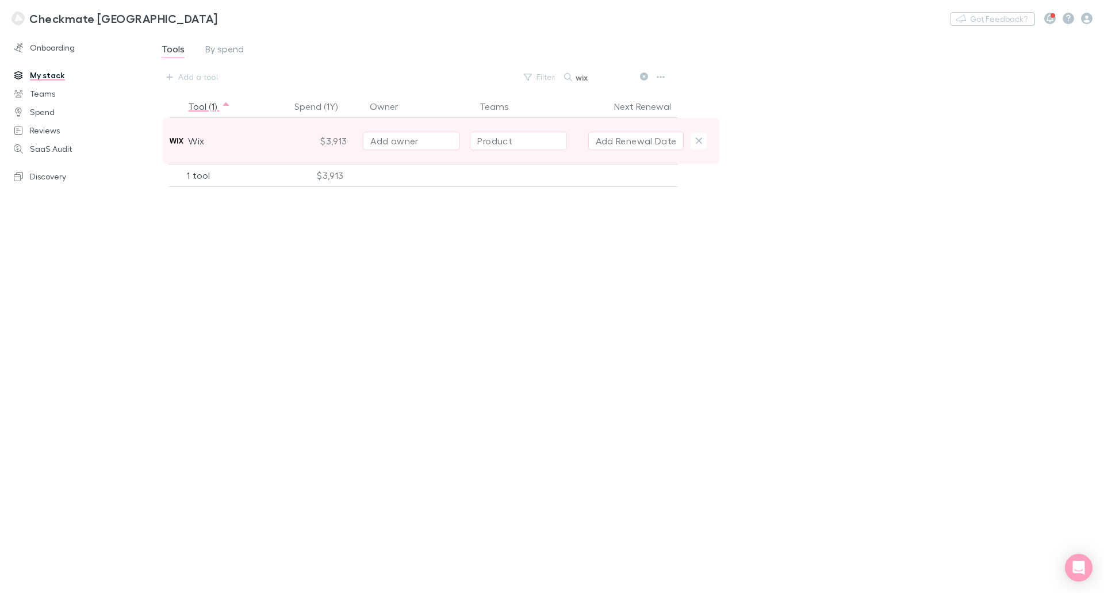
type input "wix"
click at [290, 144] on div "Wix" at bounding box center [228, 141] width 123 height 46
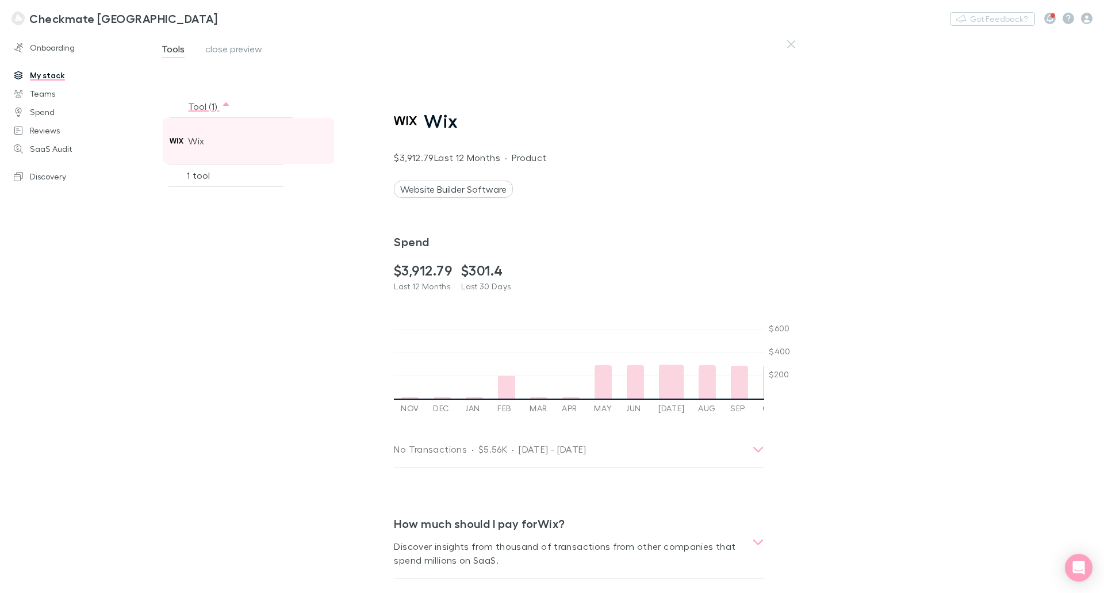
scroll to position [0, 403]
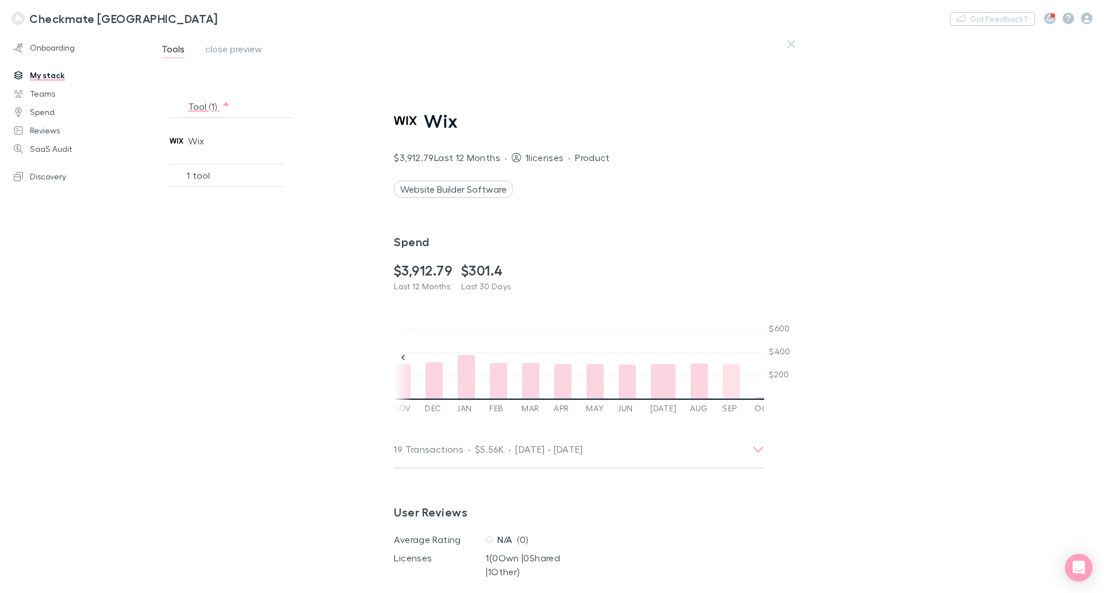
click at [723, 384] on div at bounding box center [731, 381] width 17 height 35
click at [691, 380] on div at bounding box center [699, 381] width 17 height 35
click at [724, 385] on div at bounding box center [731, 381] width 17 height 35
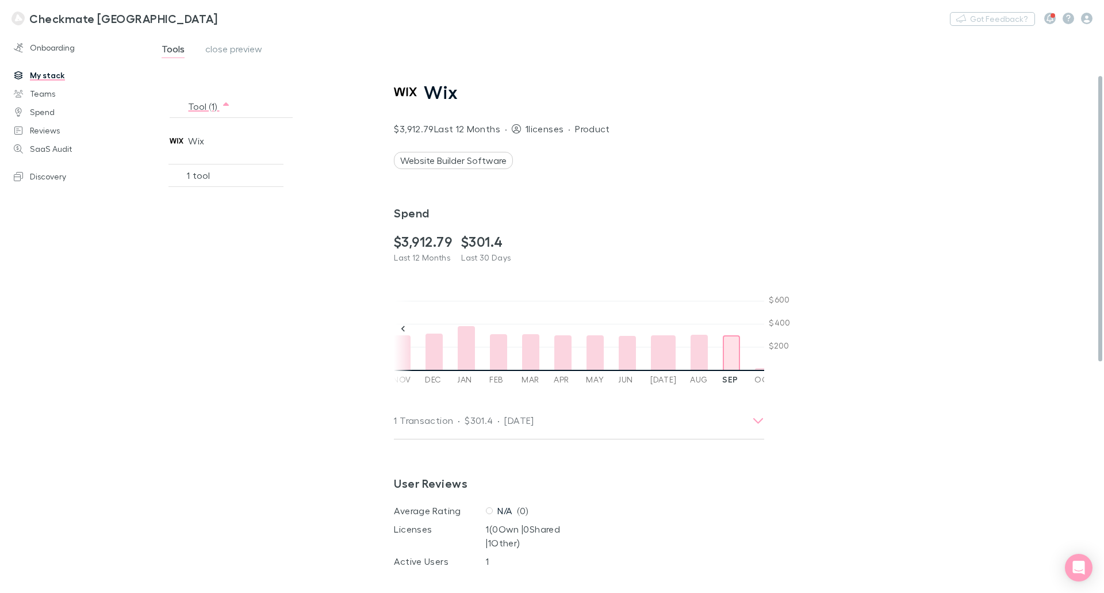
scroll to position [0, 0]
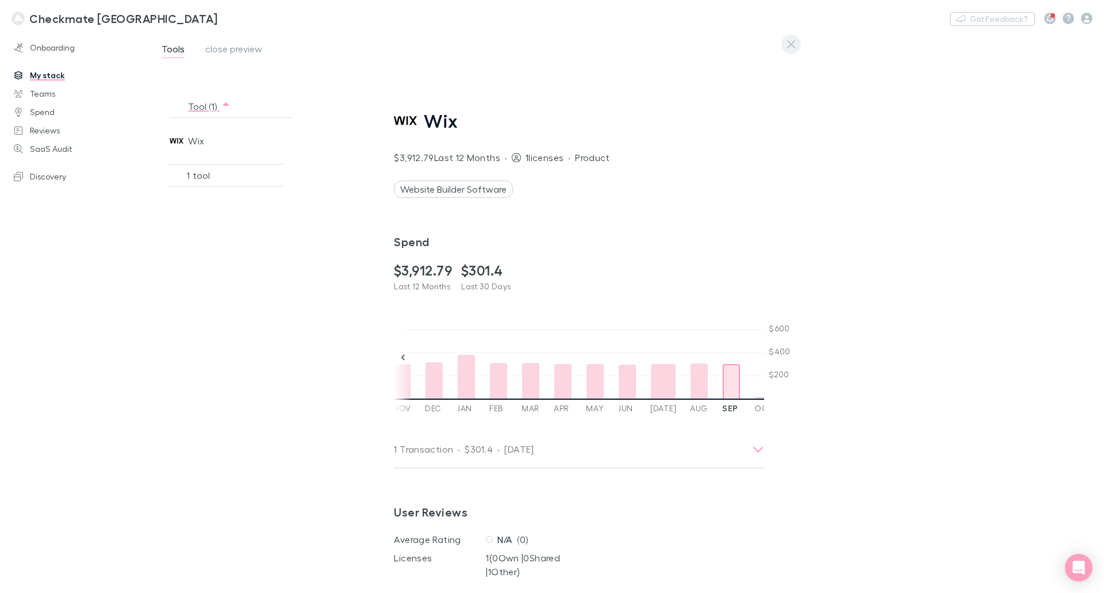
click at [793, 39] on button "button" at bounding box center [792, 45] width 20 height 20
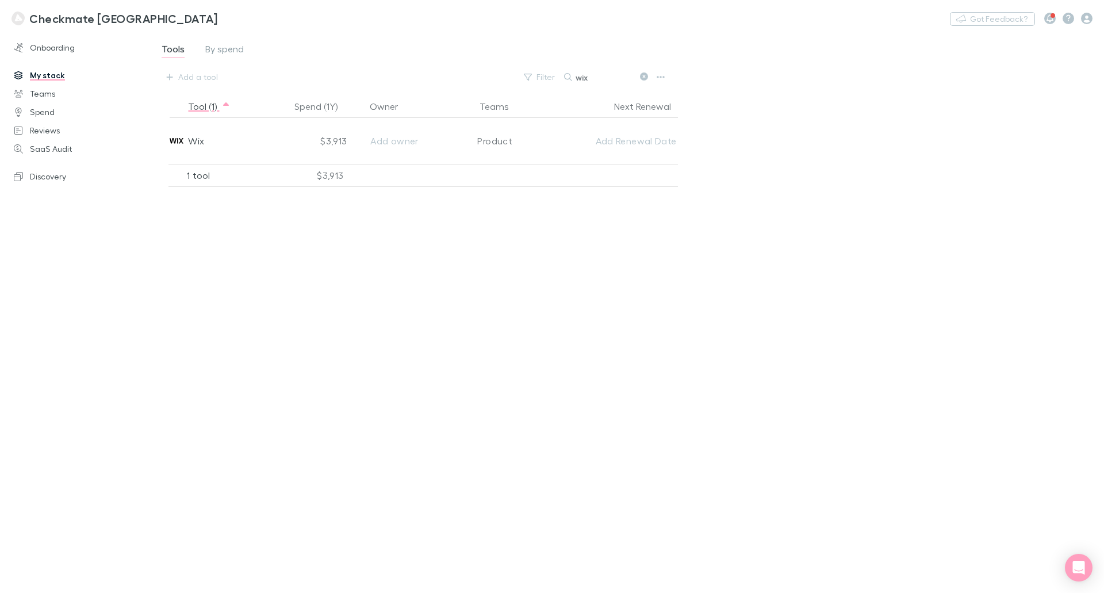
click at [579, 77] on input "wix" at bounding box center [605, 77] width 58 height 16
click at [580, 77] on input "wix" at bounding box center [605, 77] width 58 height 16
click at [581, 77] on input "wix" at bounding box center [605, 77] width 58 height 16
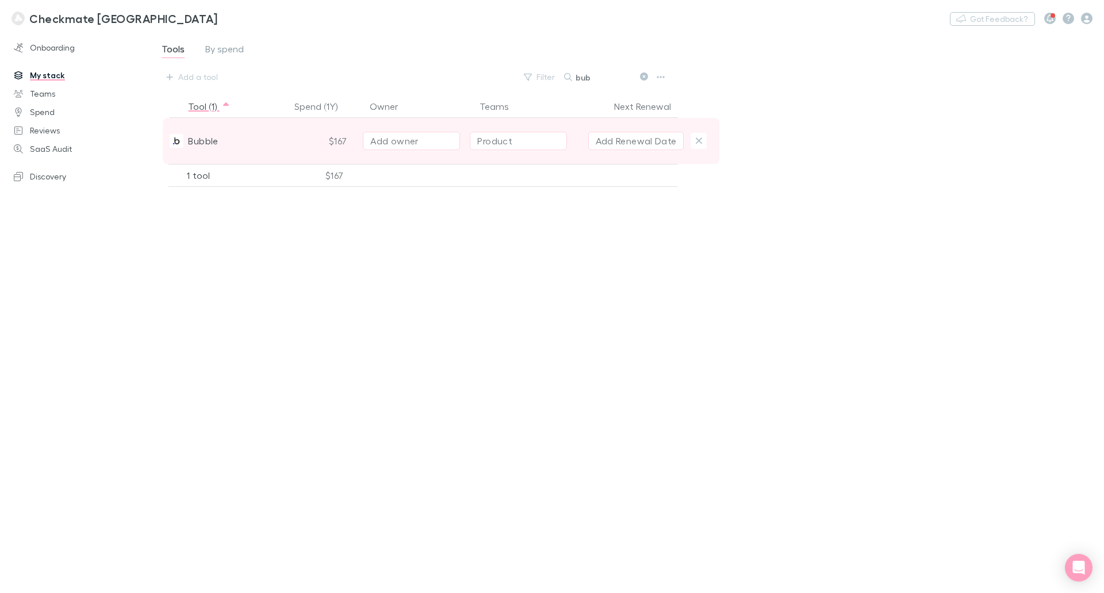
type input "bub"
click at [297, 137] on div "$167" at bounding box center [321, 141] width 63 height 46
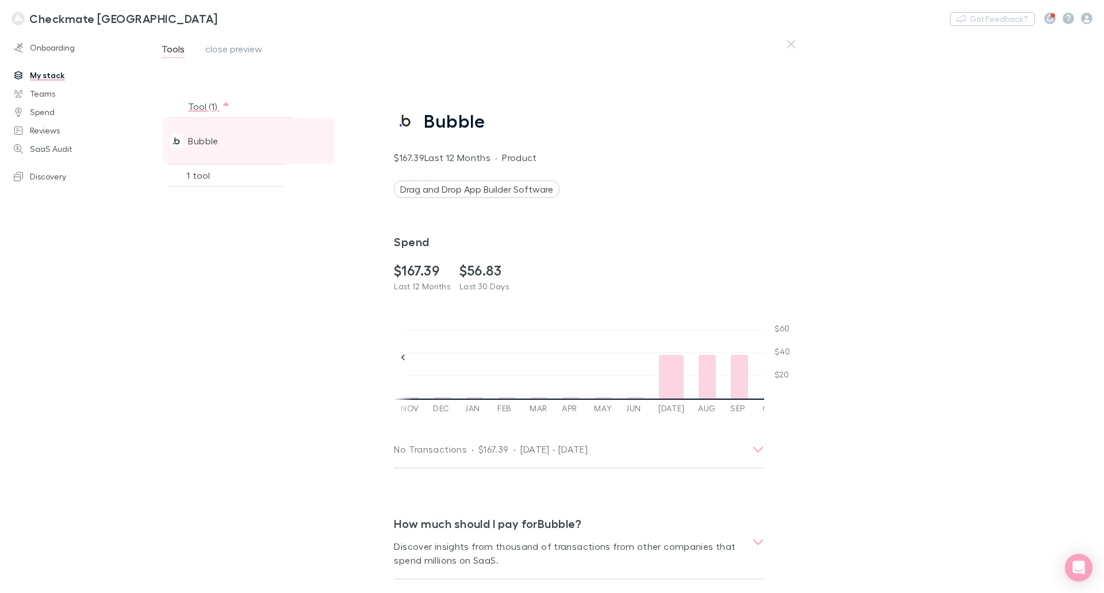
scroll to position [0, 16]
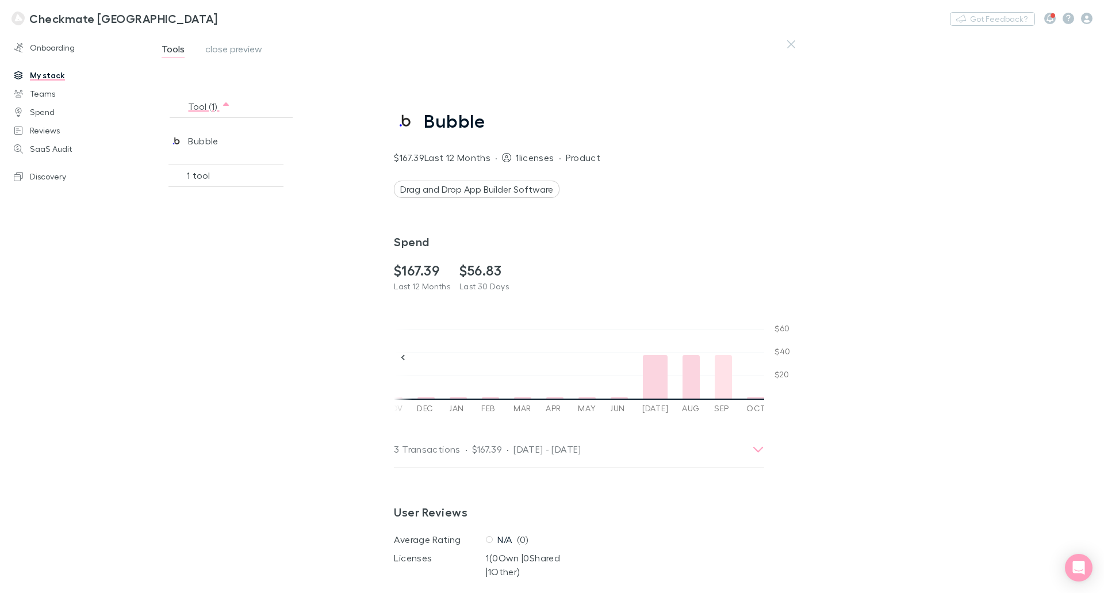
click at [715, 378] on div at bounding box center [723, 377] width 17 height 44
drag, startPoint x: 676, startPoint y: 379, endPoint x: 666, endPoint y: 379, distance: 10.4
click at [683, 379] on div at bounding box center [691, 377] width 17 height 44
click at [644, 378] on div at bounding box center [655, 377] width 25 height 44
click at [308, 350] on div "Tool (1) Spend (1Y) Owner Teams Next Renewal Bubble $167 Add owner Product Add …" at bounding box center [257, 340] width 217 height 490
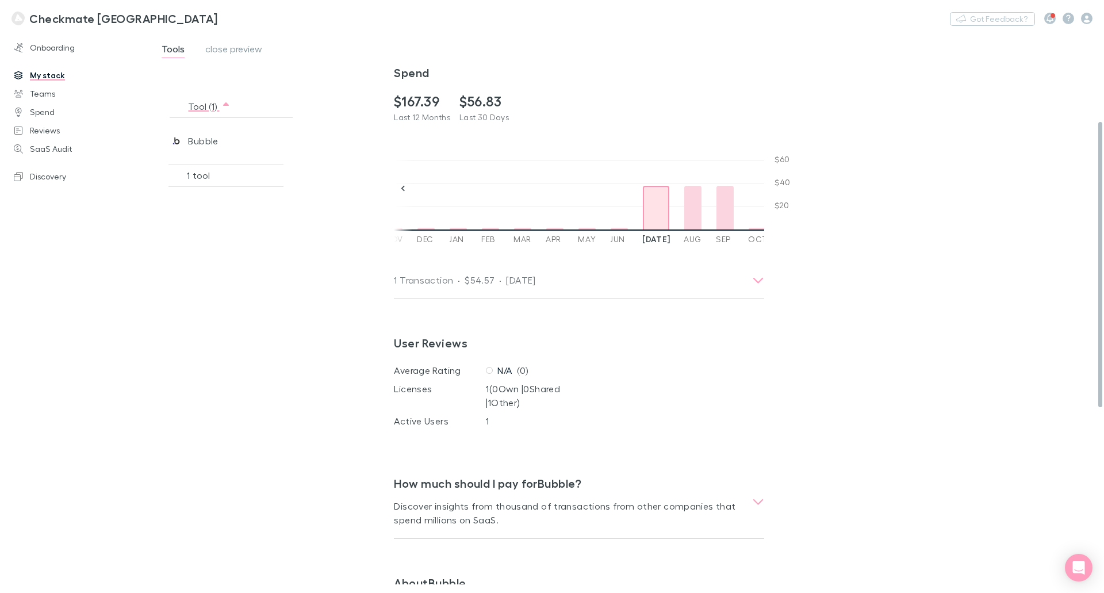
scroll to position [173, 0]
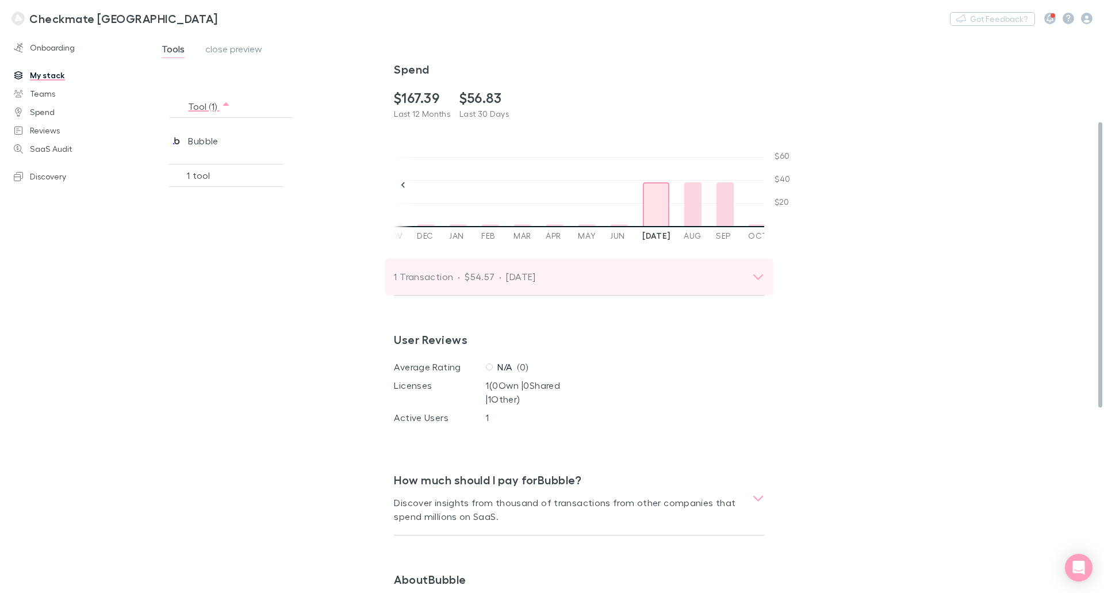
click at [749, 282] on div "1 Transaction · $54.57 · [DATE]" at bounding box center [573, 277] width 358 height 16
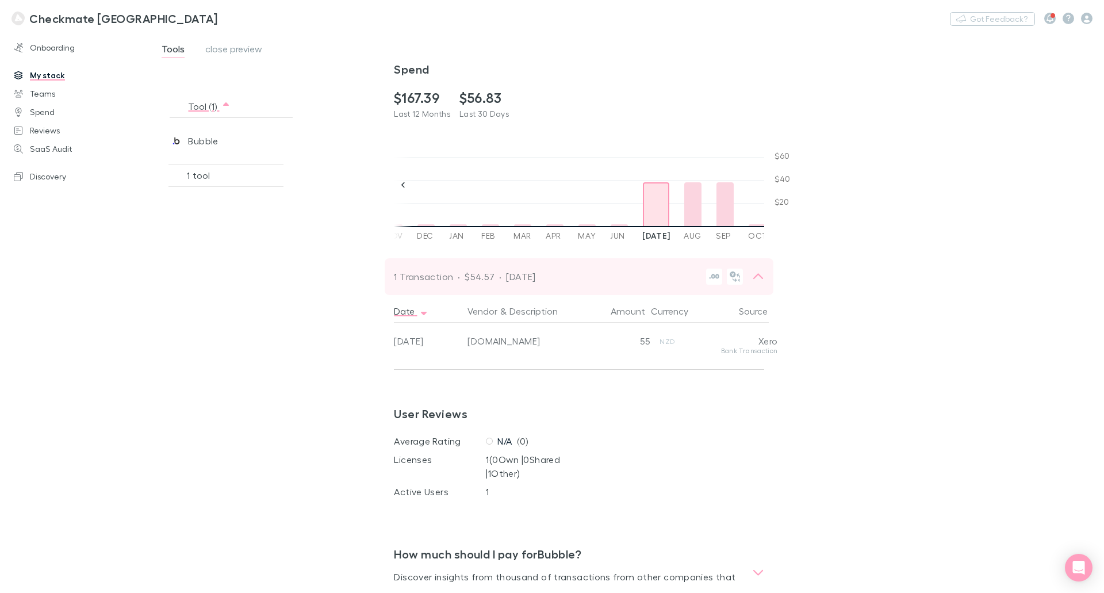
click at [758, 276] on icon at bounding box center [759, 276] width 10 height 6
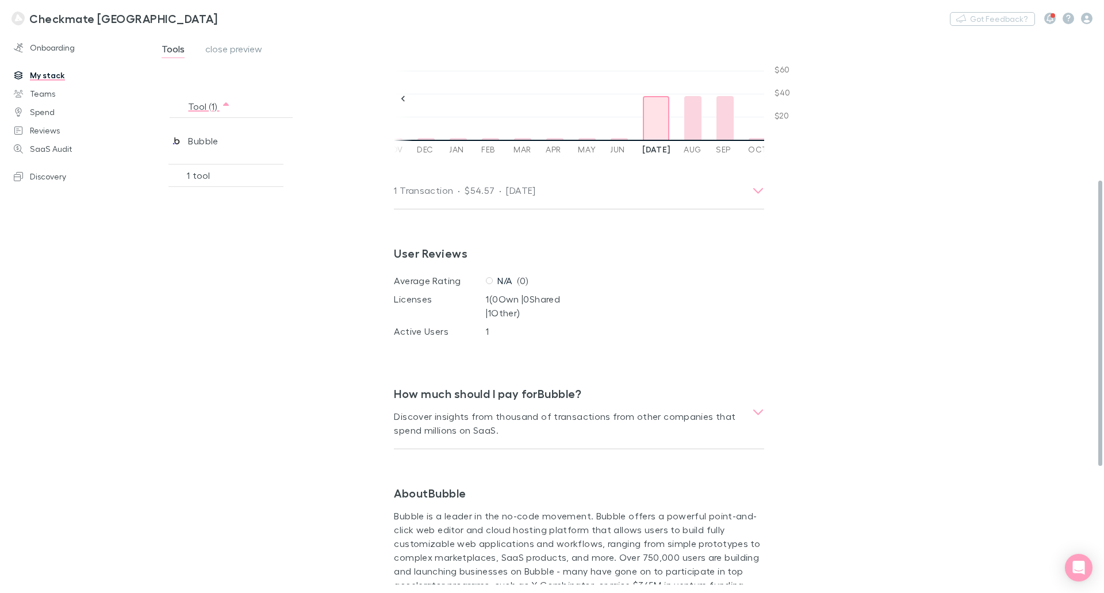
scroll to position [403, 0]
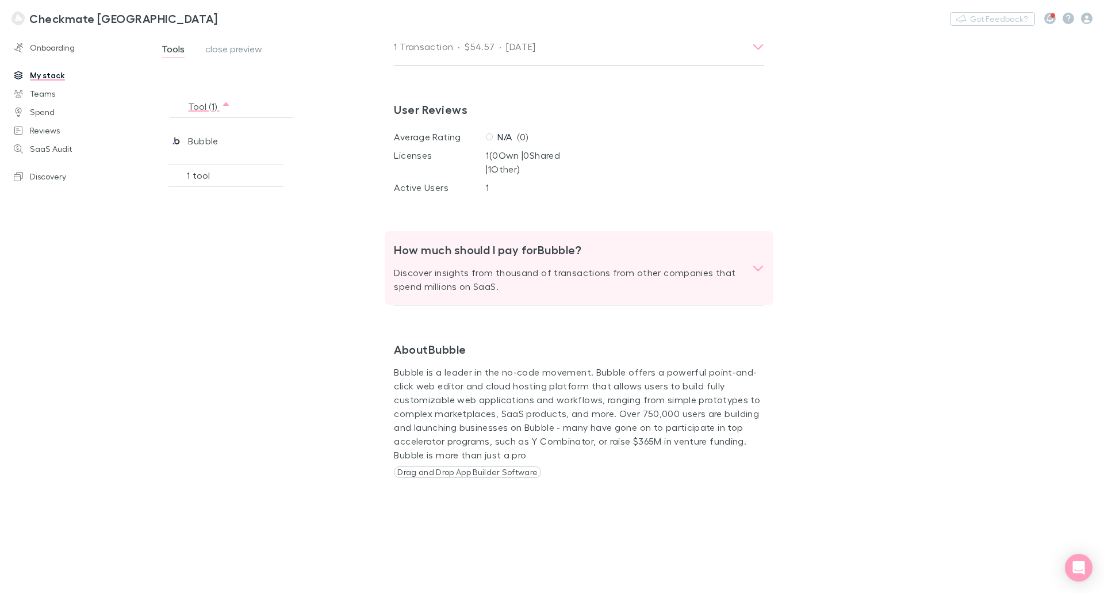
click at [757, 266] on icon at bounding box center [758, 268] width 12 height 14
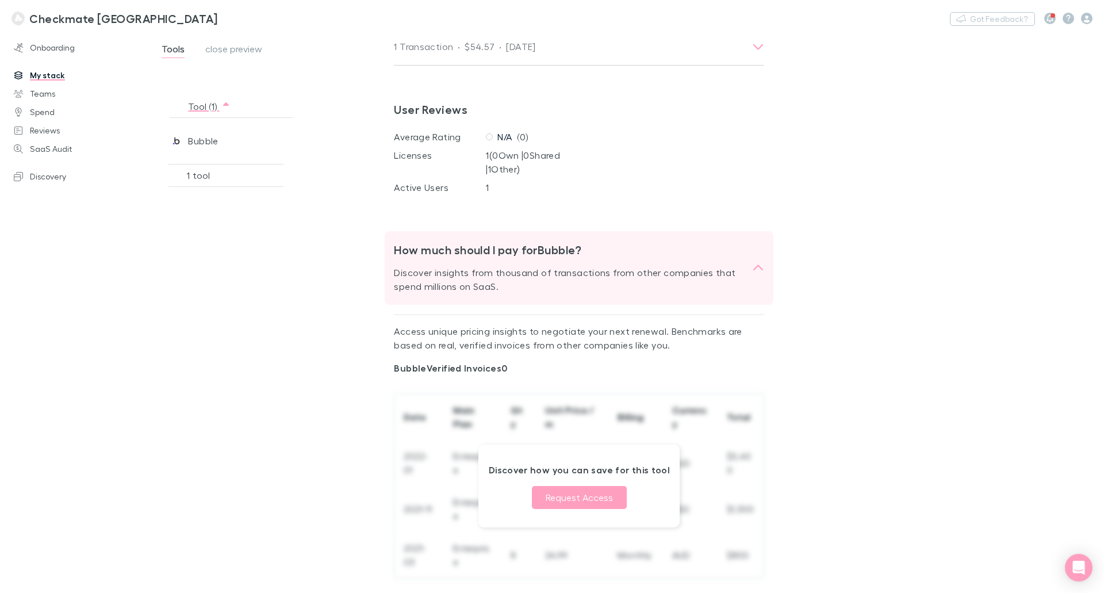
click at [757, 266] on icon at bounding box center [758, 268] width 12 height 14
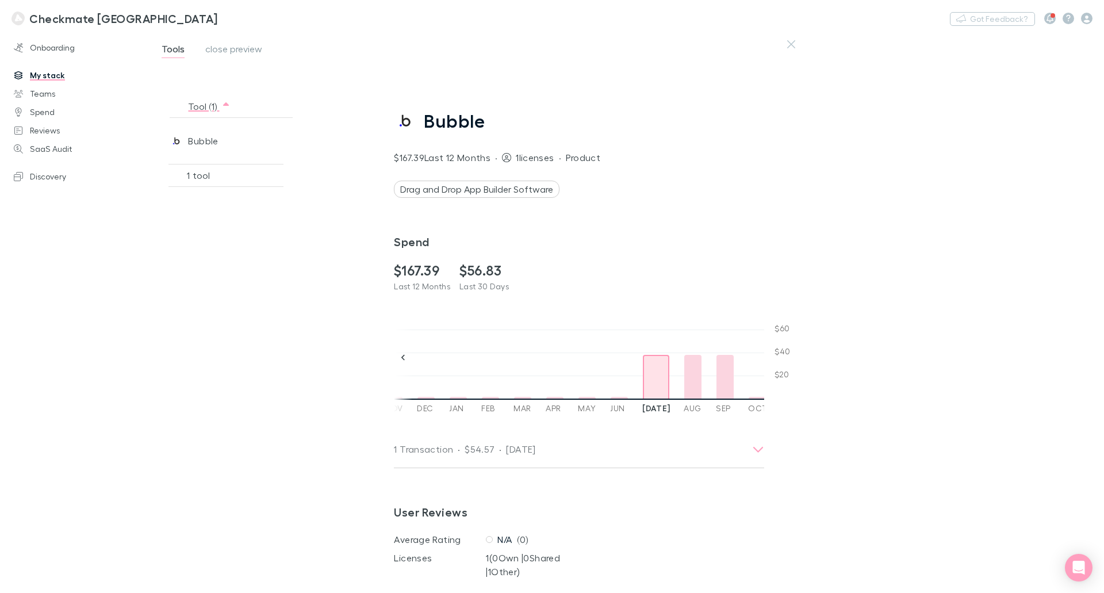
click at [55, 71] on link "My stack" at bounding box center [78, 75] width 153 height 18
click at [31, 74] on link "My stack" at bounding box center [78, 75] width 153 height 18
click at [61, 23] on h3 "Checkmate [GEOGRAPHIC_DATA]" at bounding box center [123, 19] width 188 height 14
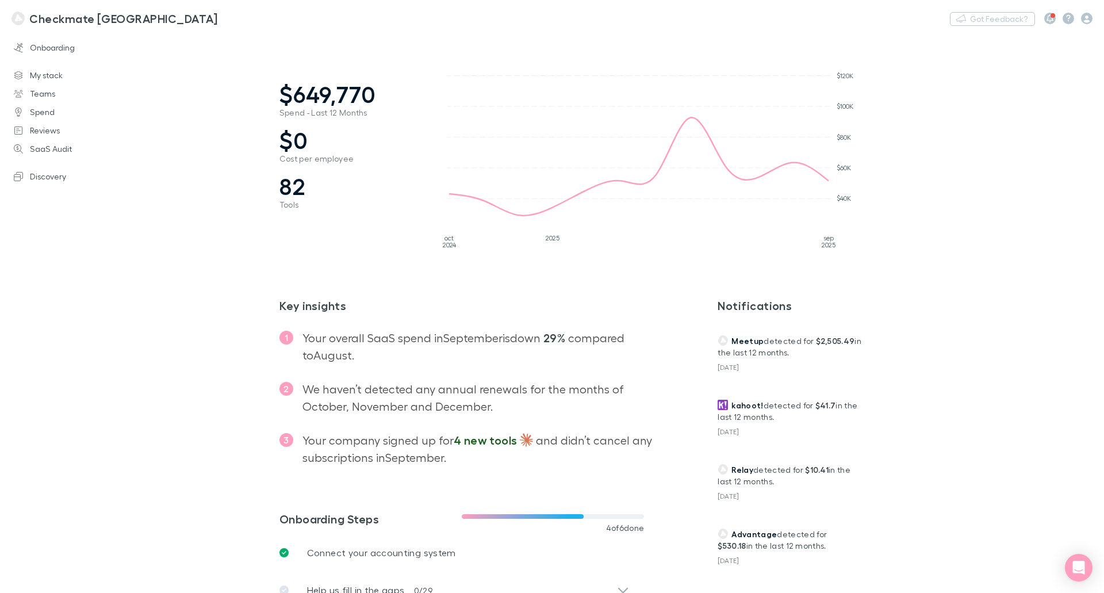
scroll to position [230, 0]
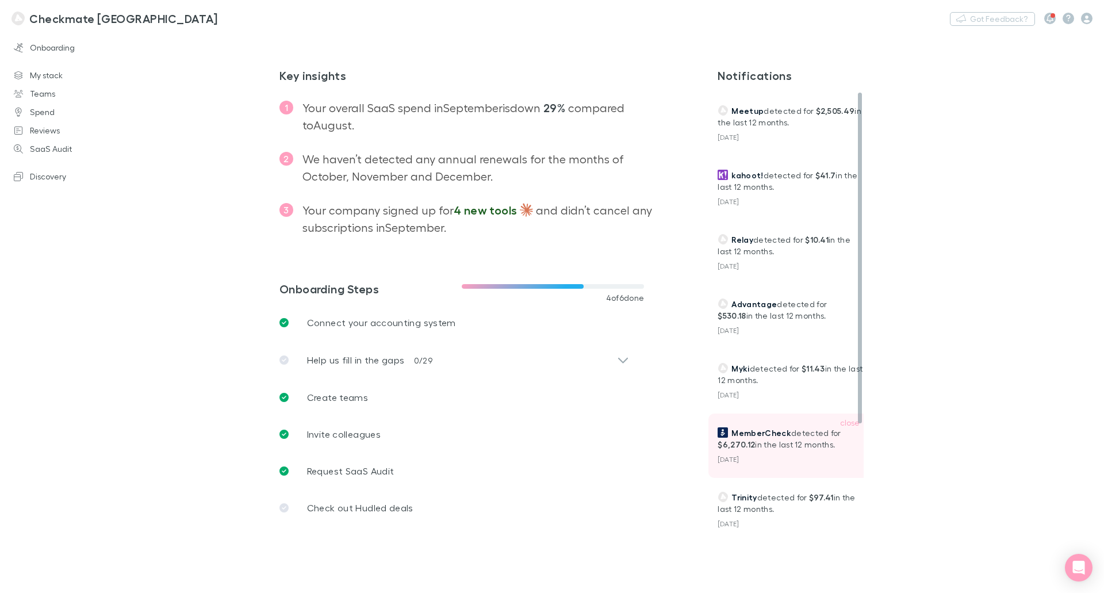
click at [777, 449] on p "MemberCheck detected for $6,270.12 in the last 12 months." at bounding box center [790, 438] width 145 height 23
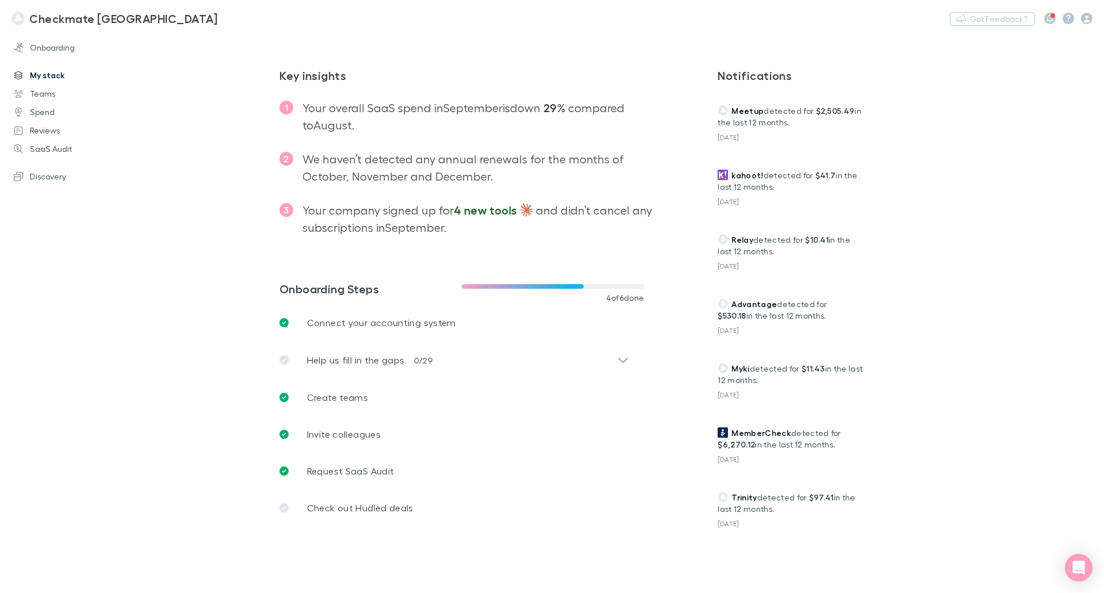
click at [45, 82] on link "My stack" at bounding box center [78, 75] width 153 height 18
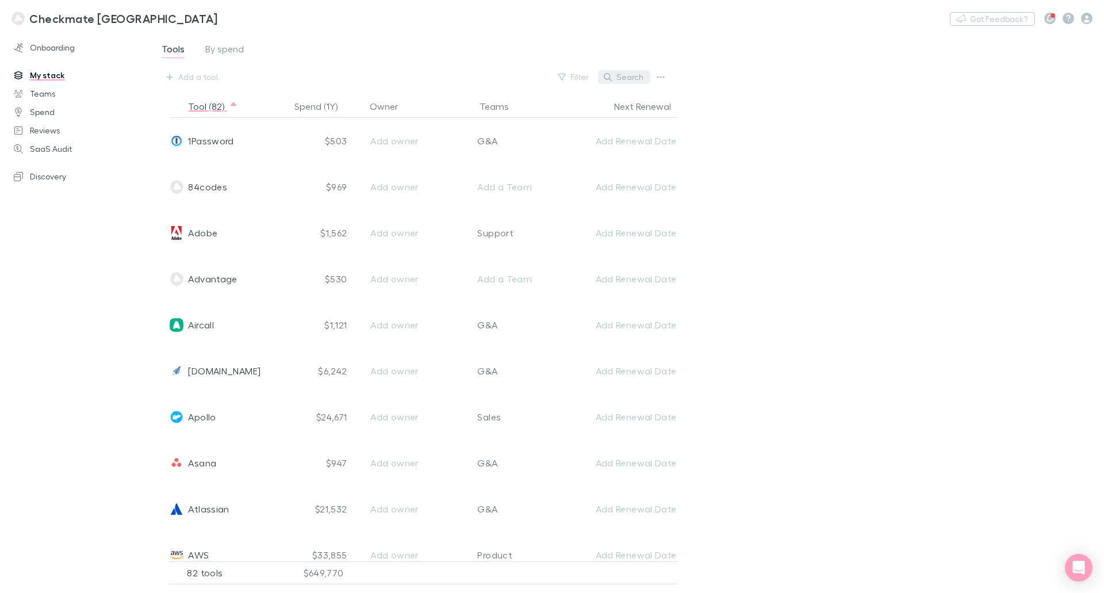
click at [625, 74] on button "Search" at bounding box center [624, 77] width 52 height 14
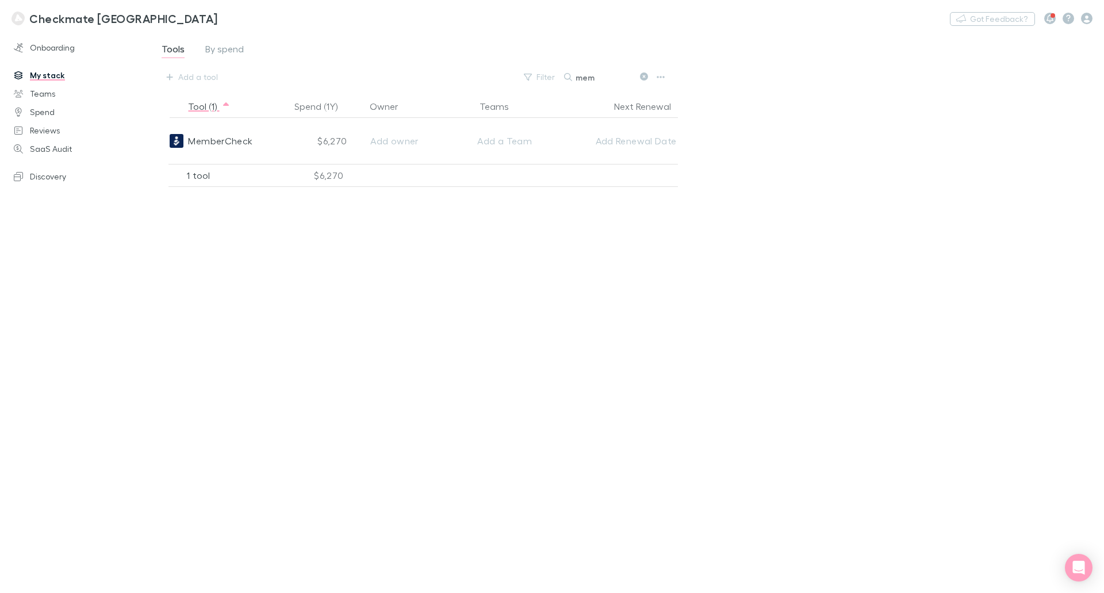
type input "mem"
click at [915, 208] on div "Tools By spend Add a tool Filter Search mem Tool (1) Spend (1Y) Owner Teams Nex…" at bounding box center [626, 308] width 955 height 552
click at [45, 76] on link "My stack" at bounding box center [78, 75] width 153 height 18
drag, startPoint x: 904, startPoint y: 87, endPoint x: 902, endPoint y: 64, distance: 23.1
click at [904, 85] on div "Tools By spend Add a tool Filter Search mem Tool (1) Spend (1Y) Owner Teams Nex…" at bounding box center [626, 308] width 955 height 552
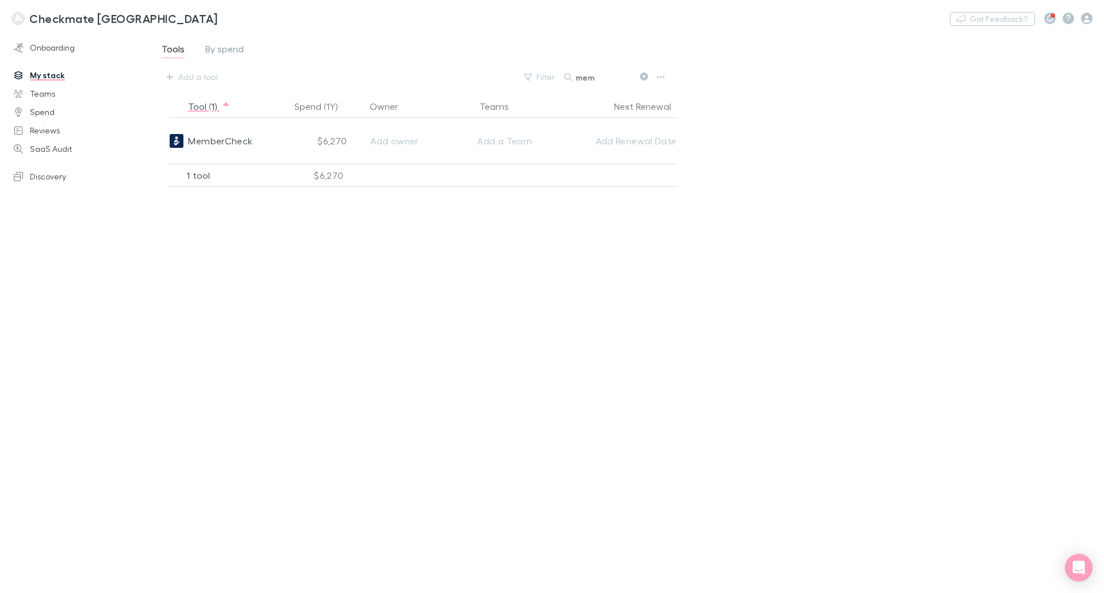
click at [49, 75] on link "My stack" at bounding box center [78, 75] width 153 height 18
click at [44, 91] on link "Teams" at bounding box center [78, 94] width 153 height 18
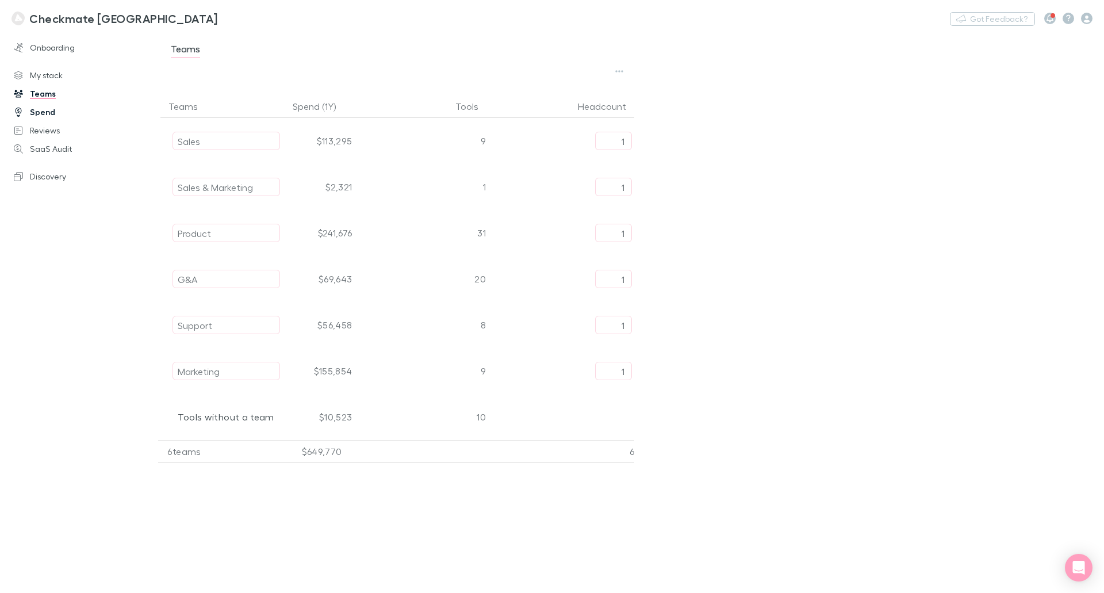
click at [47, 108] on link "Spend" at bounding box center [78, 112] width 153 height 18
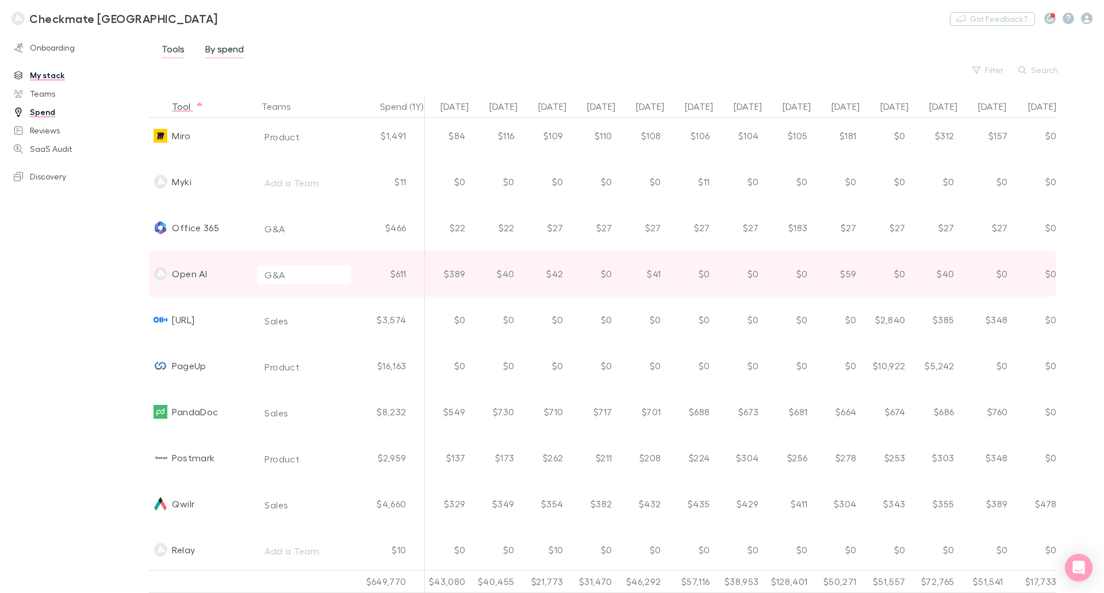
scroll to position [2416, 249]
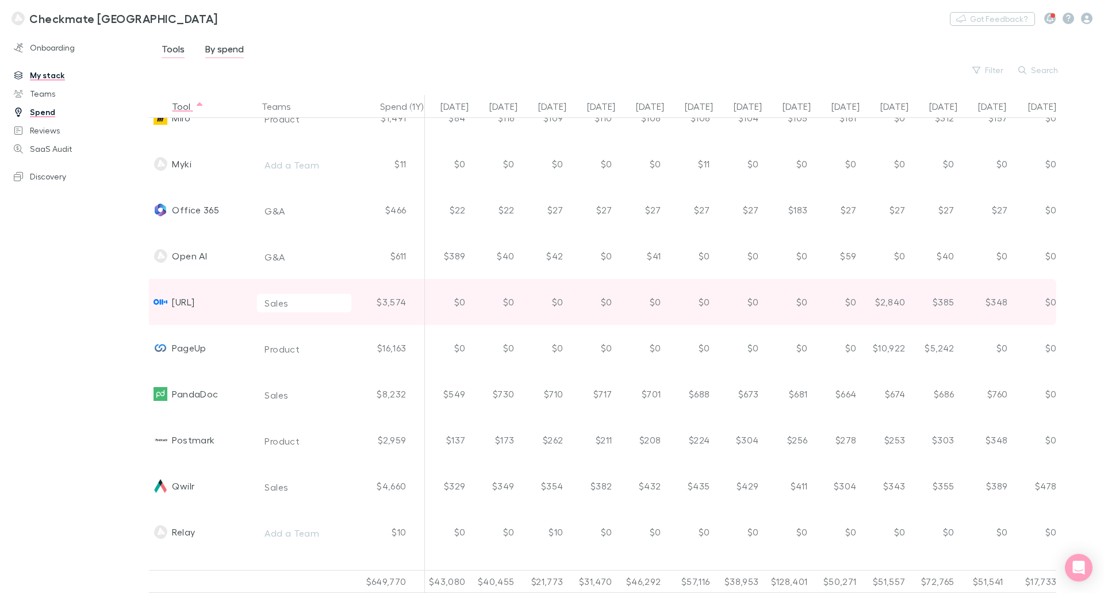
click at [173, 307] on div "[URL]" at bounding box center [201, 302] width 104 height 46
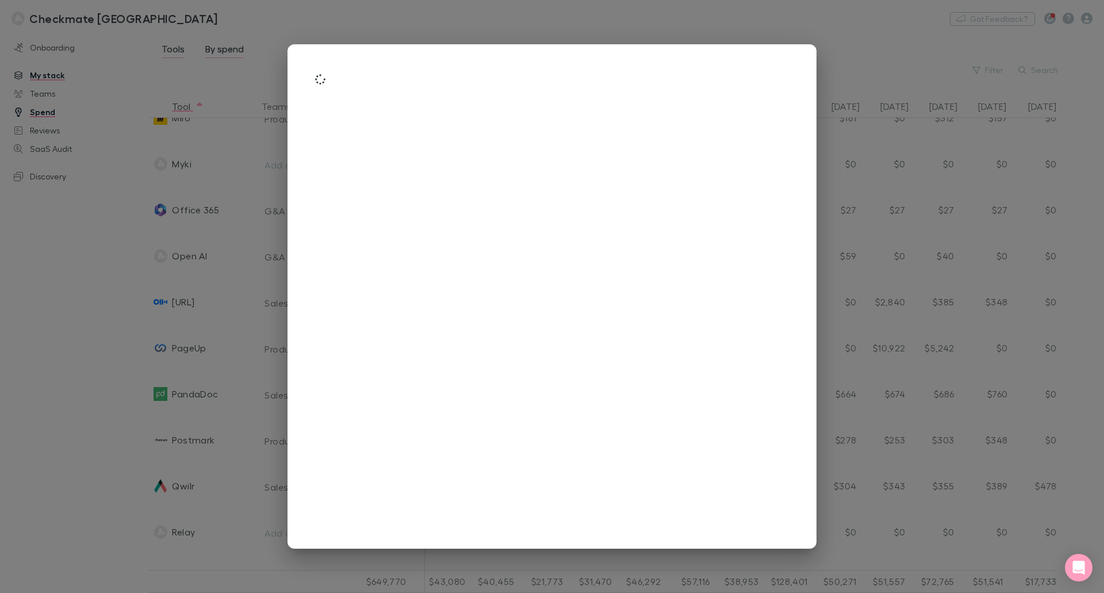
click at [60, 379] on div at bounding box center [552, 296] width 1104 height 593
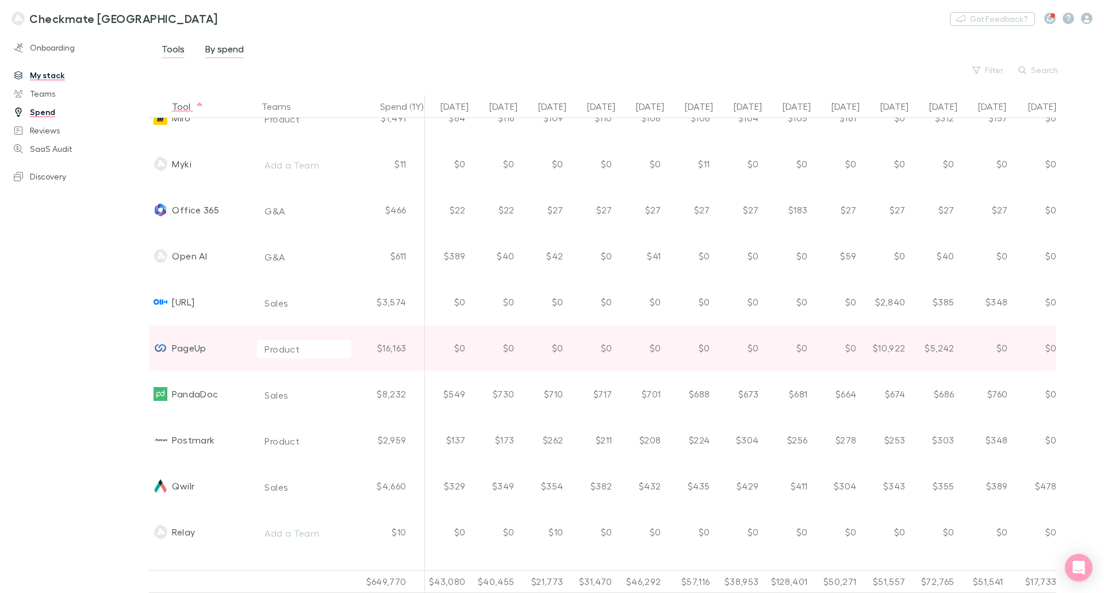
scroll to position [2646, 249]
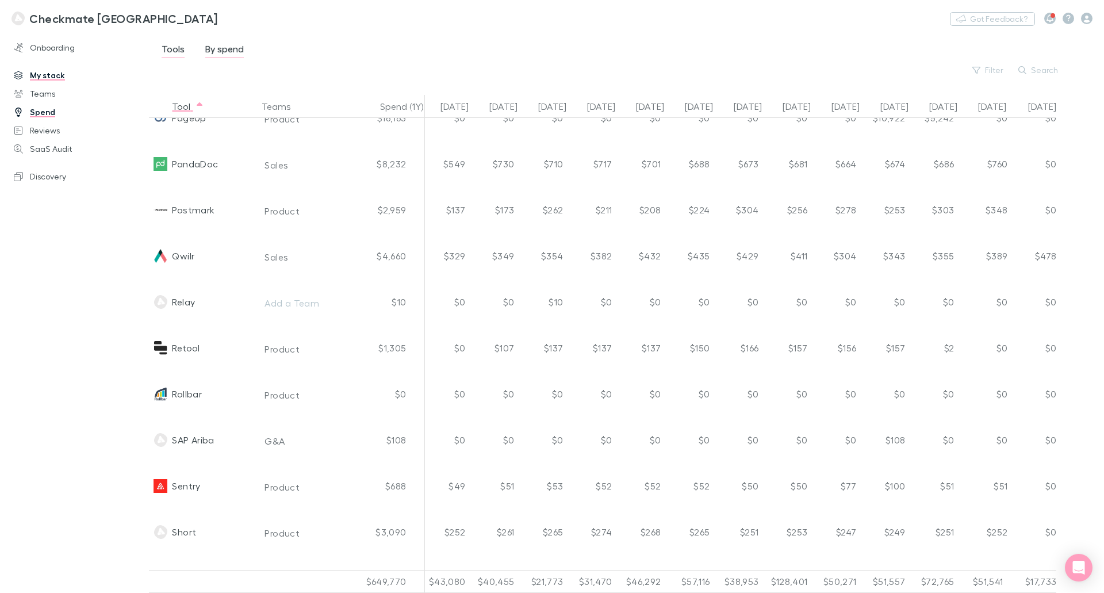
click at [59, 330] on div "Onboarding My stack Teams Spend Reviews SaaS Audit Discovery" at bounding box center [79, 309] width 158 height 547
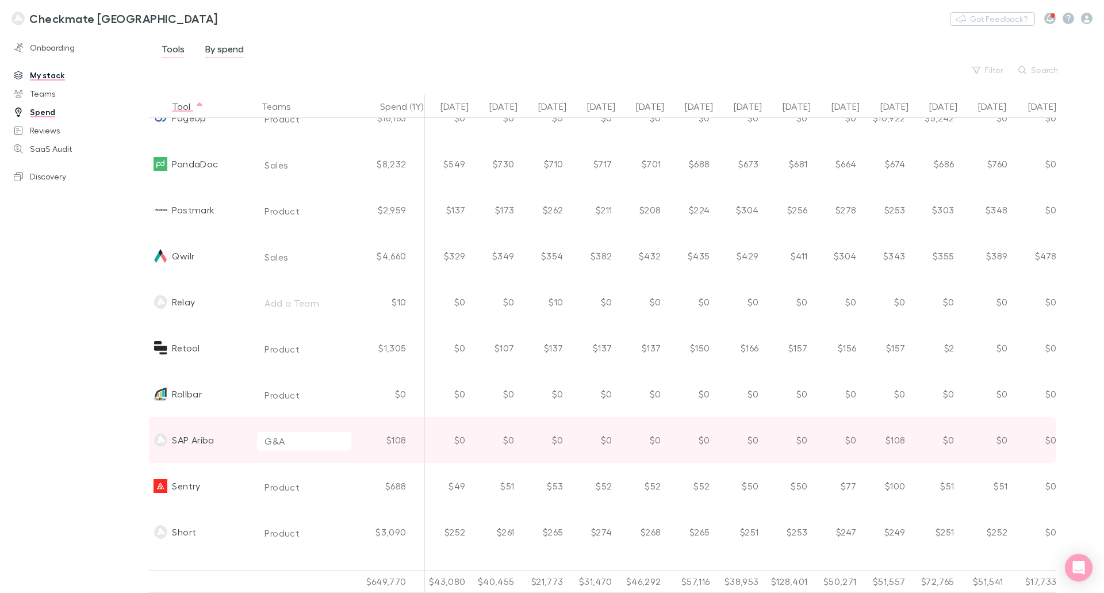
click at [208, 447] on div "SAP Ariba" at bounding box center [193, 440] width 42 height 46
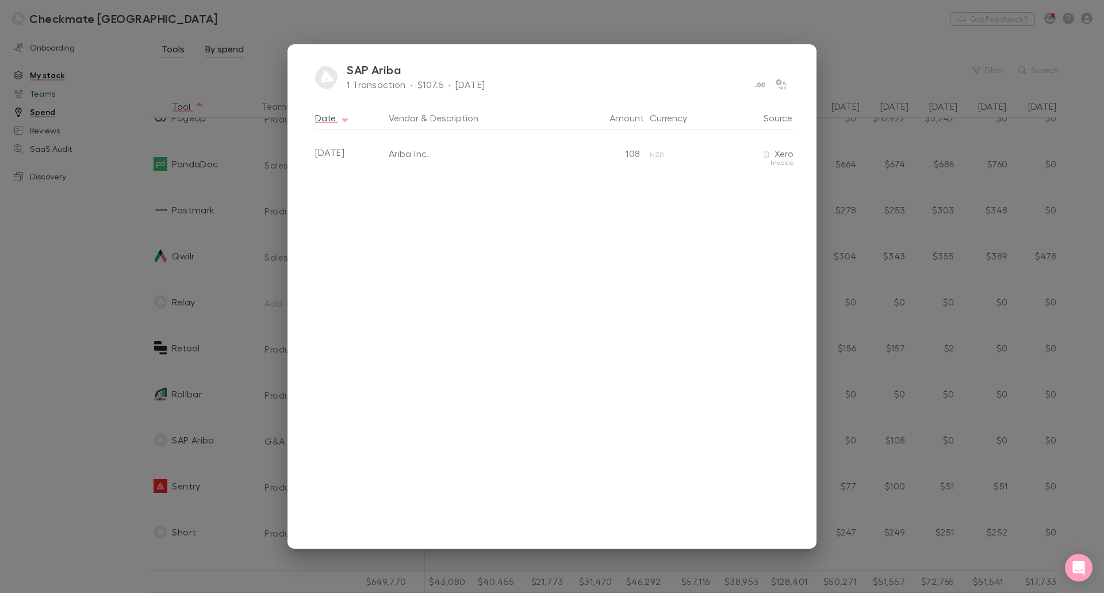
drag, startPoint x: 83, startPoint y: 320, endPoint x: 69, endPoint y: 288, distance: 34.8
click at [83, 318] on div "SAP Ariba 1 Transaction · $107.5 · [DATE] Date Vendor & Description Amount Curr…" at bounding box center [552, 296] width 1104 height 593
click at [69, 288] on div "Onboarding My stack Teams Spend Reviews SaaS Audit Discovery" at bounding box center [79, 309] width 158 height 547
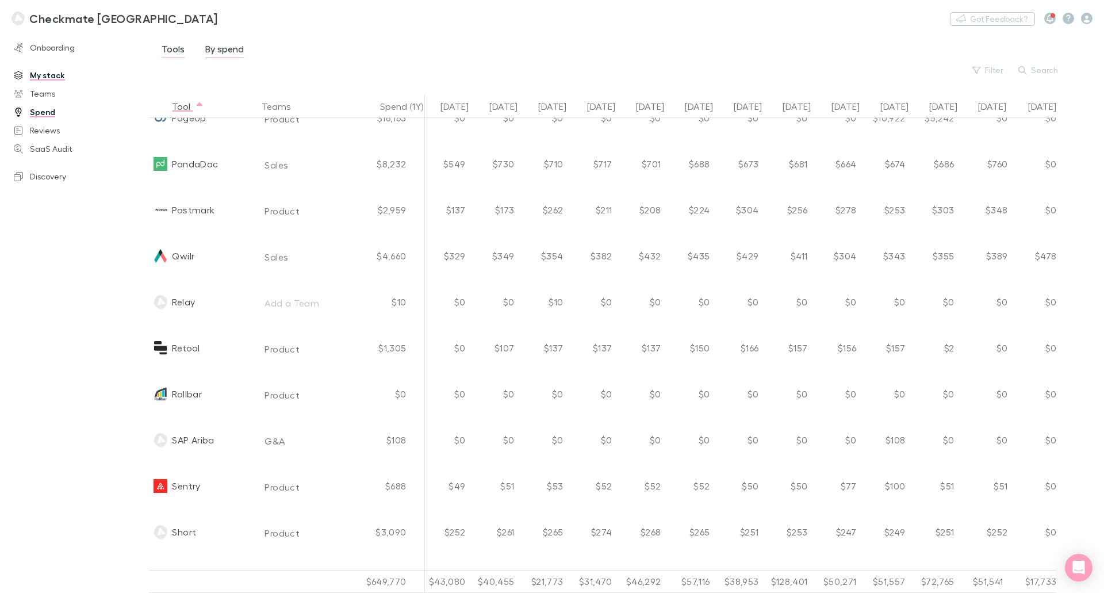
click at [69, 288] on div "Onboarding My stack Teams Spend Reviews SaaS Audit Discovery" at bounding box center [79, 309] width 158 height 547
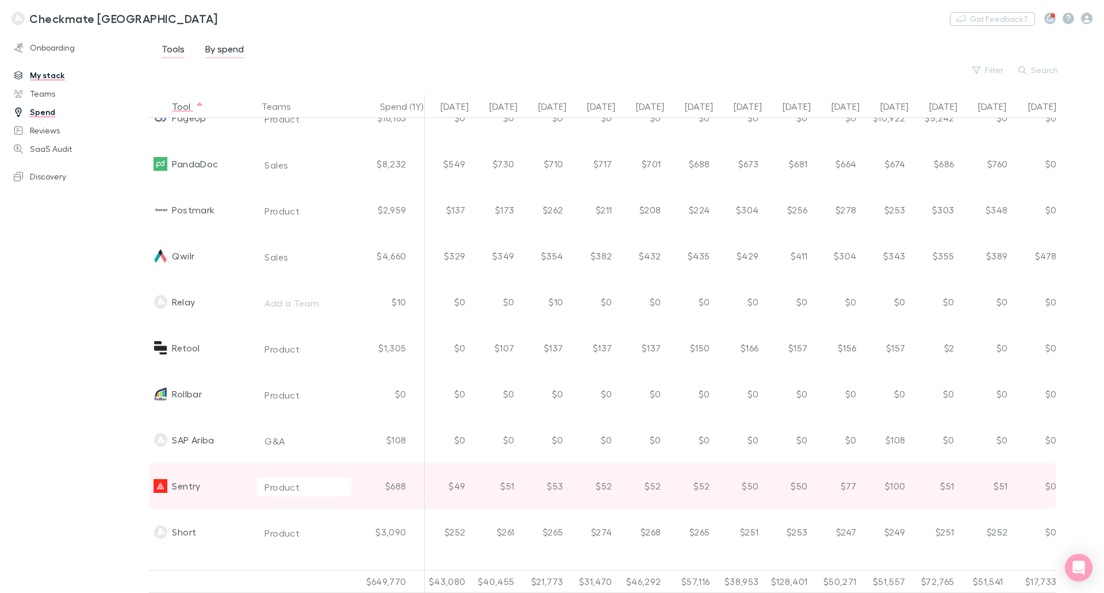
click at [194, 486] on div "Sentry" at bounding box center [186, 486] width 28 height 46
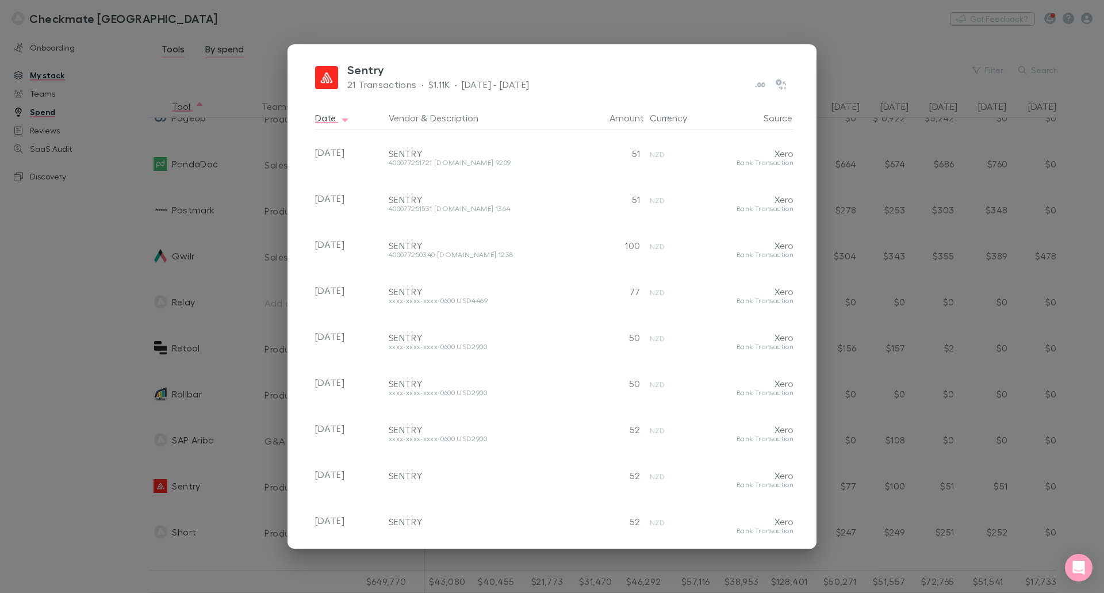
click at [118, 286] on div "Sentry 21 Transactions · $1.11K · [DATE] - [DATE] Date Vendor & Description Amo…" at bounding box center [552, 296] width 1104 height 593
click at [93, 290] on div "Onboarding My stack Teams Spend Reviews SaaS Audit Discovery" at bounding box center [79, 309] width 158 height 547
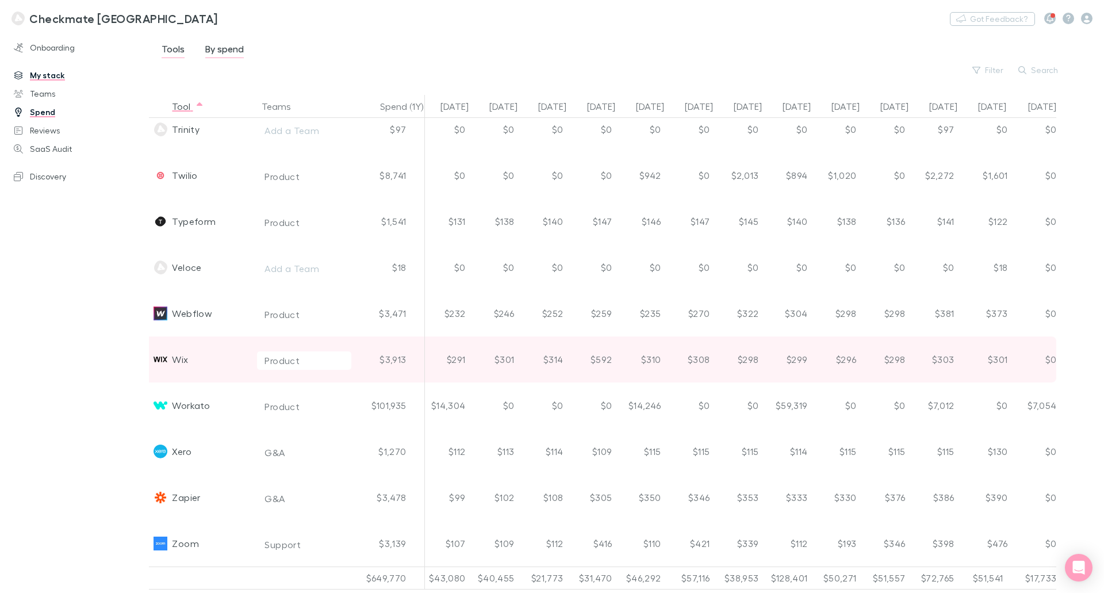
scroll to position [3334, 249]
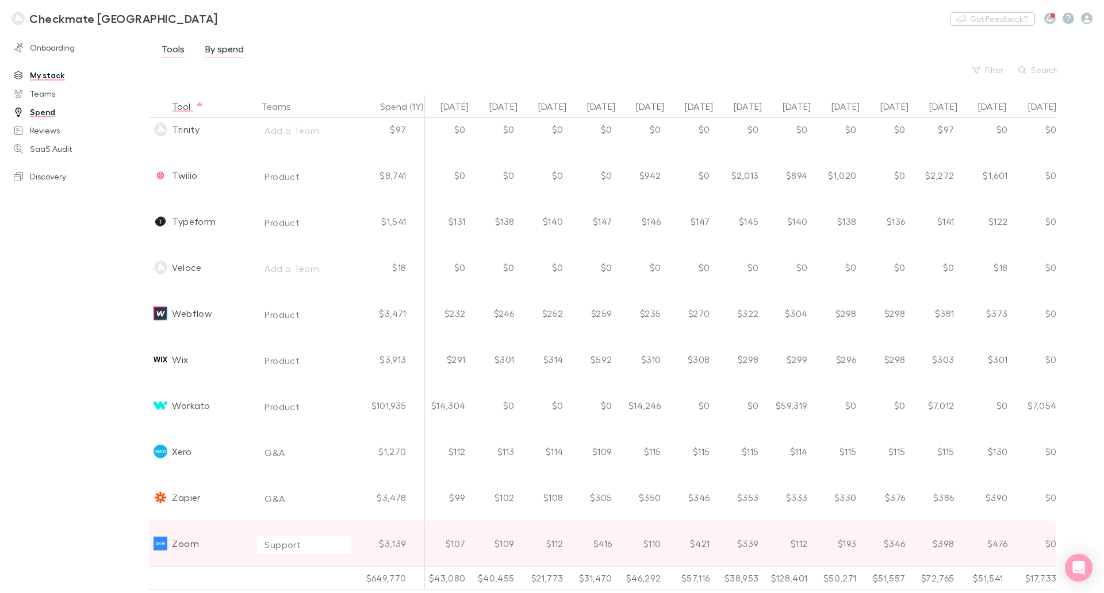
click at [987, 533] on div "$476" at bounding box center [983, 544] width 49 height 46
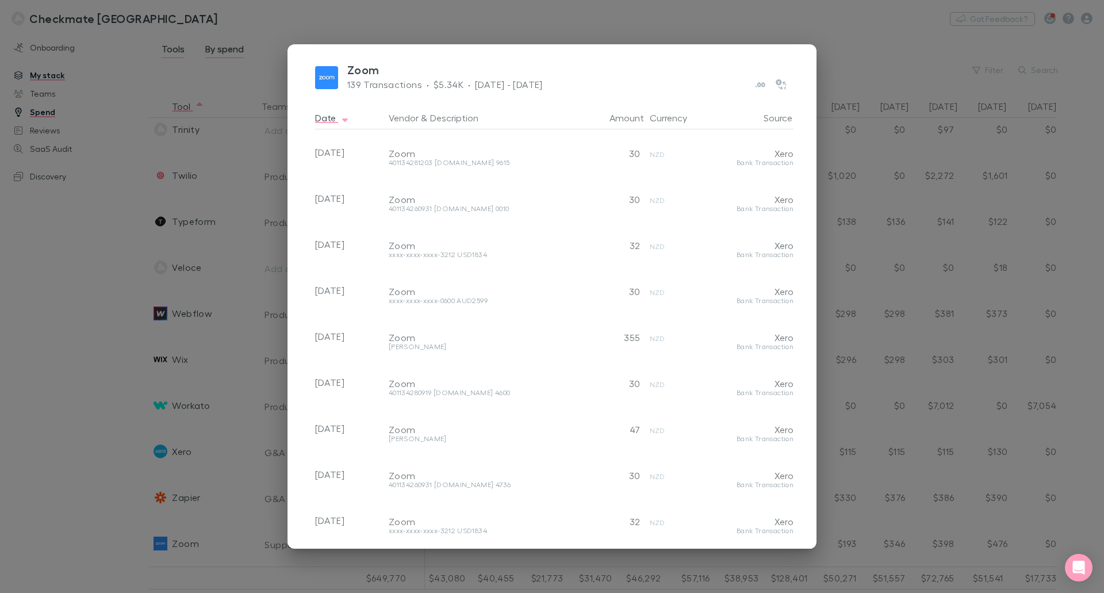
click at [49, 358] on div "Zoom 139 Transactions · $5.34K · [DATE] - [DATE] Date Vendor & Description Amou…" at bounding box center [552, 296] width 1104 height 593
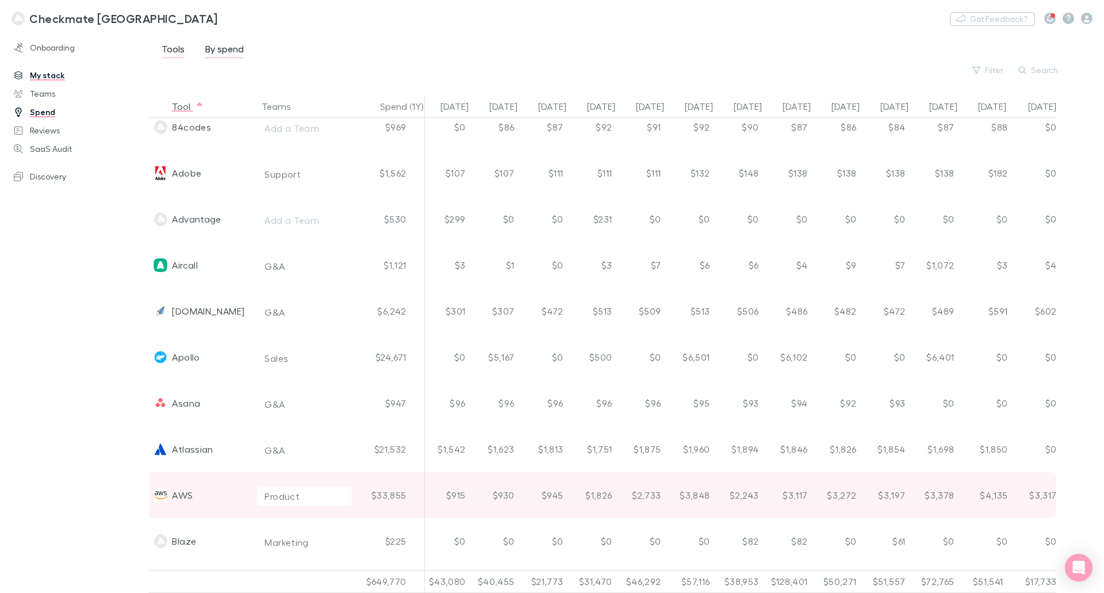
scroll to position [0, 249]
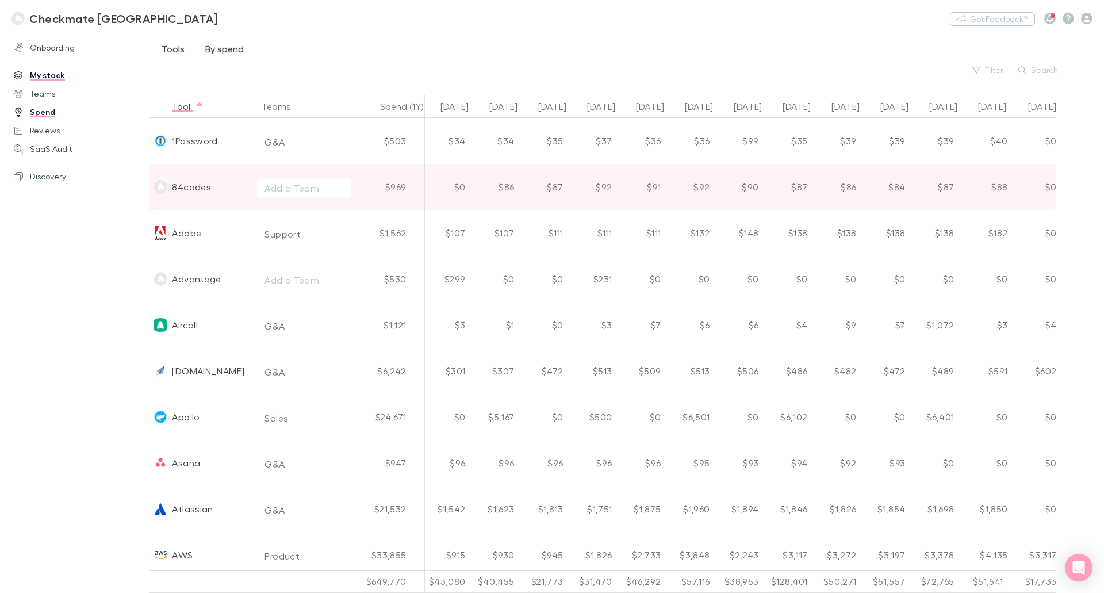
click at [192, 189] on div "84codes" at bounding box center [191, 187] width 39 height 46
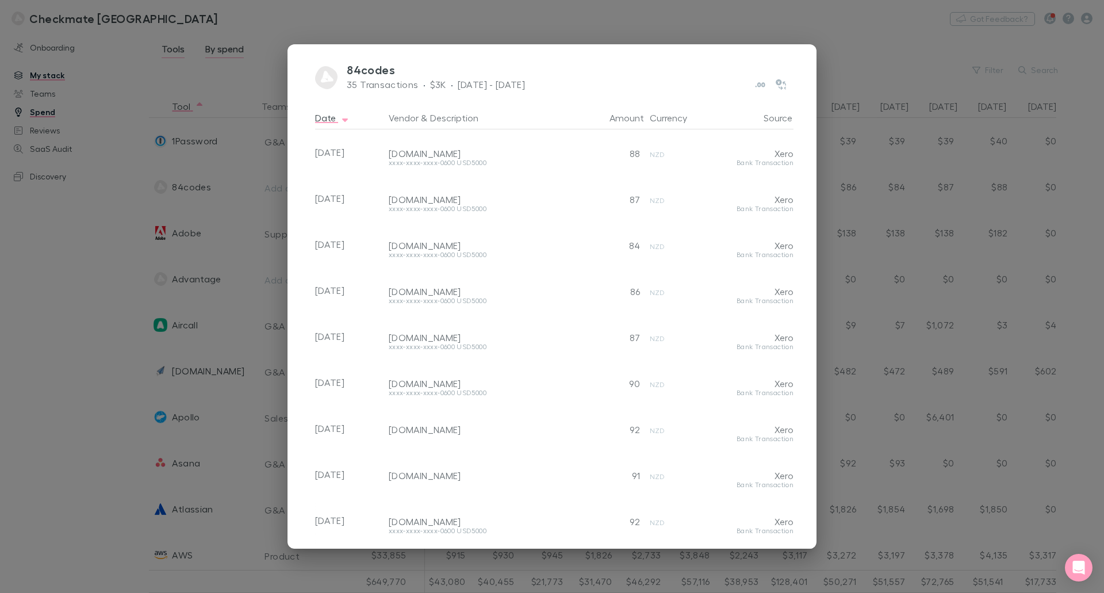
click at [58, 257] on div "84codes 35 Transactions · $3K · [DATE] - [DATE] Date Vendor & Description Amoun…" at bounding box center [552, 296] width 1104 height 593
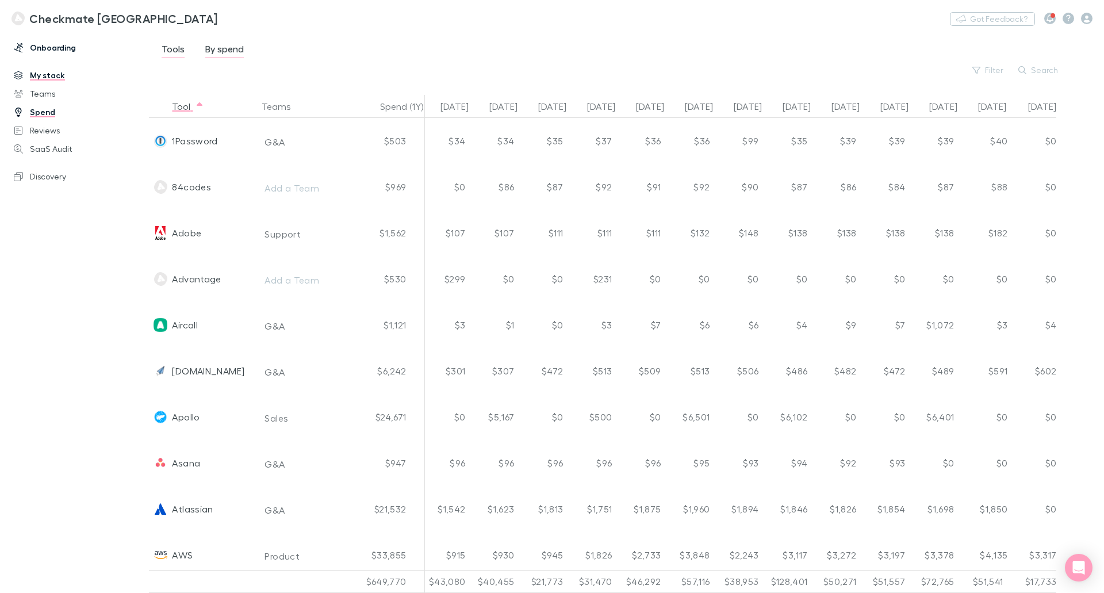
click at [53, 52] on link "Onboarding" at bounding box center [78, 48] width 153 height 18
